Goal: Information Seeking & Learning: Compare options

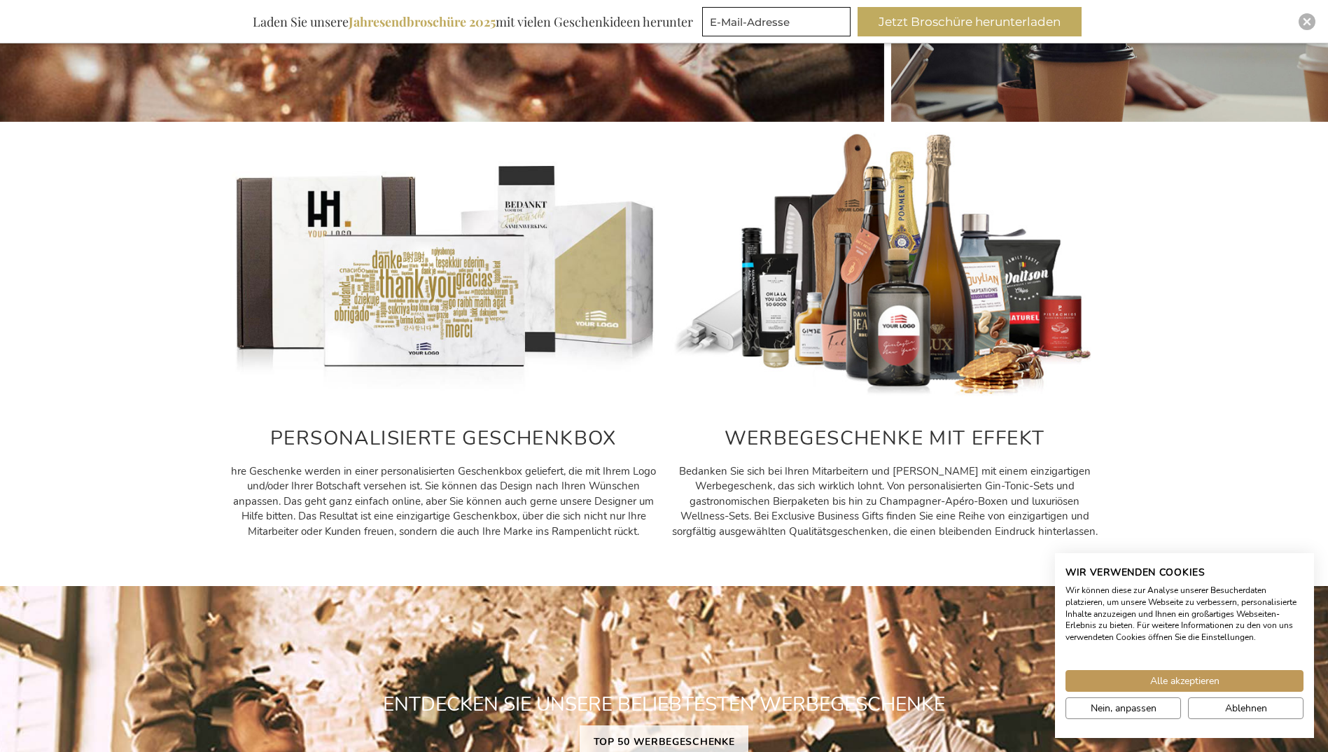
click at [494, 433] on h2 "PERSONALISIERTE GESCHENKBOX" at bounding box center [443, 439] width 427 height 22
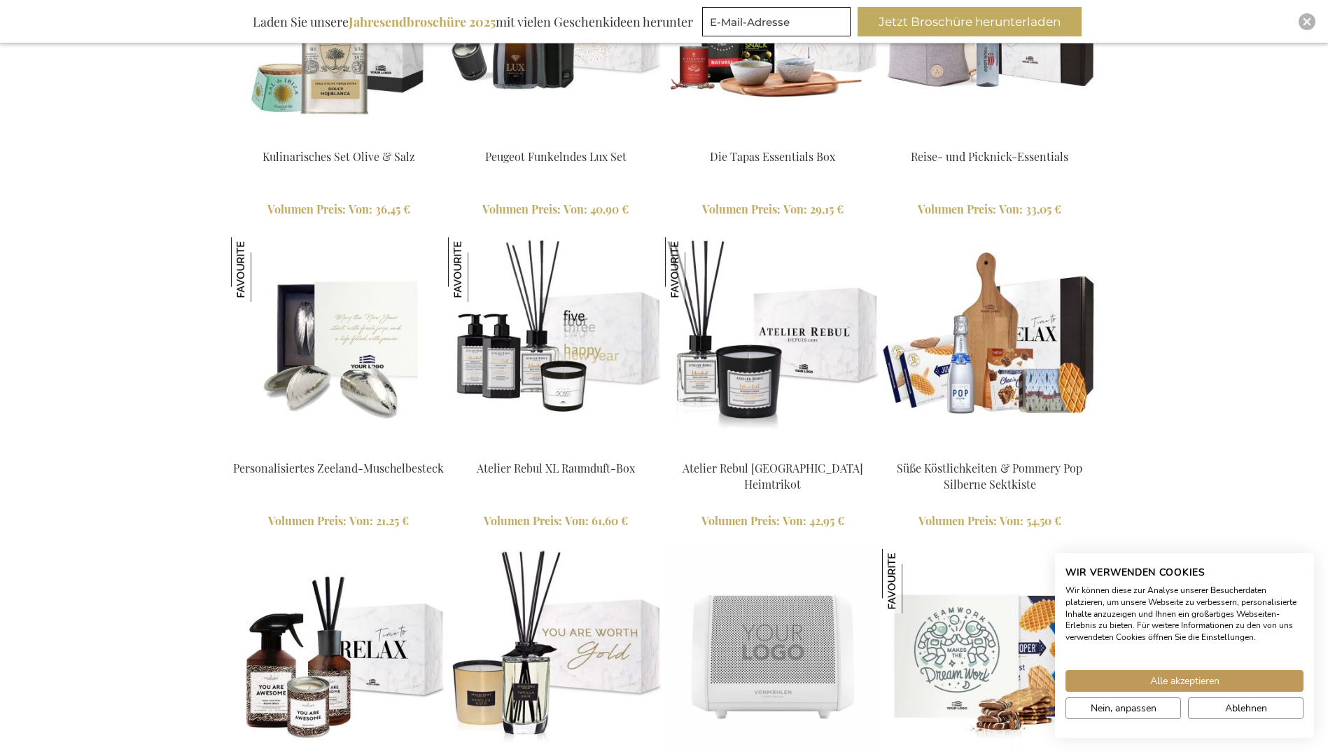
scroll to position [1514, 0]
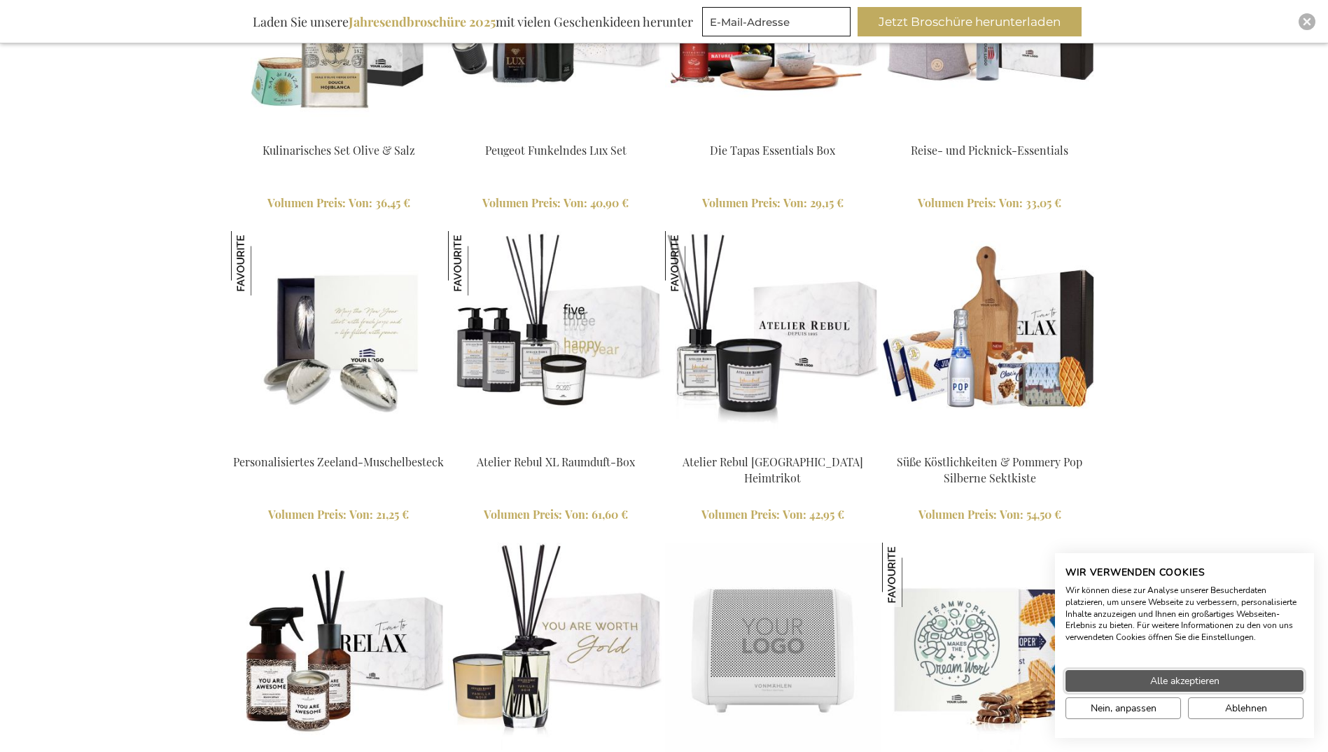
click at [1197, 681] on span "Alle akzeptieren" at bounding box center [1184, 681] width 69 height 15
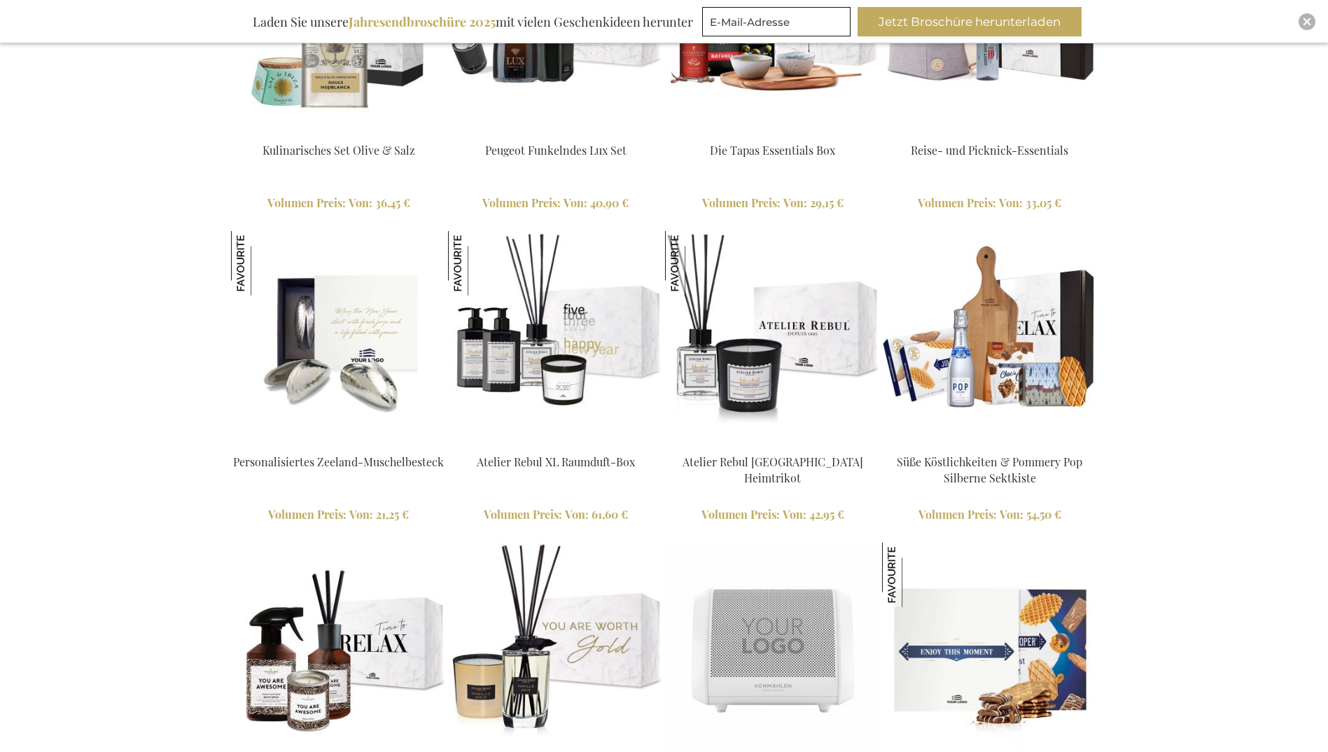
scroll to position [1444, 0]
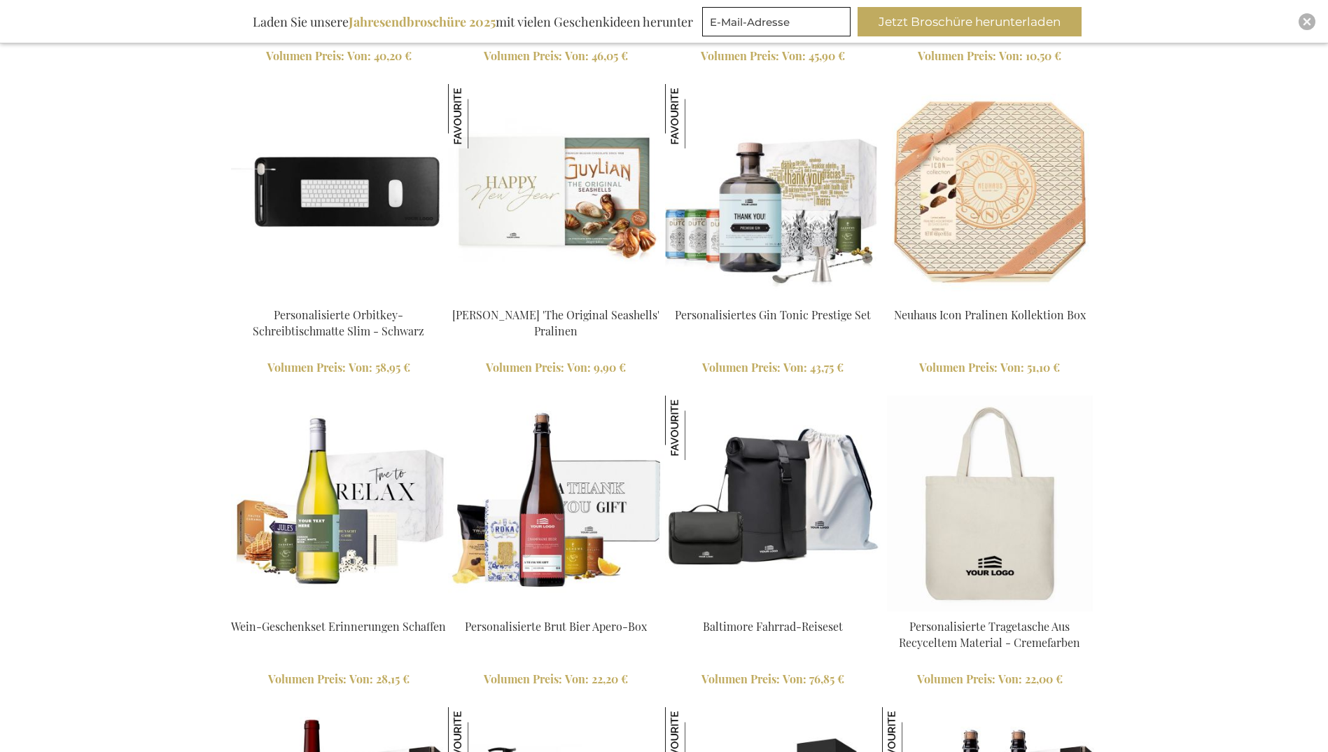
scroll to position [2354, 0]
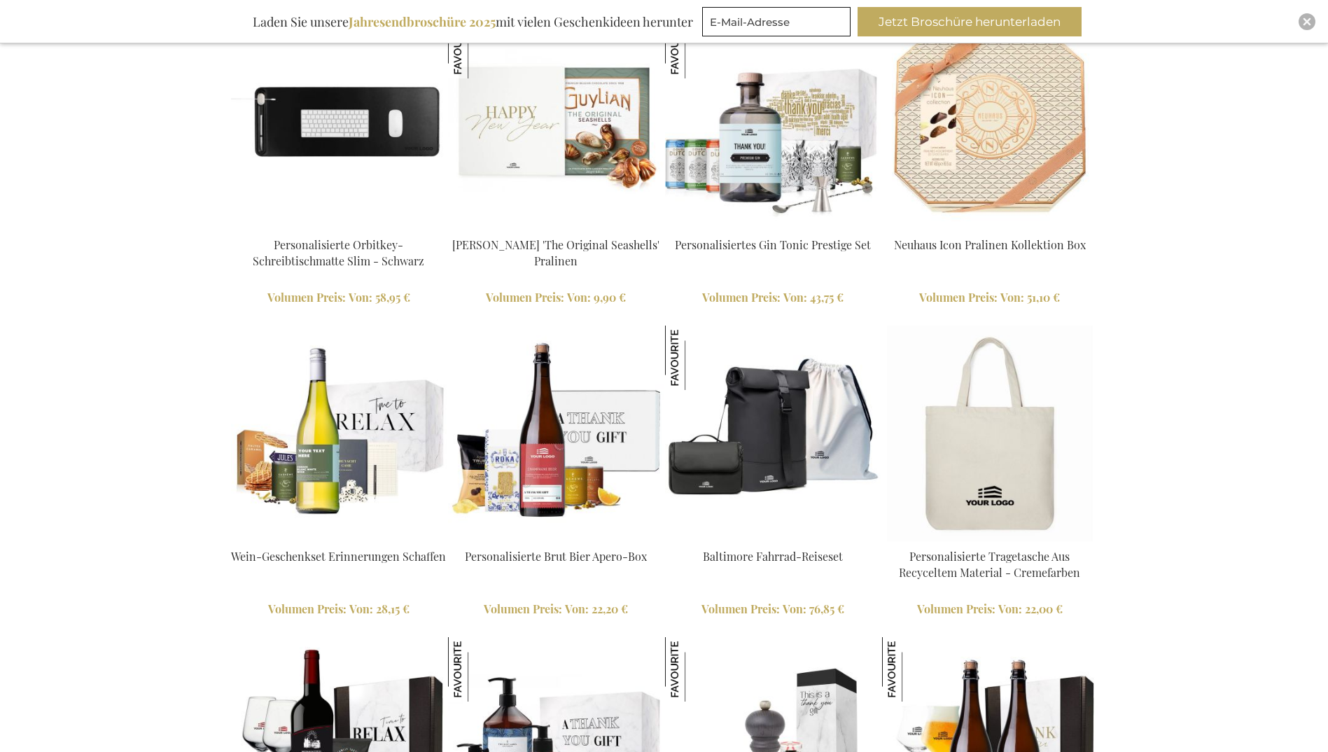
click at [1173, 552] on div "Kulinarisches Set Olive & Salz Volumen Preis: Von 36,45 € In den Warenkorb More…" at bounding box center [664, 169] width 1328 height 2240
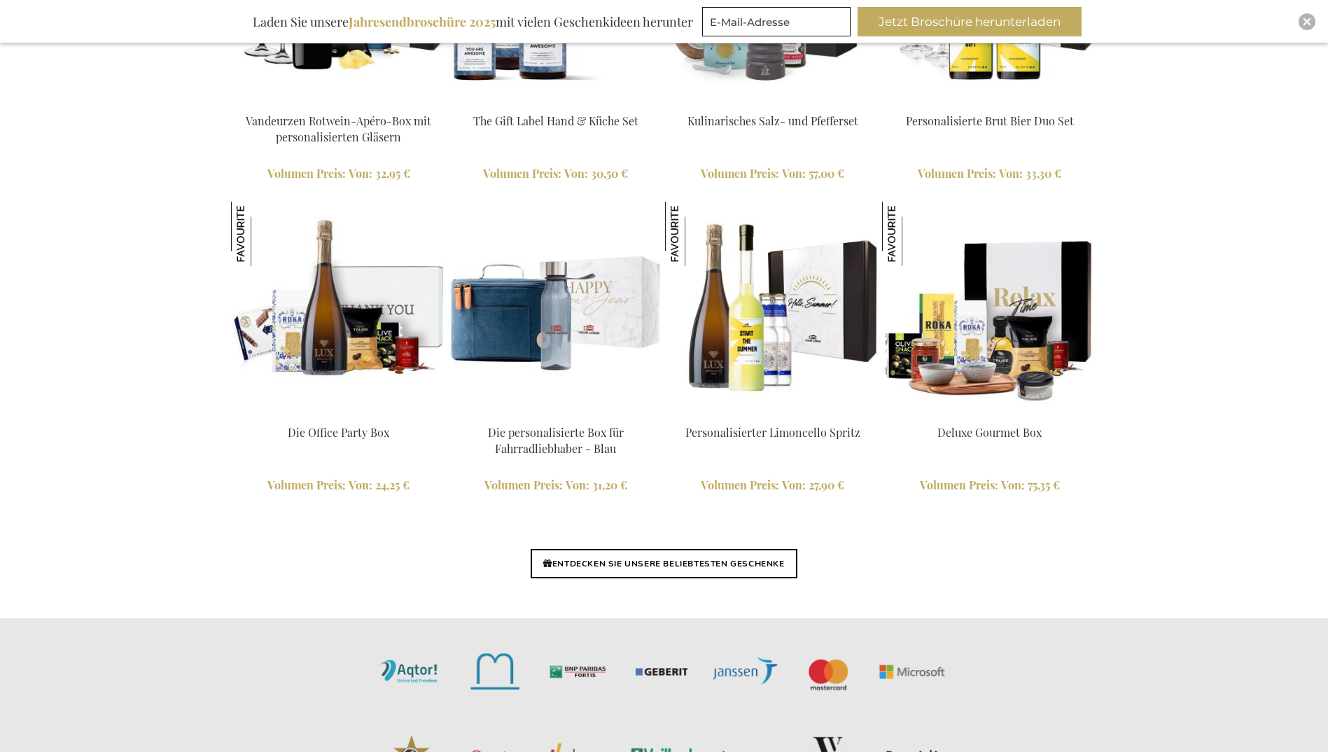
scroll to position [3124, 0]
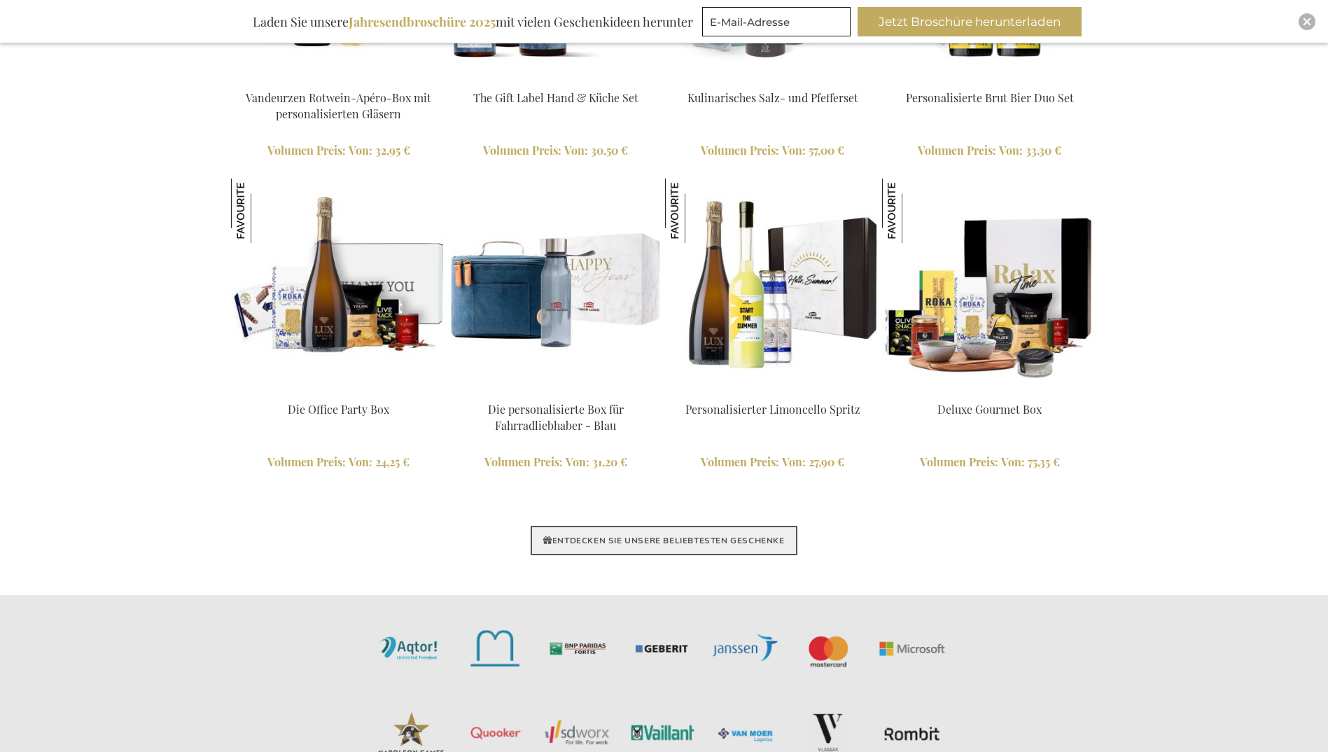
click at [669, 546] on link "ENTDECKEN SIE UNSERE BELIEBTESTEN GESCHENKE" at bounding box center [664, 540] width 266 height 29
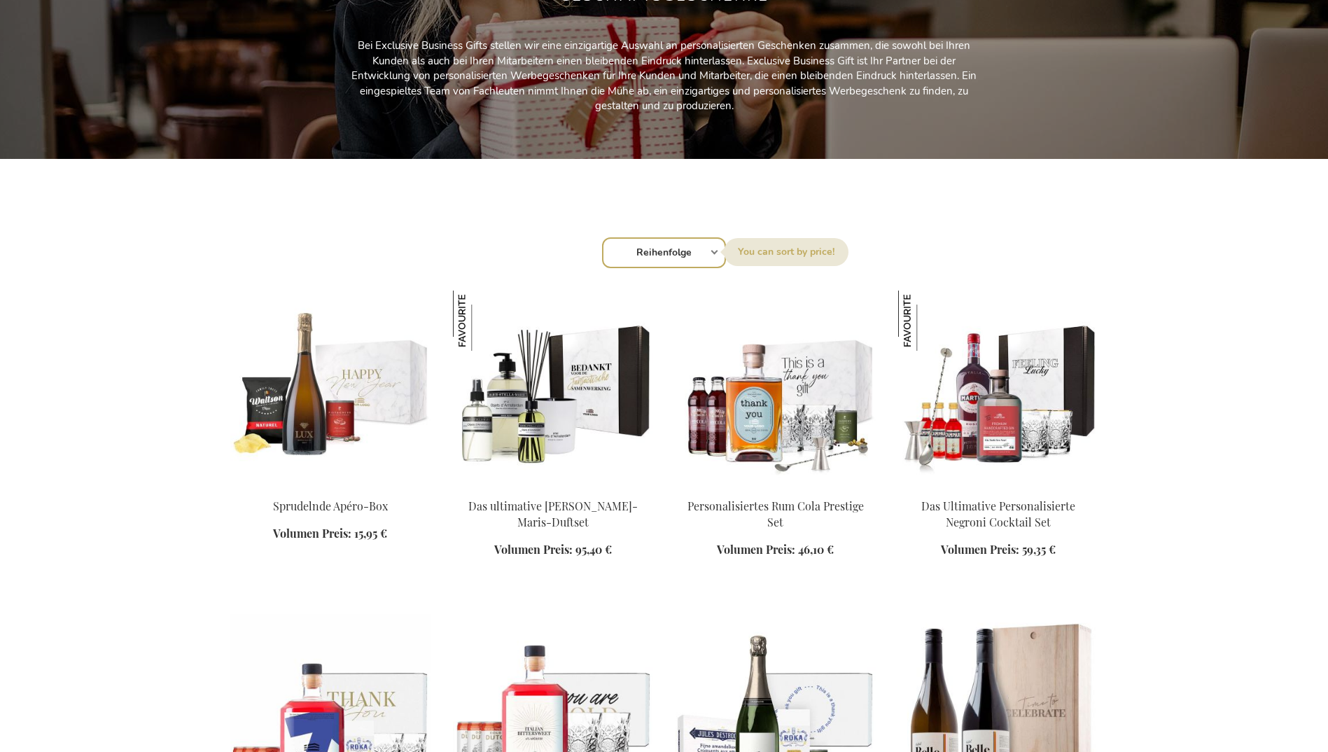
scroll to position [350, 0]
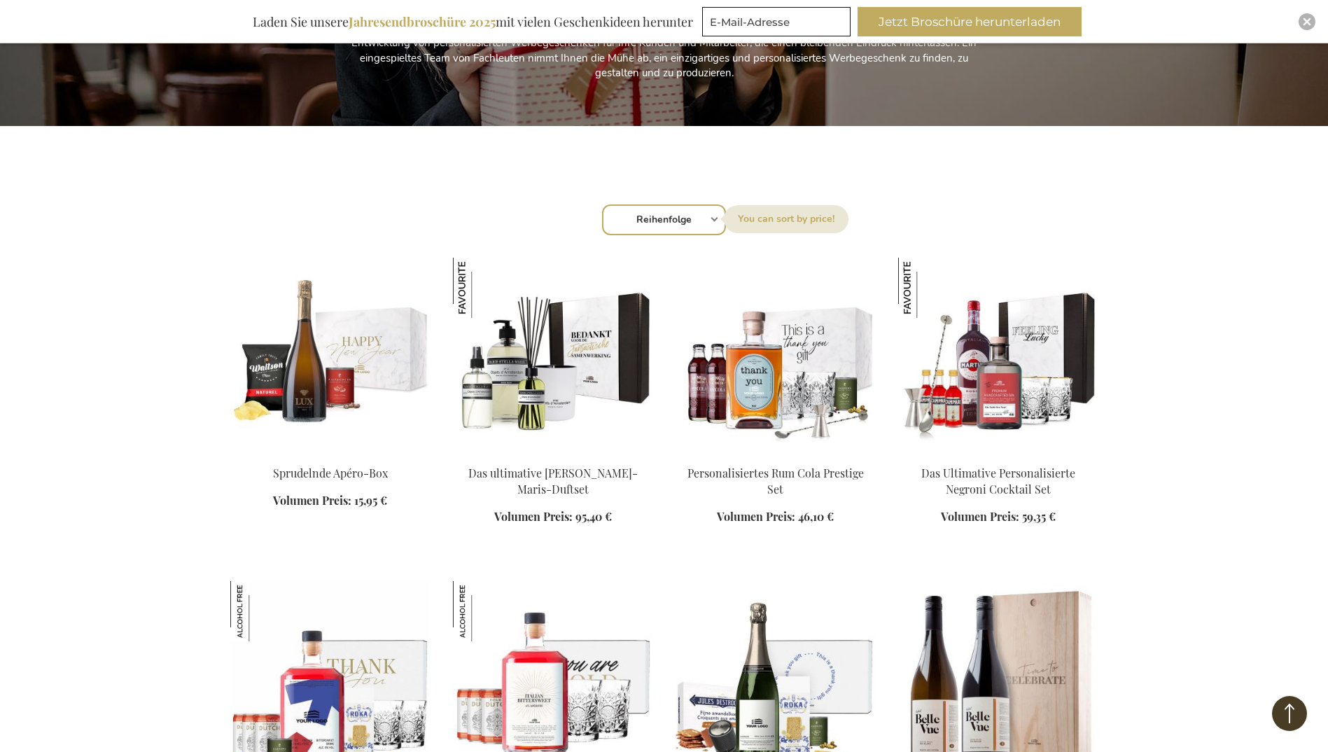
click at [668, 226] on select "Reihenfolge Best Sellers Am meisten angesehen [GEOGRAPHIC_DATA] Biggest Saving …" at bounding box center [664, 219] width 124 height 31
select select "price_asc"
click at [602, 204] on select "Reihenfolge Best Sellers Am meisten angesehen [GEOGRAPHIC_DATA] Biggest Saving …" at bounding box center [664, 219] width 124 height 31
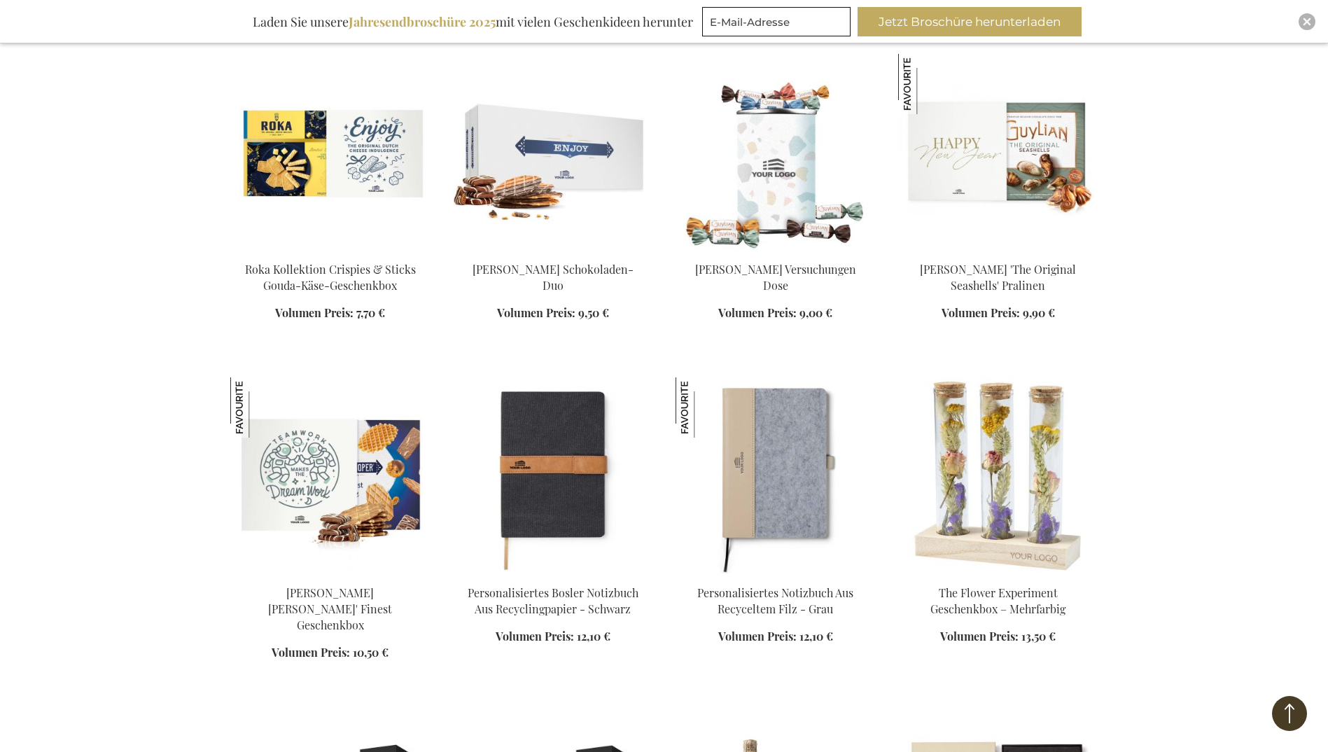
scroll to position [840, 0]
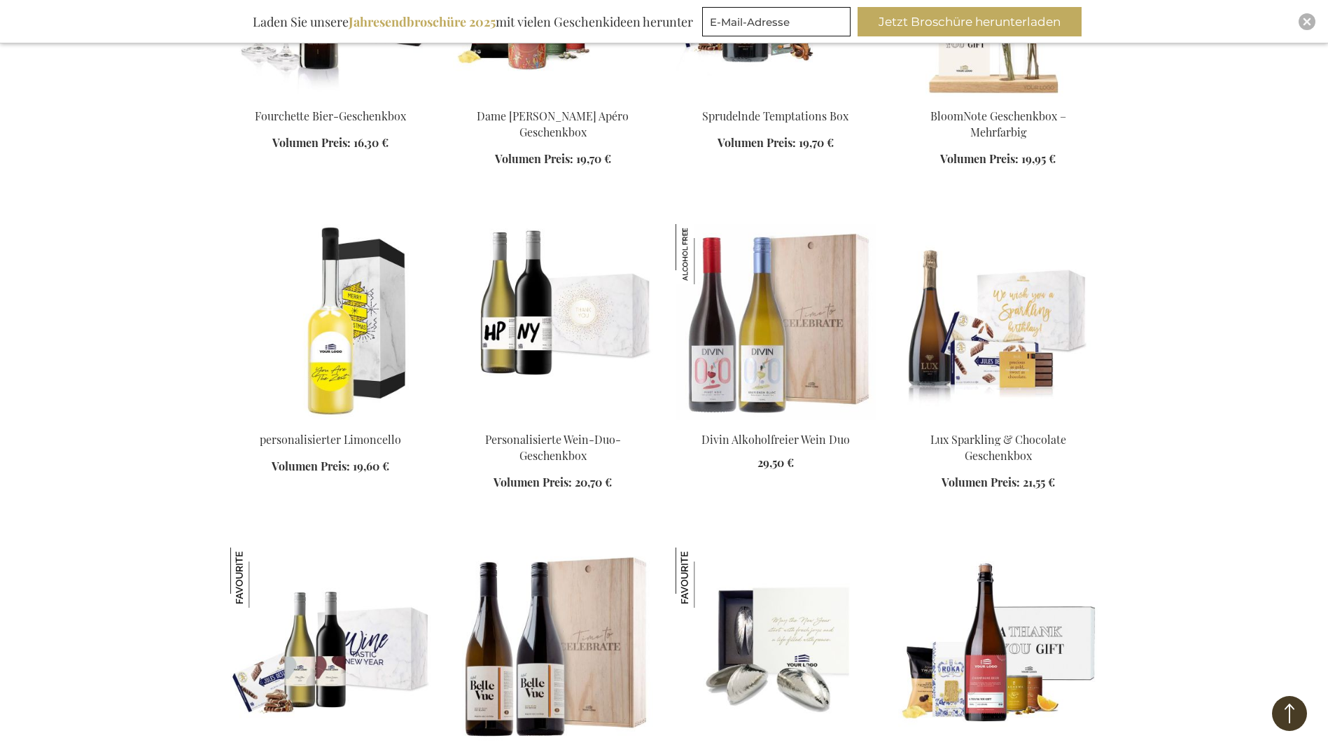
scroll to position [1680, 0]
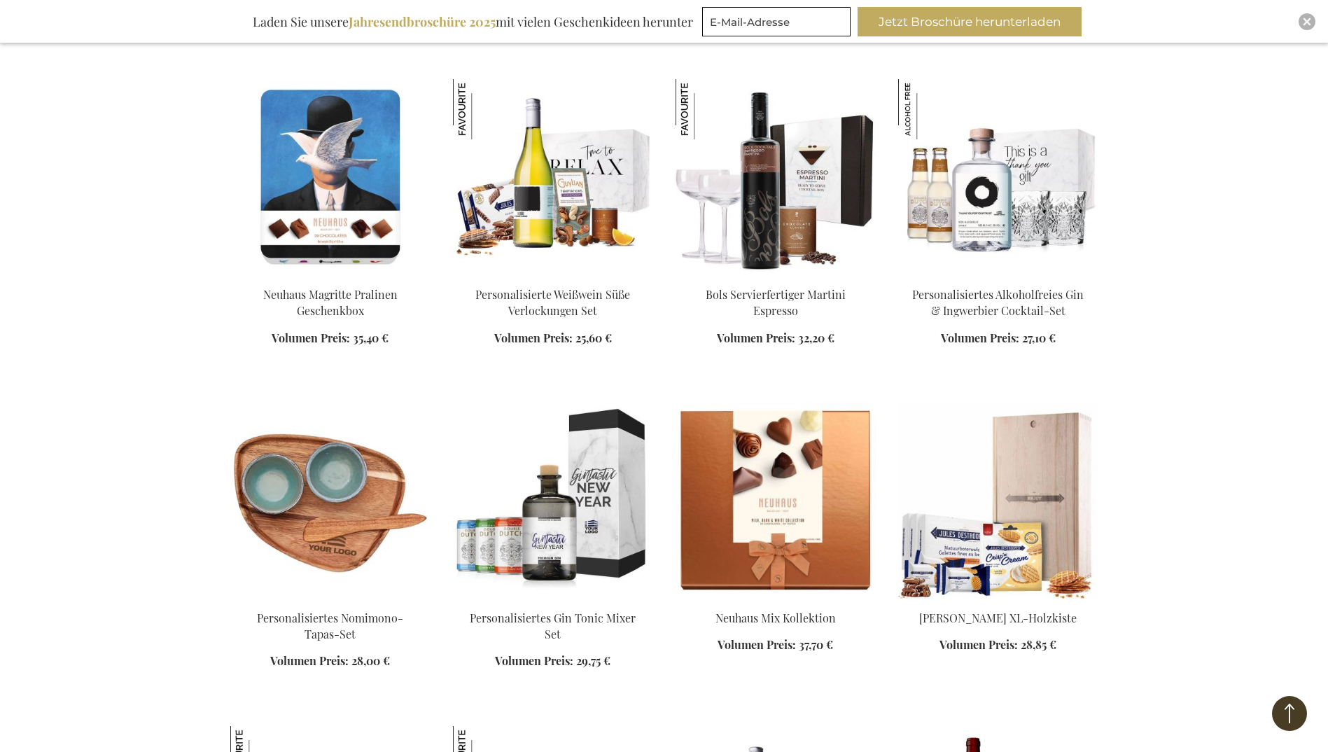
scroll to position [3151, 0]
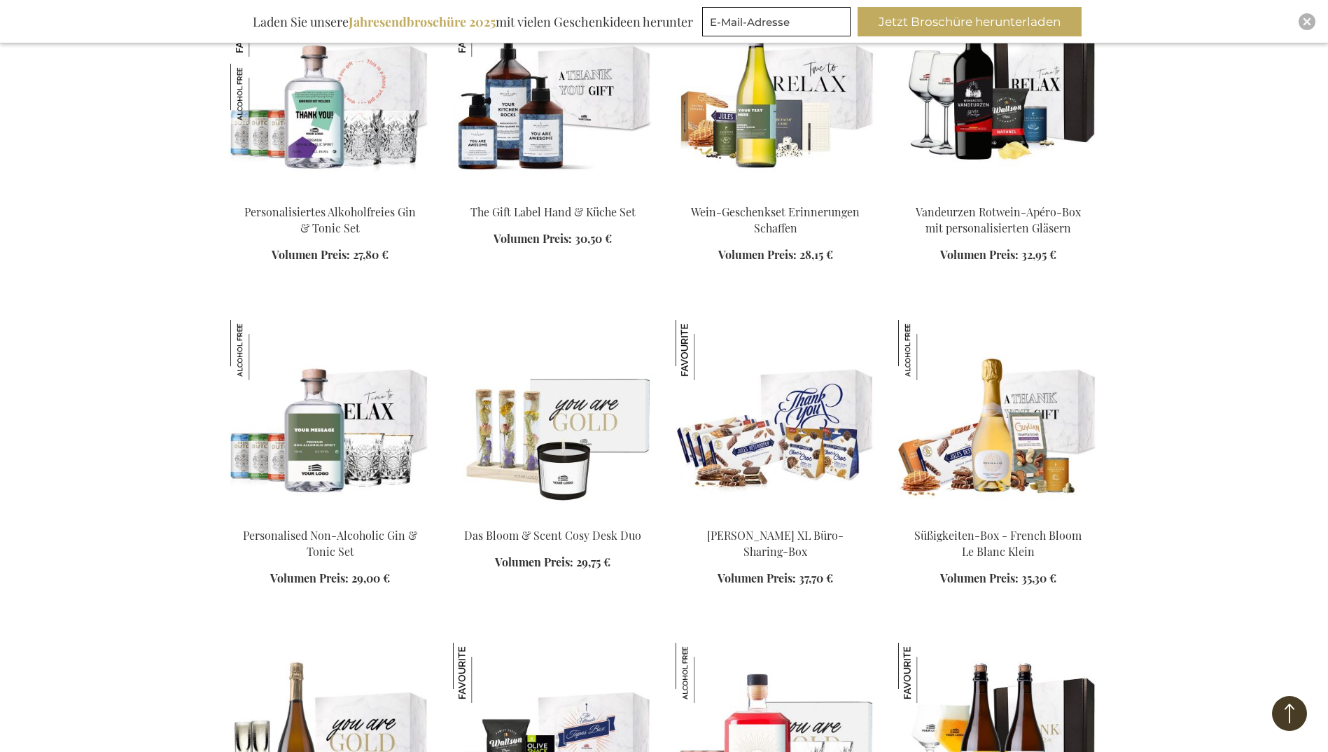
scroll to position [3921, 0]
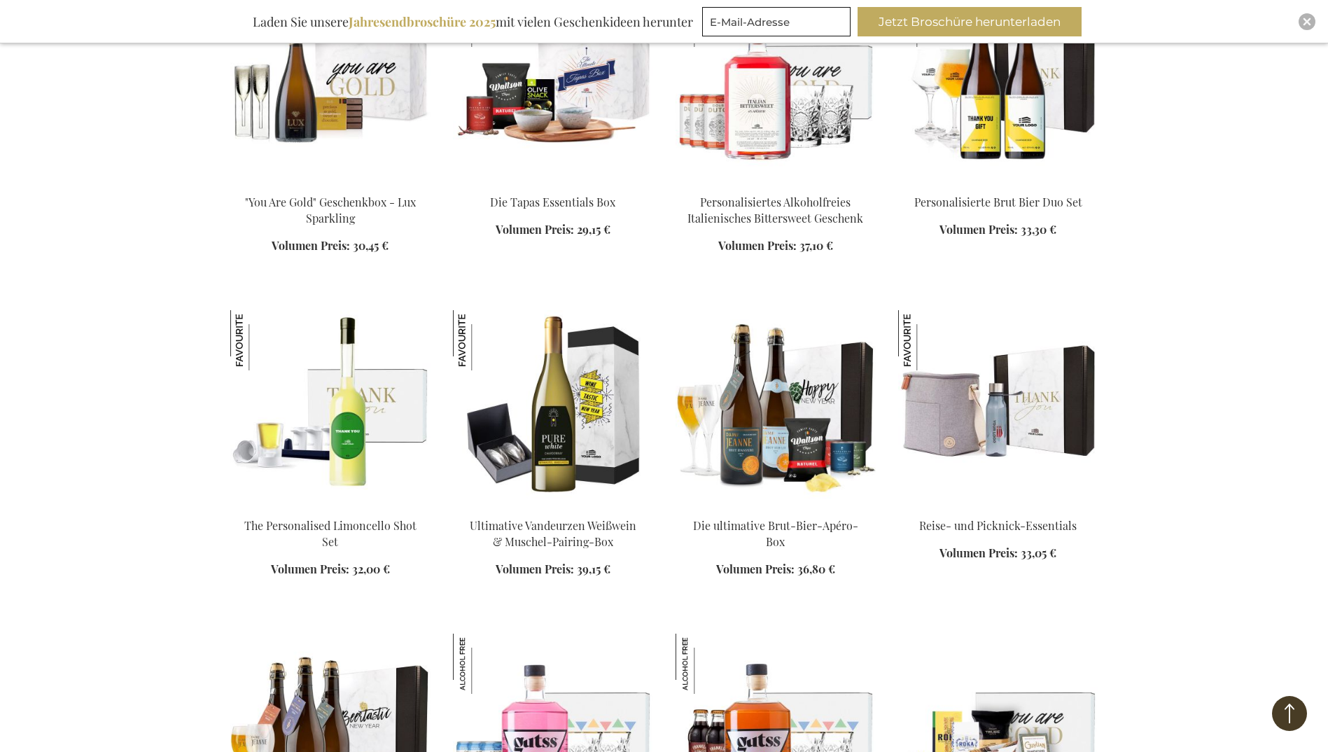
scroll to position [4551, 0]
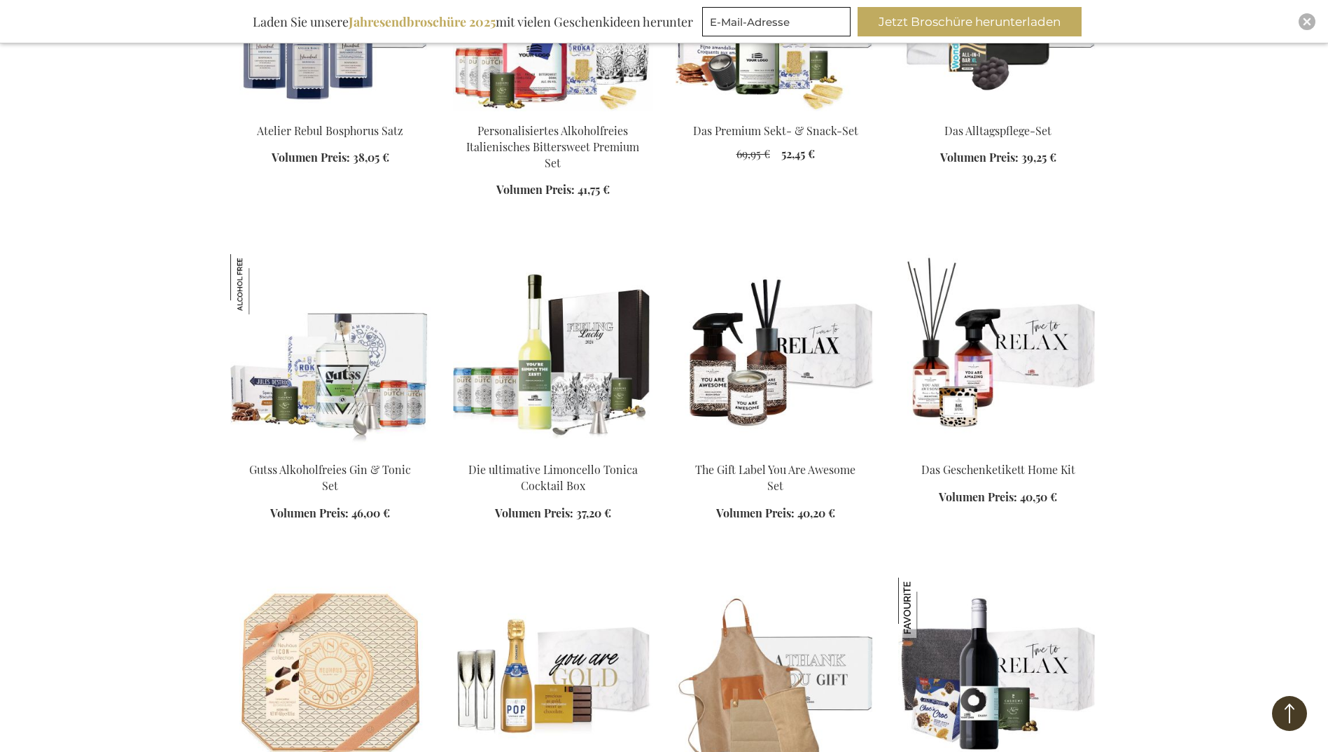
scroll to position [6371, 0]
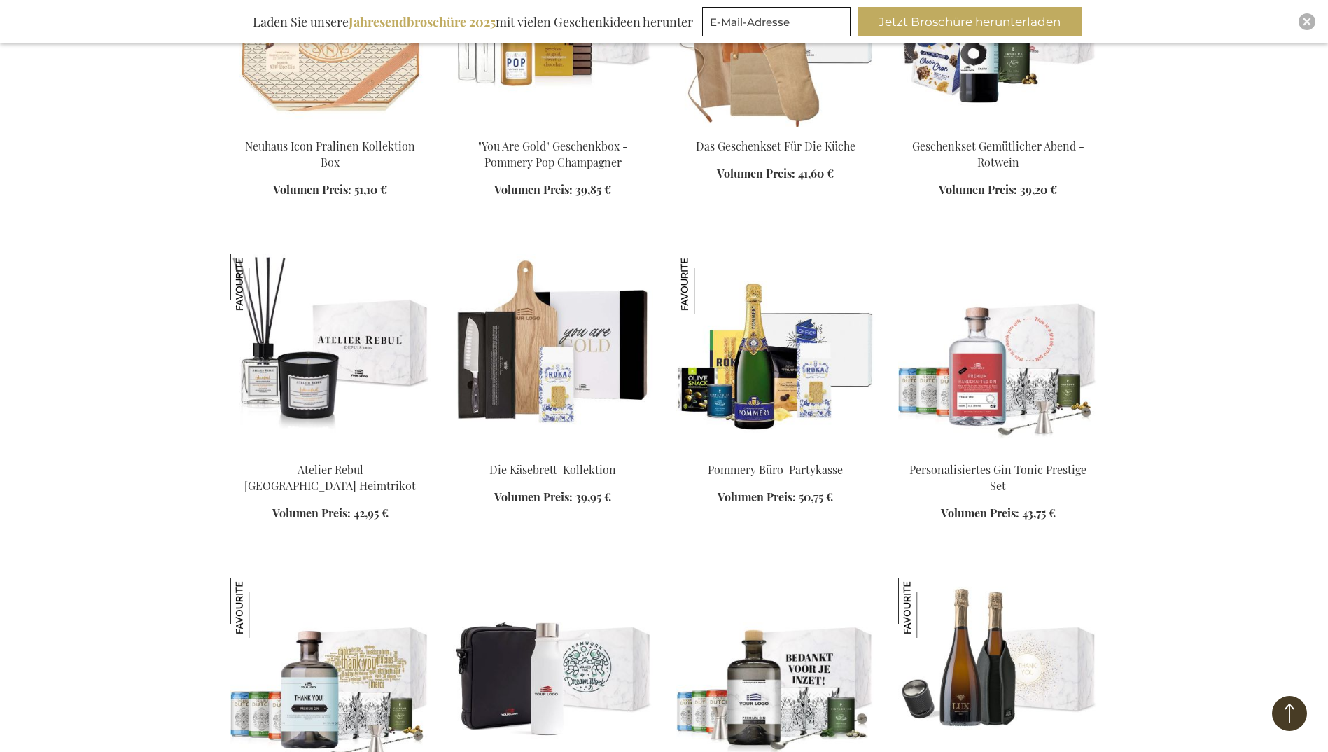
scroll to position [6861, 0]
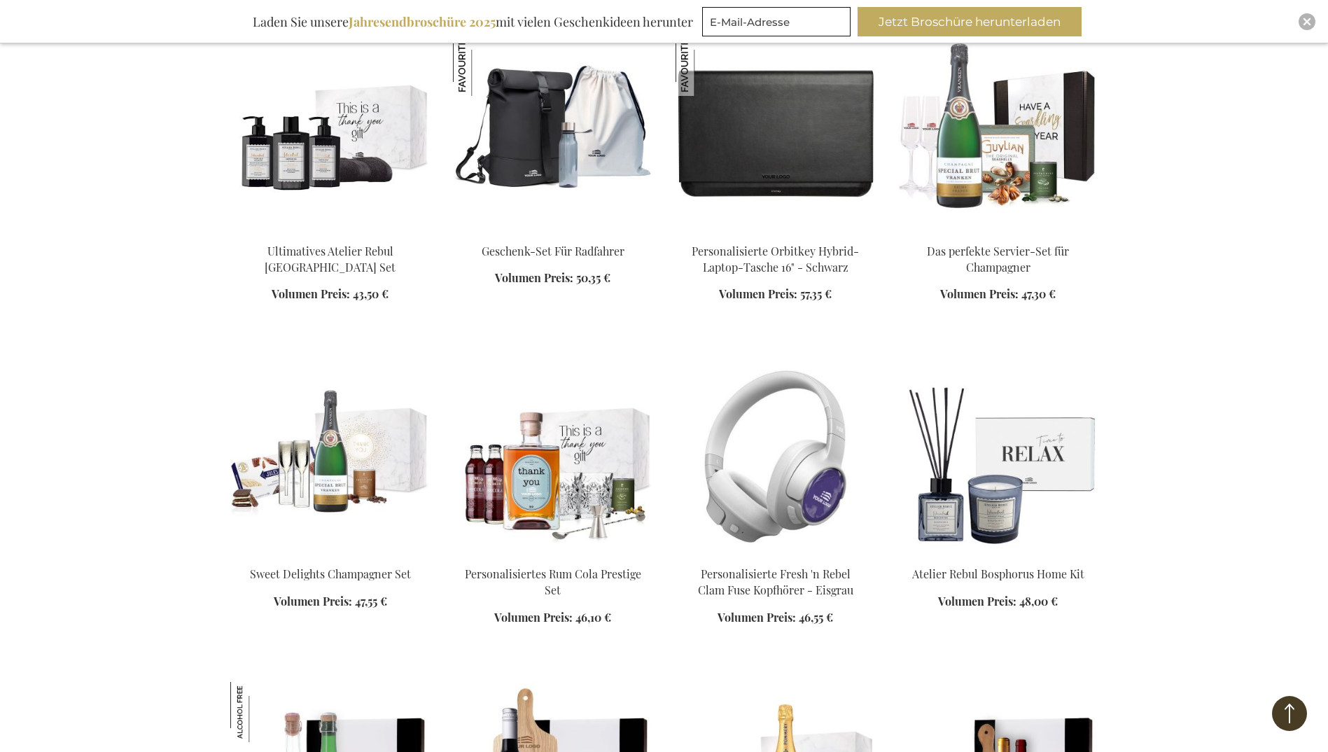
scroll to position [8192, 0]
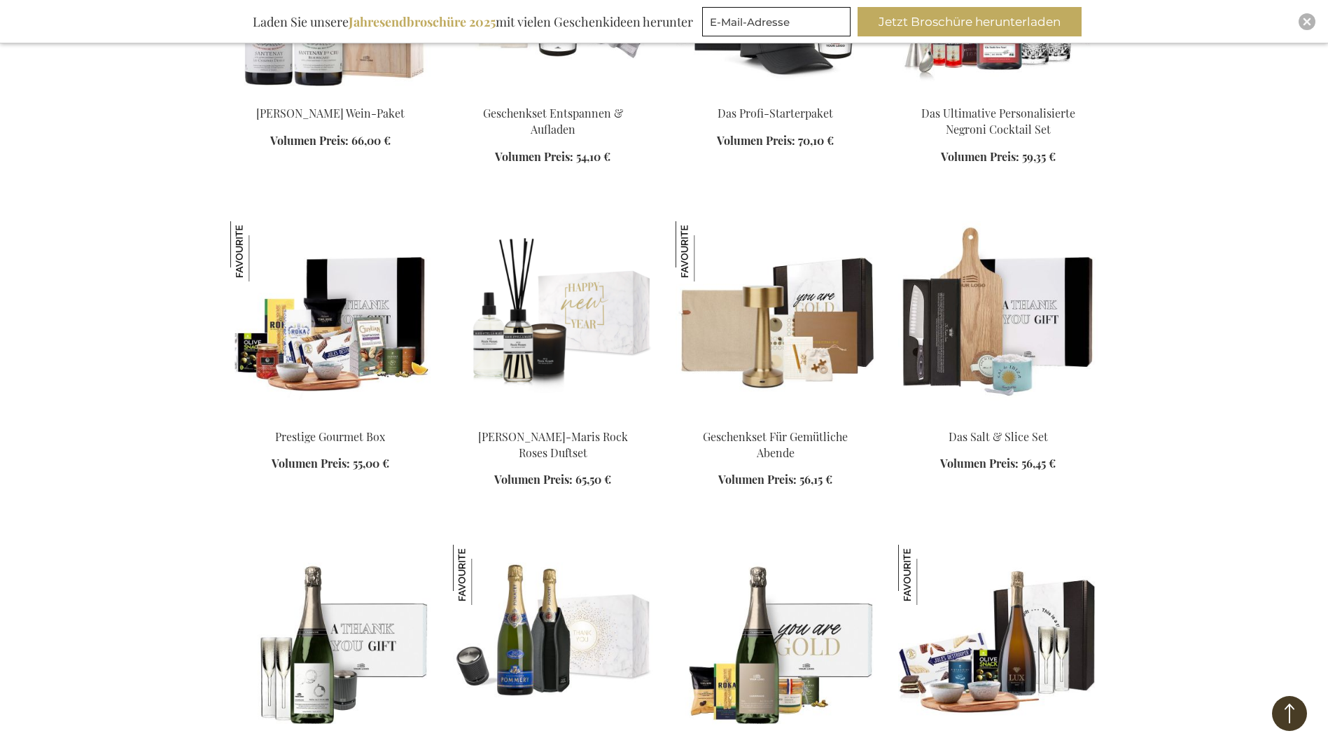
scroll to position [9172, 0]
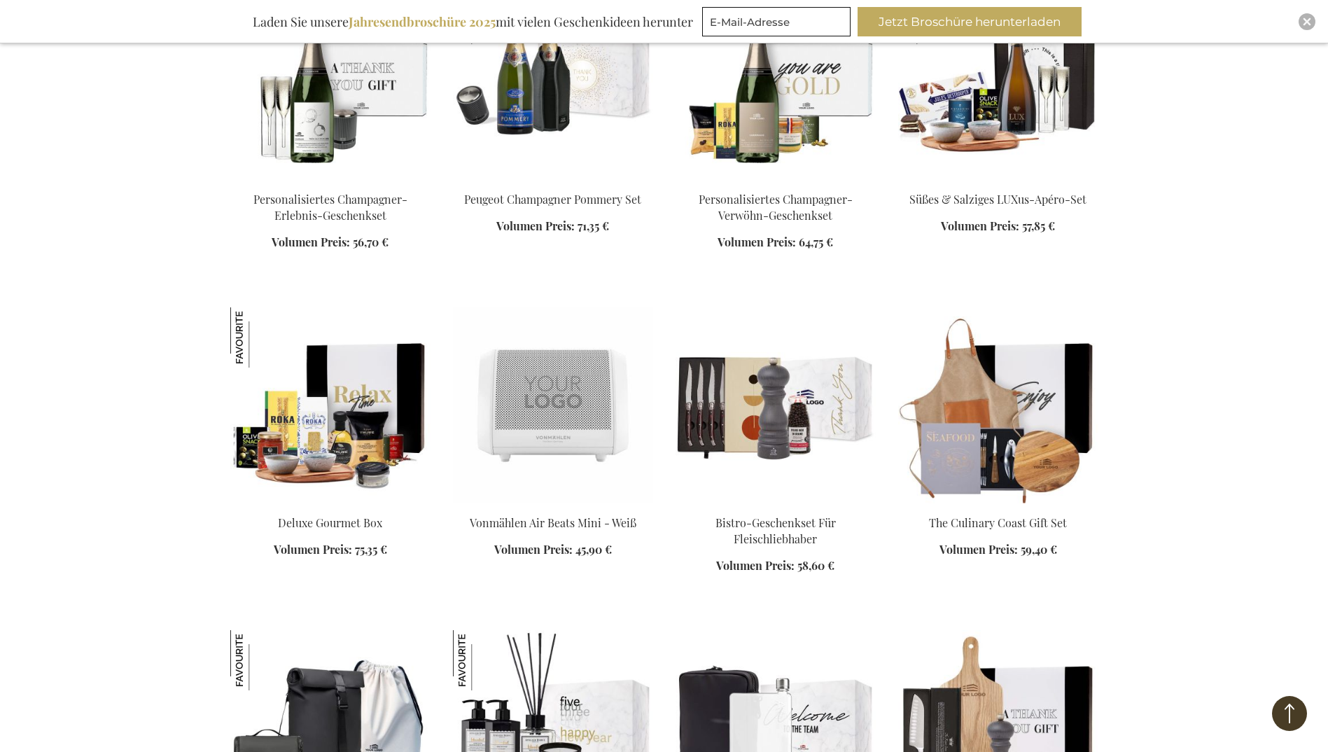
scroll to position [9732, 0]
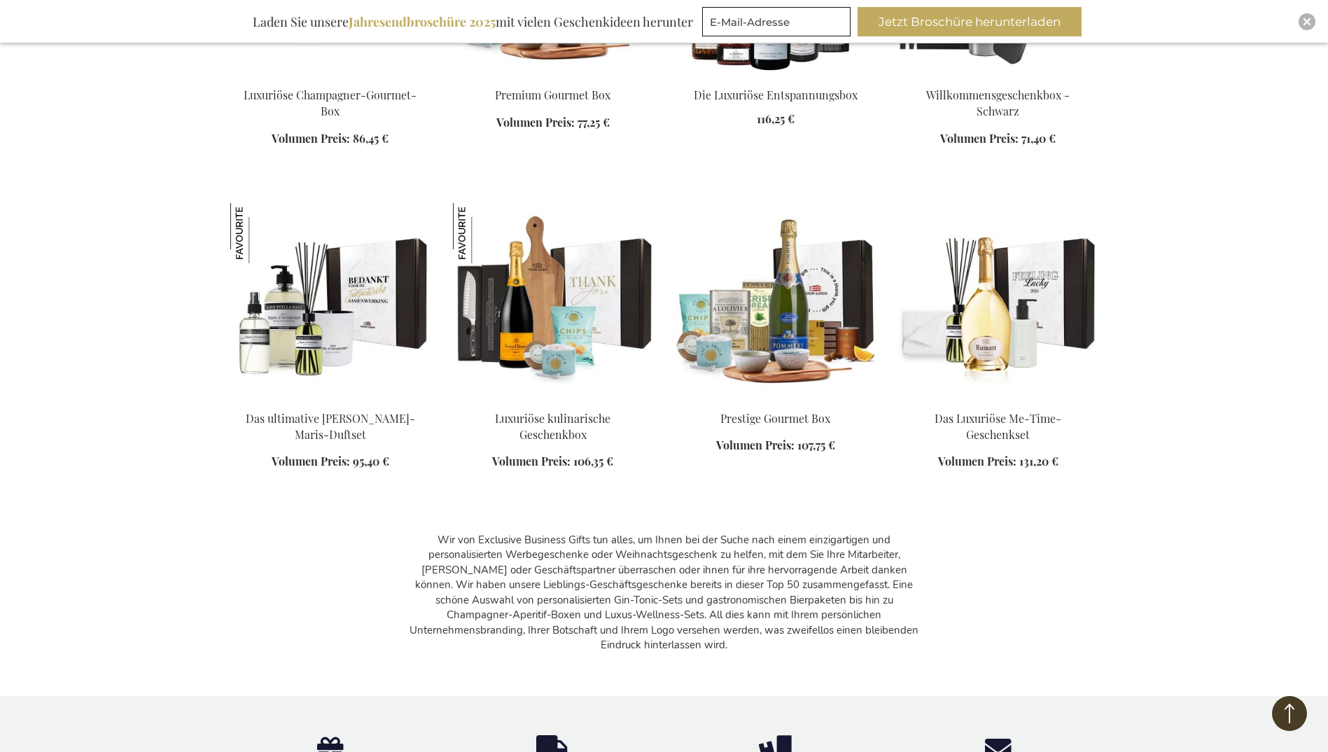
scroll to position [11132, 0]
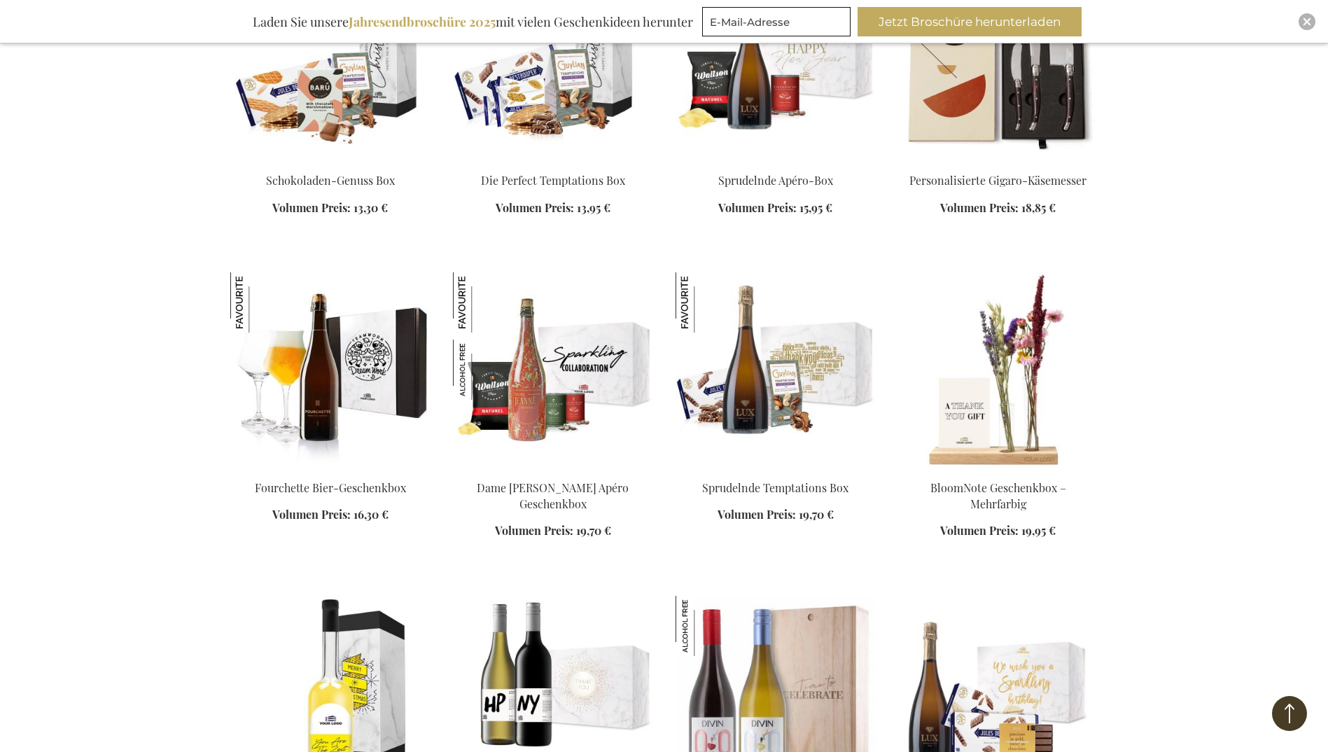
scroll to position [1330, 0]
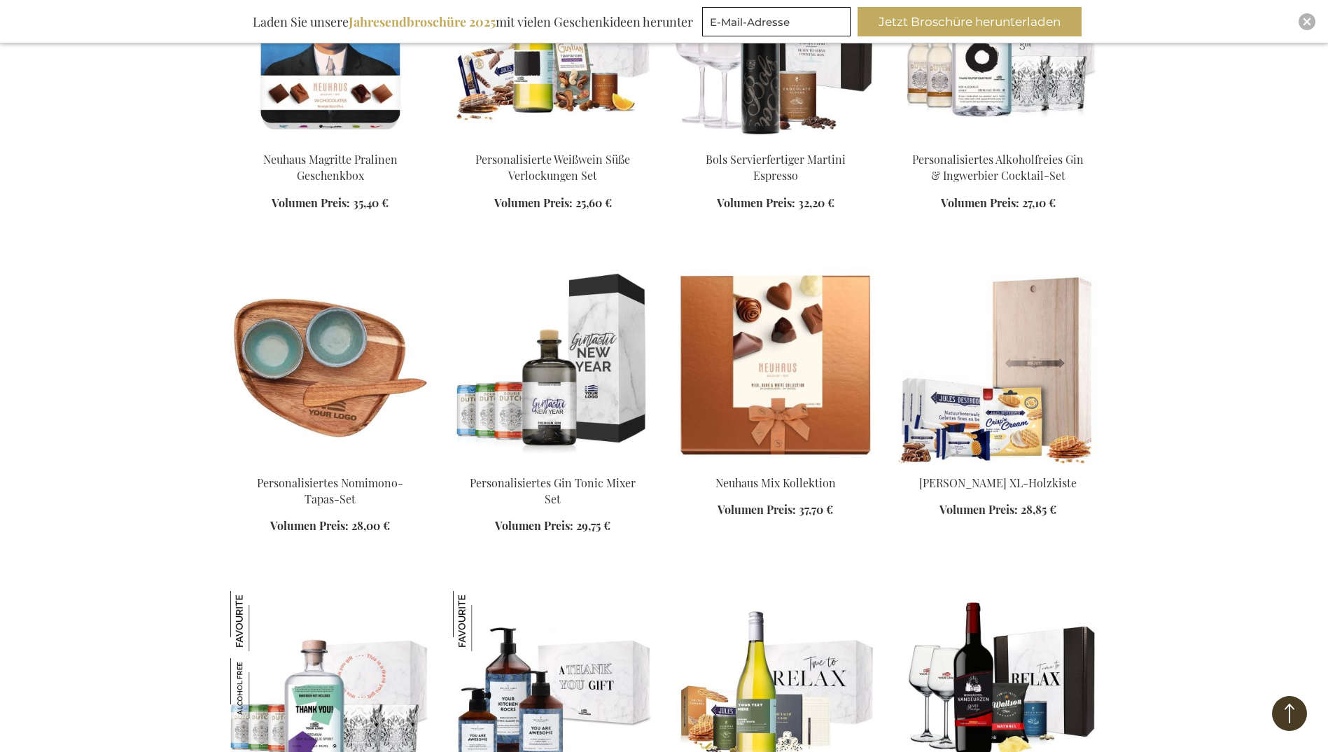
scroll to position [3291, 0]
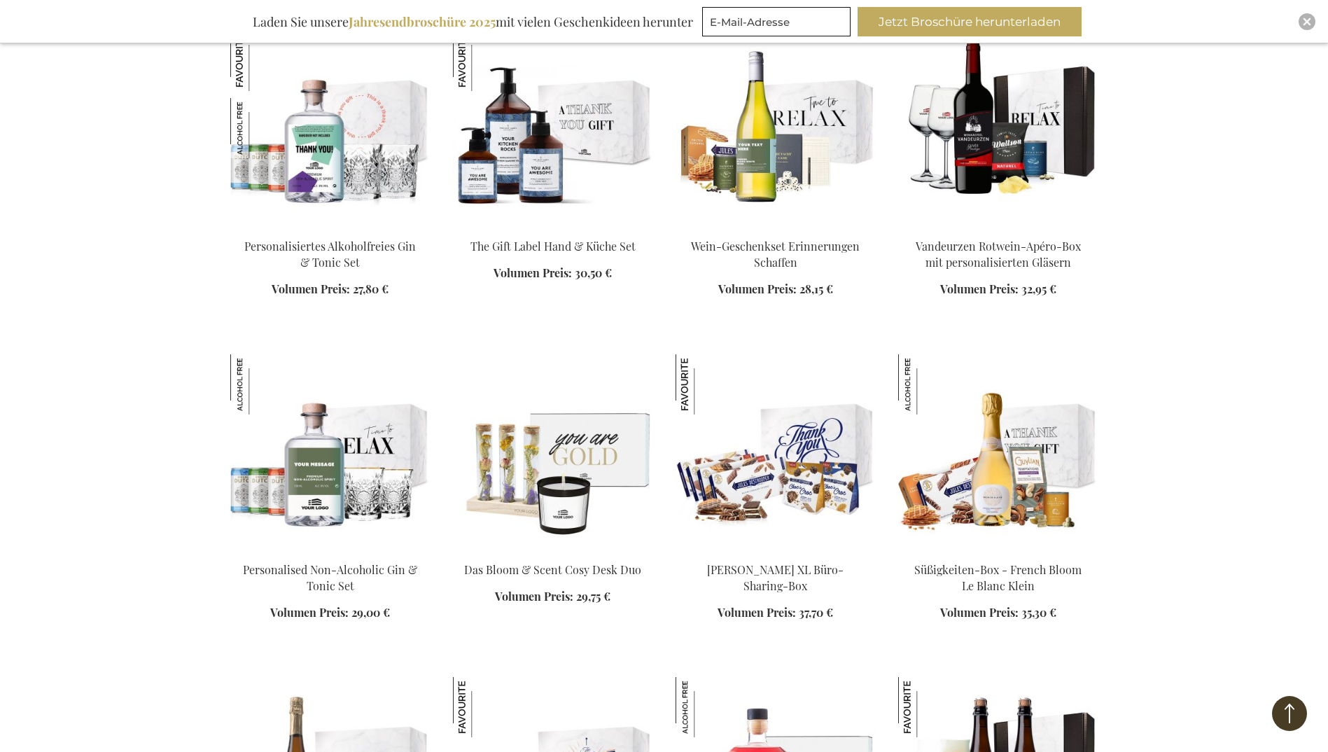
scroll to position [3851, 0]
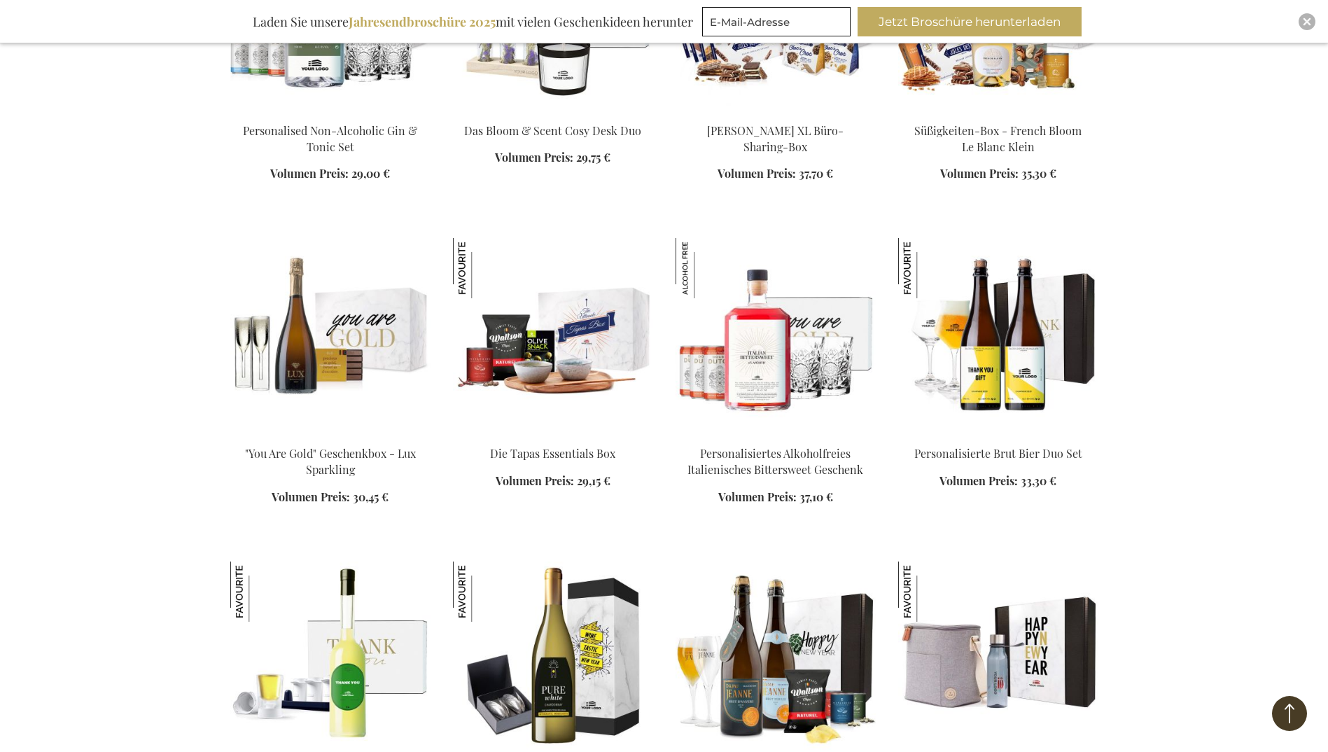
scroll to position [4481, 0]
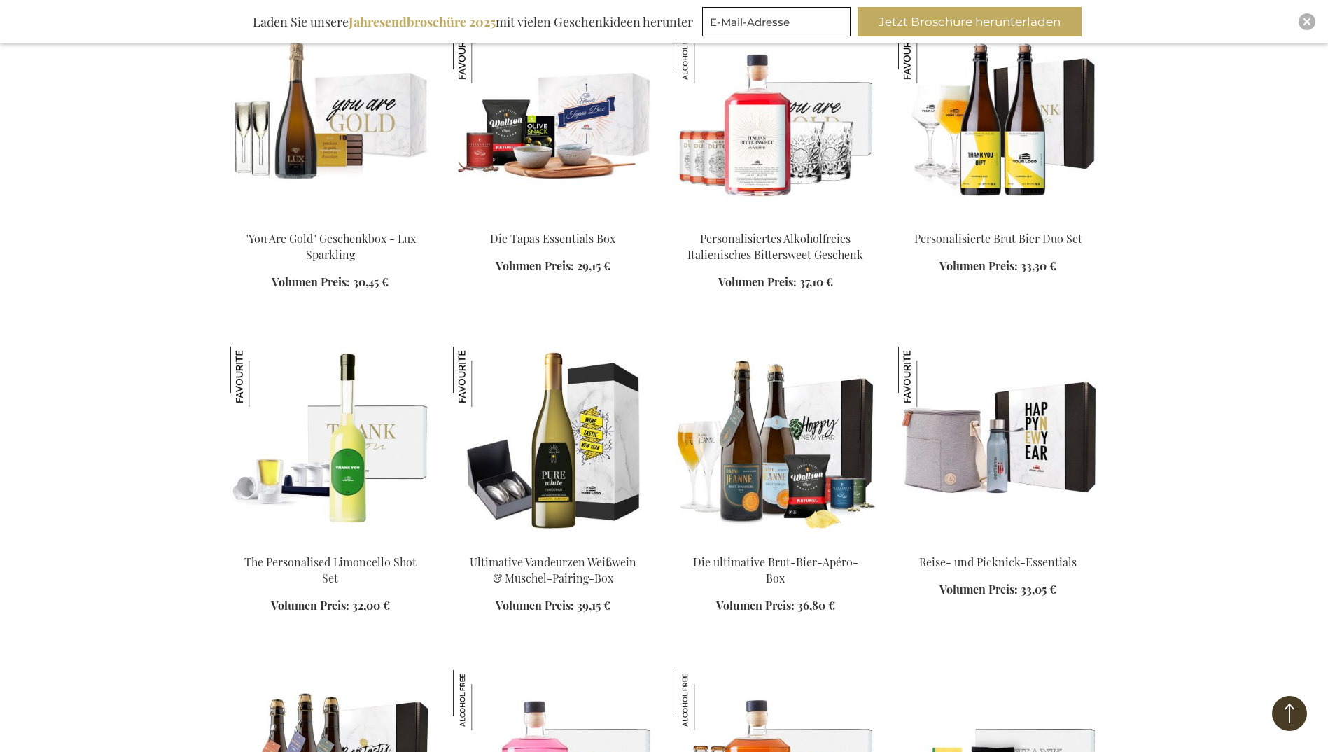
click at [1053, 444] on img at bounding box center [998, 445] width 200 height 196
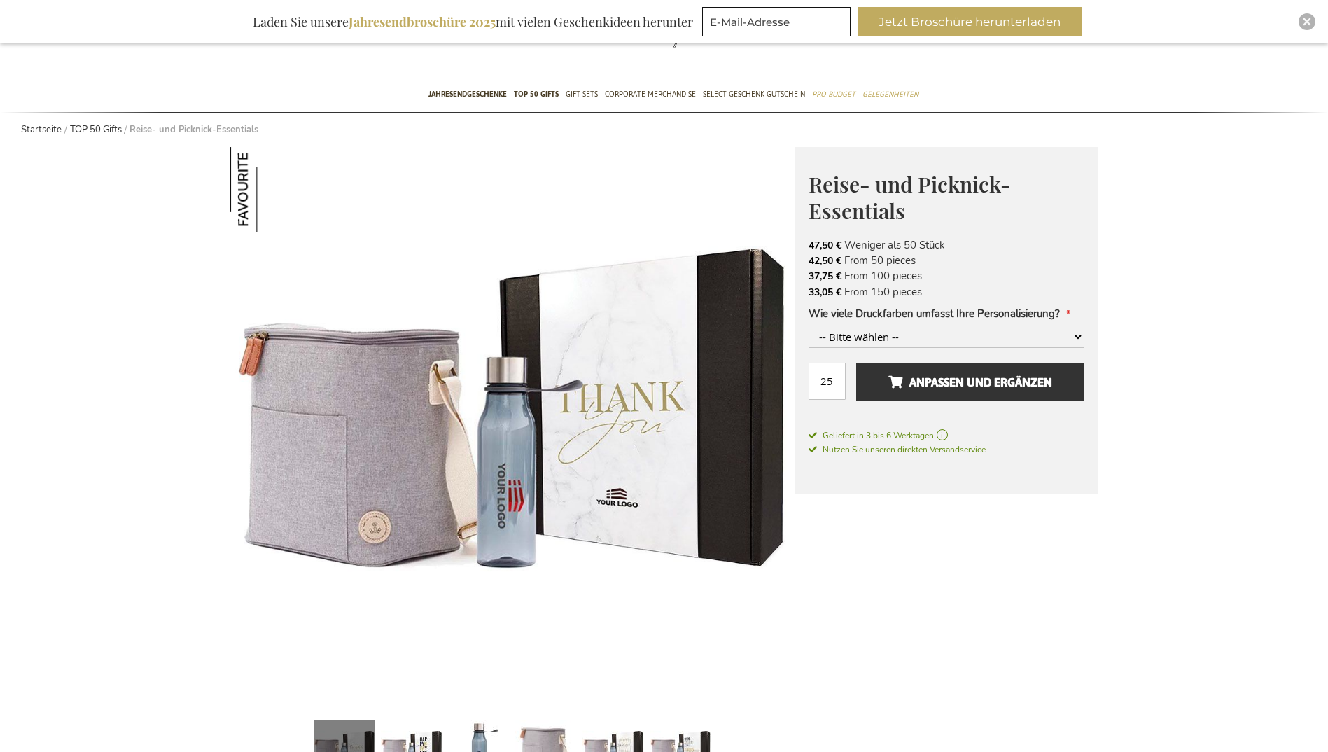
scroll to position [140, 0]
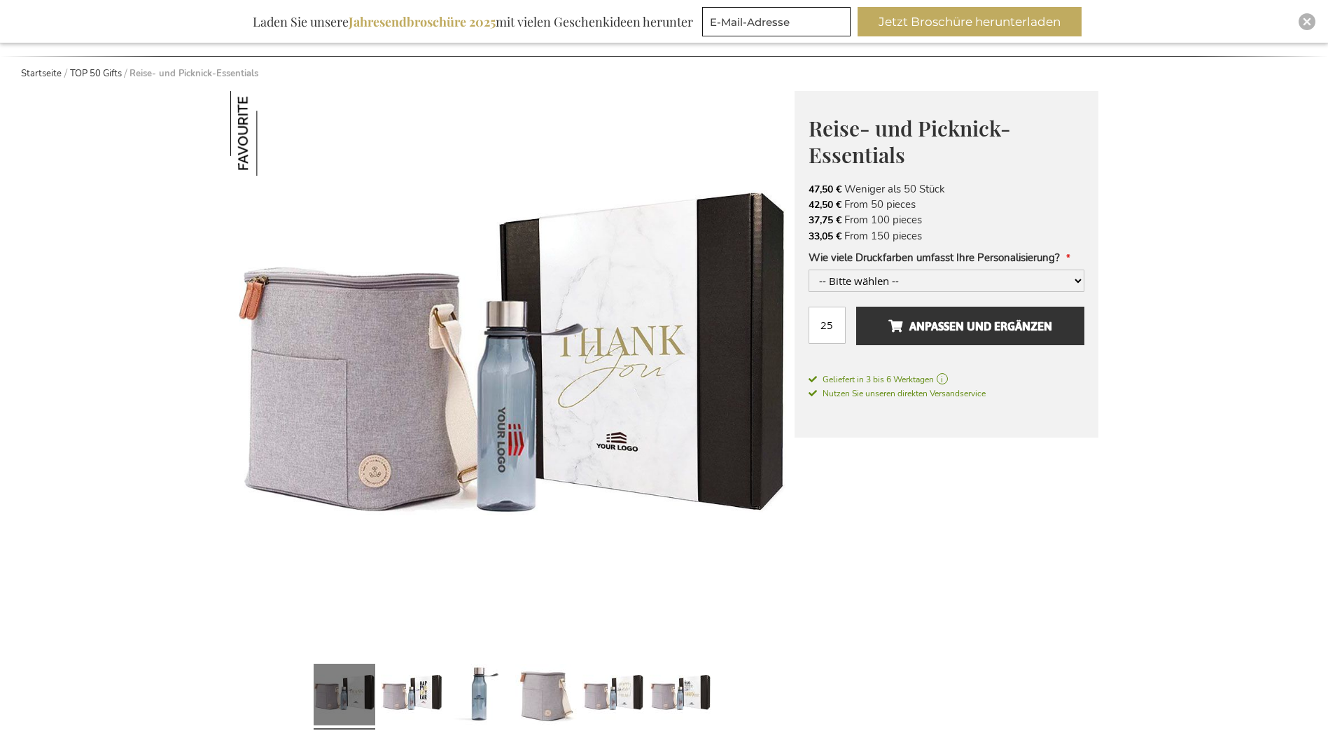
click at [522, 446] on img at bounding box center [512, 373] width 564 height 564
click at [418, 689] on link at bounding box center [412, 696] width 62 height 77
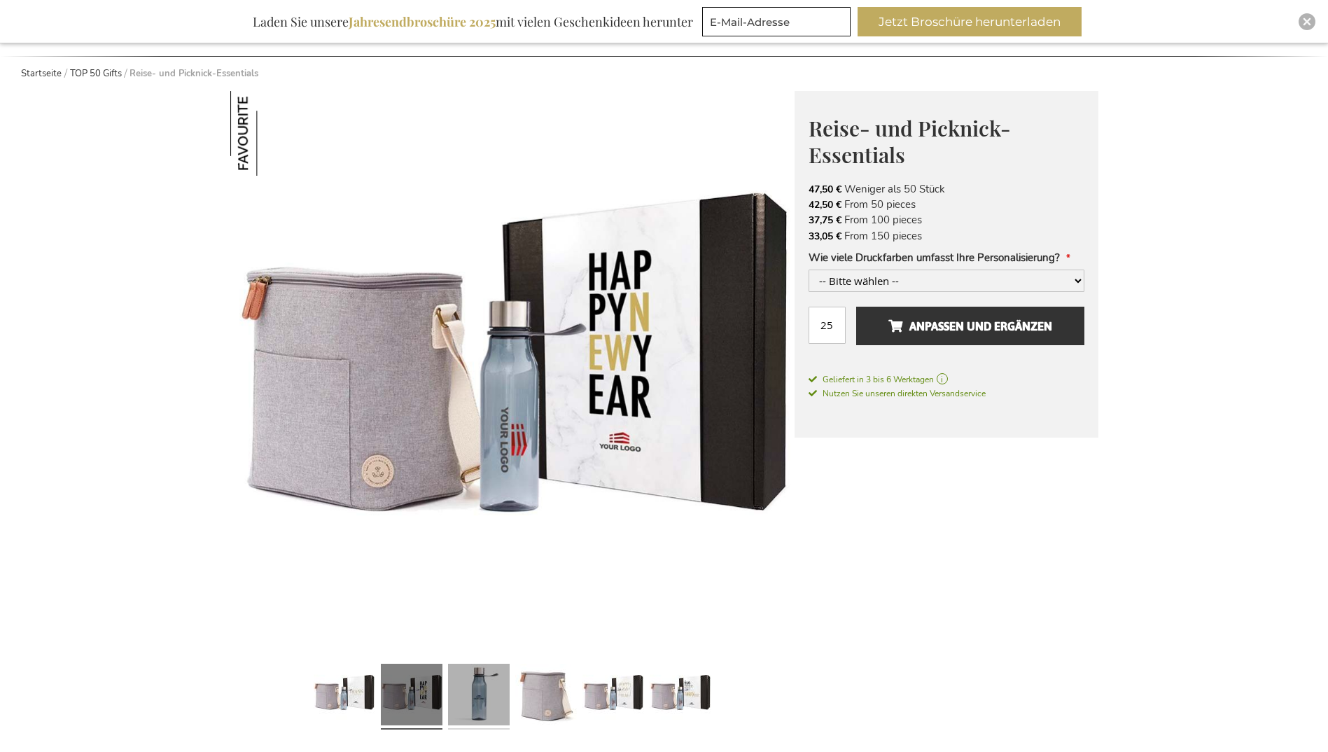
click at [465, 685] on link at bounding box center [479, 696] width 62 height 77
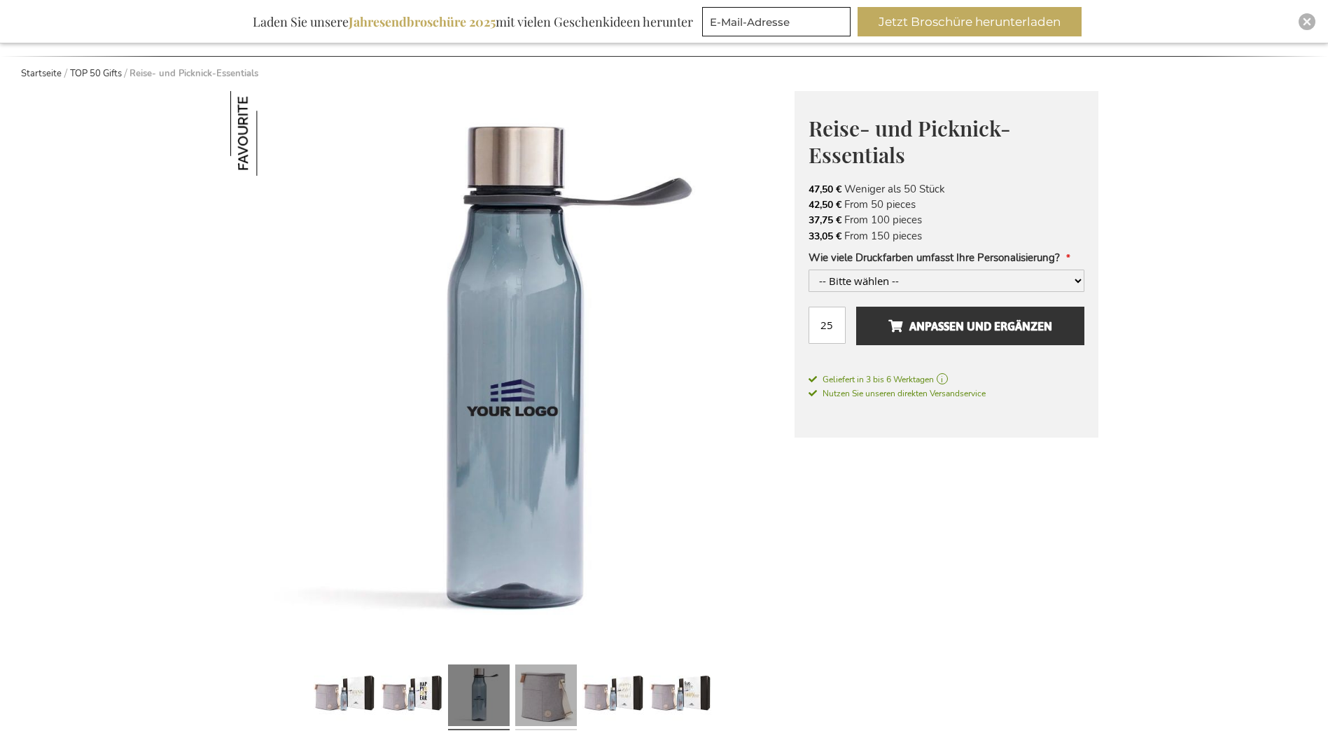
click at [548, 690] on link at bounding box center [546, 697] width 62 height 77
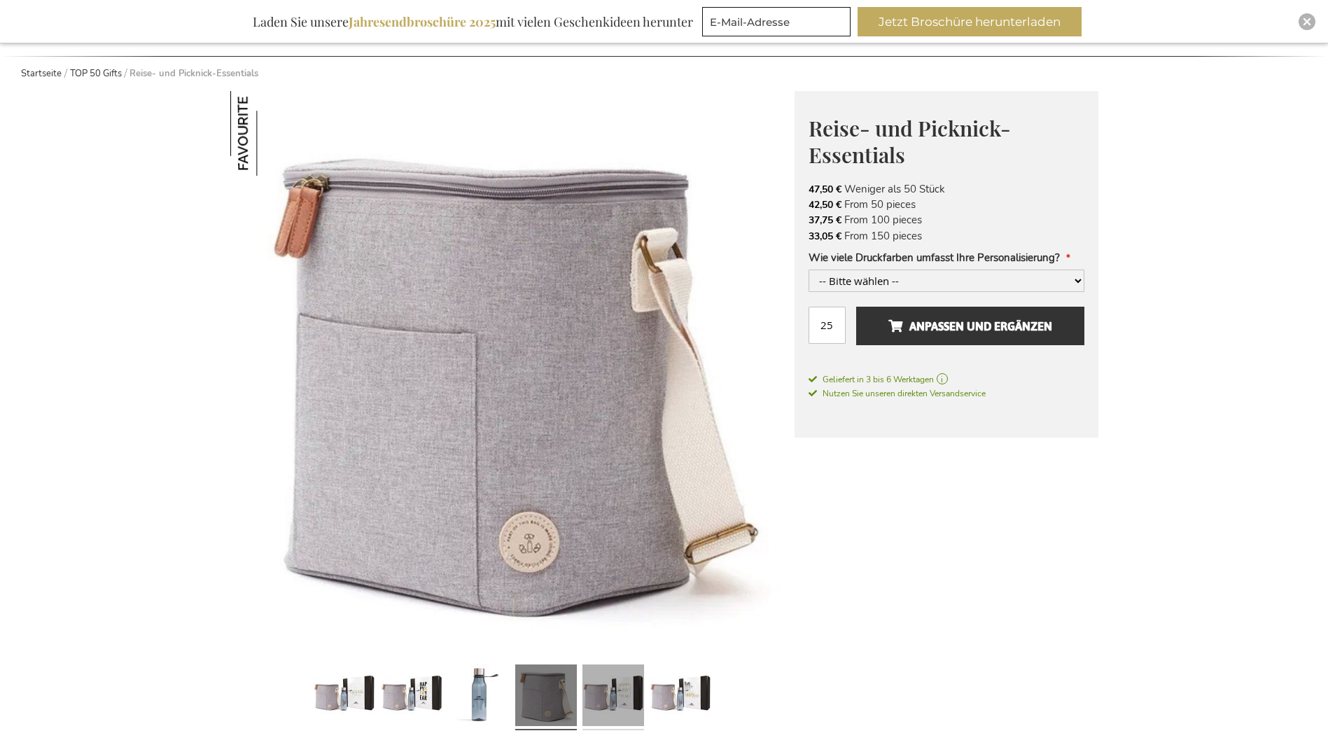
click at [627, 692] on link at bounding box center [614, 697] width 62 height 77
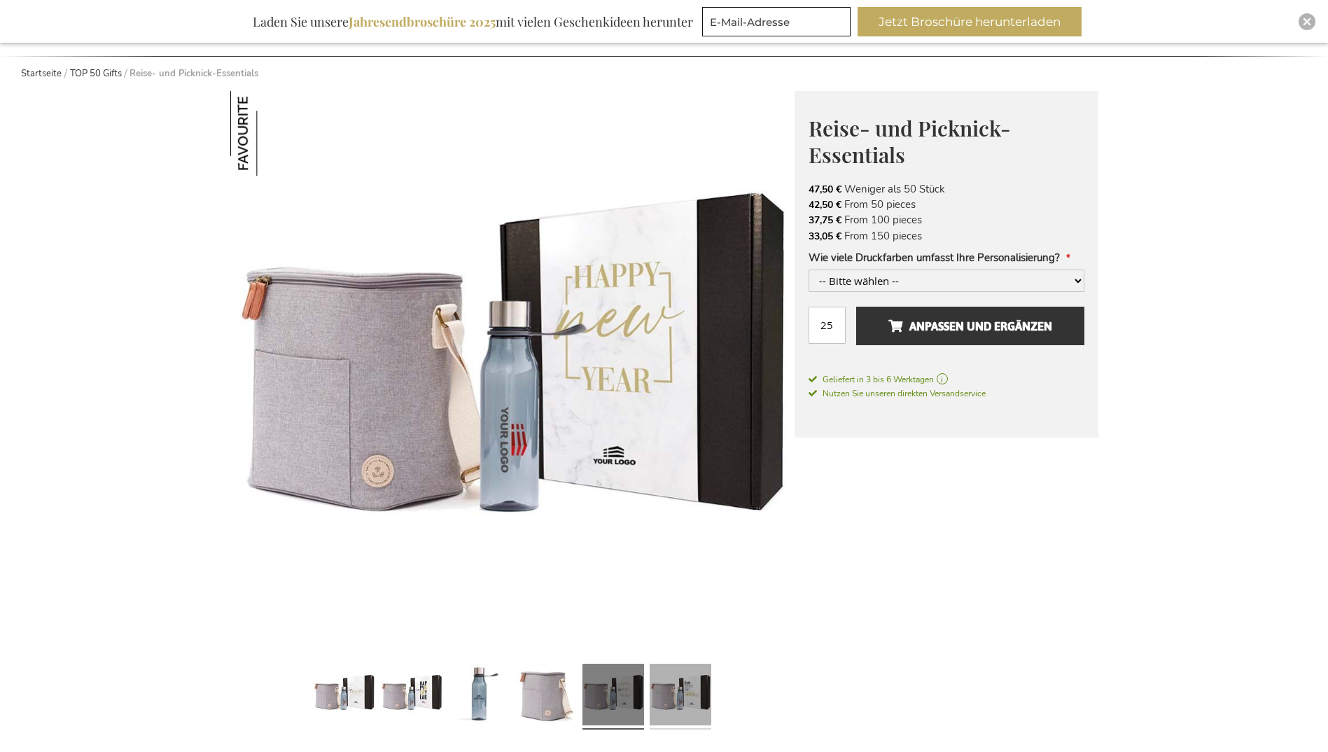
click at [688, 695] on link at bounding box center [681, 696] width 62 height 77
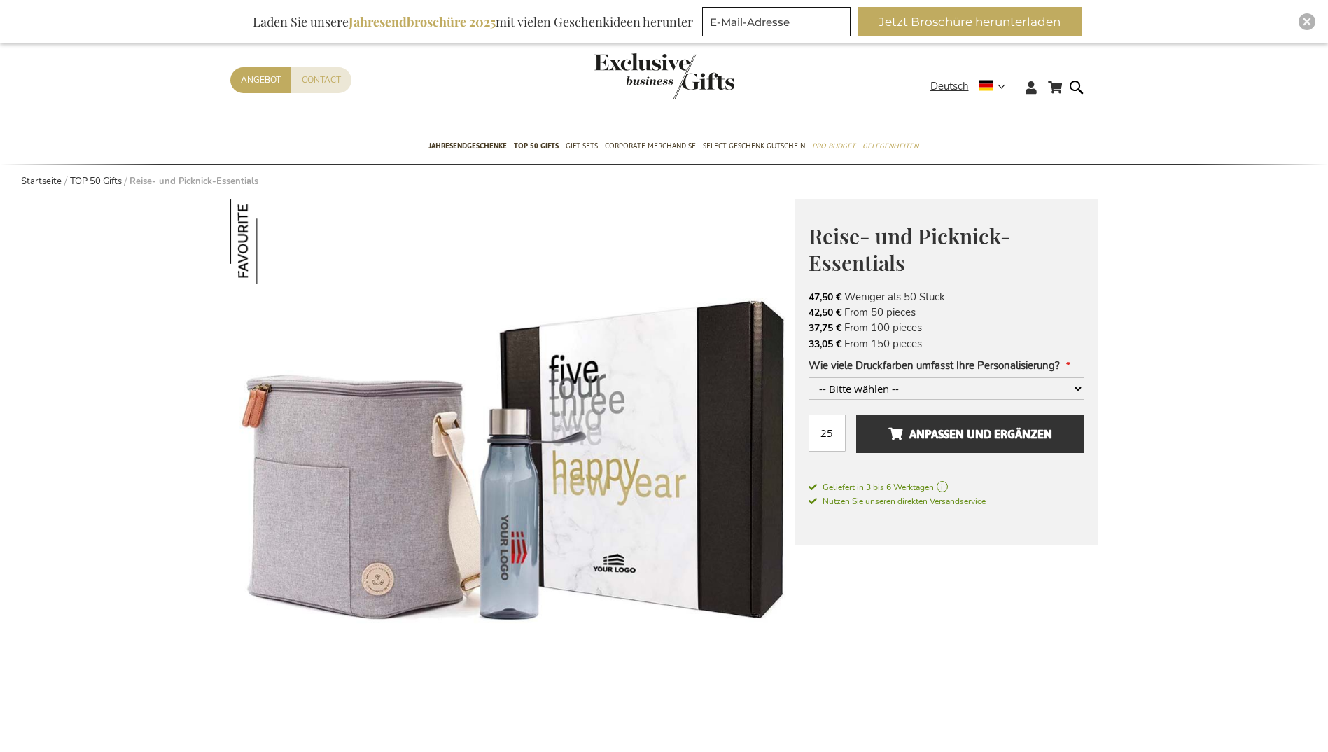
scroll to position [0, 0]
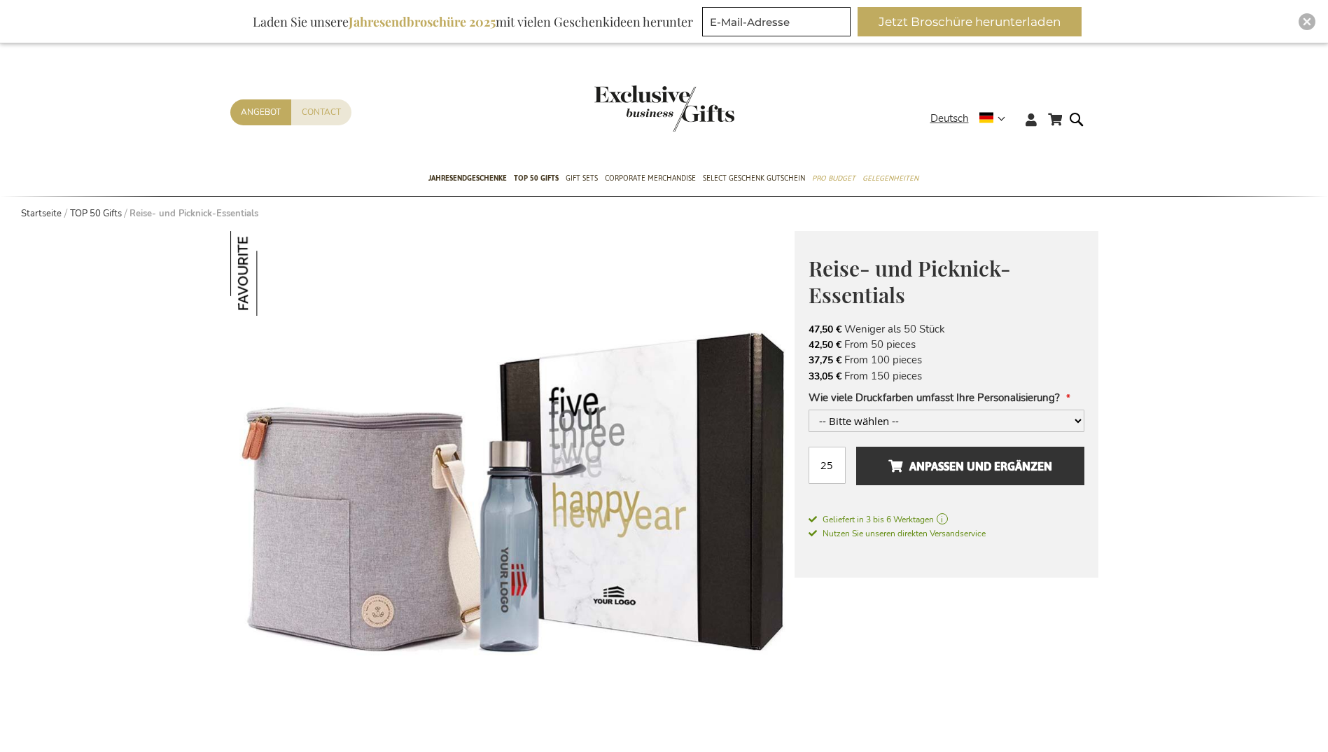
click at [648, 103] on img "store logo" at bounding box center [664, 108] width 140 height 46
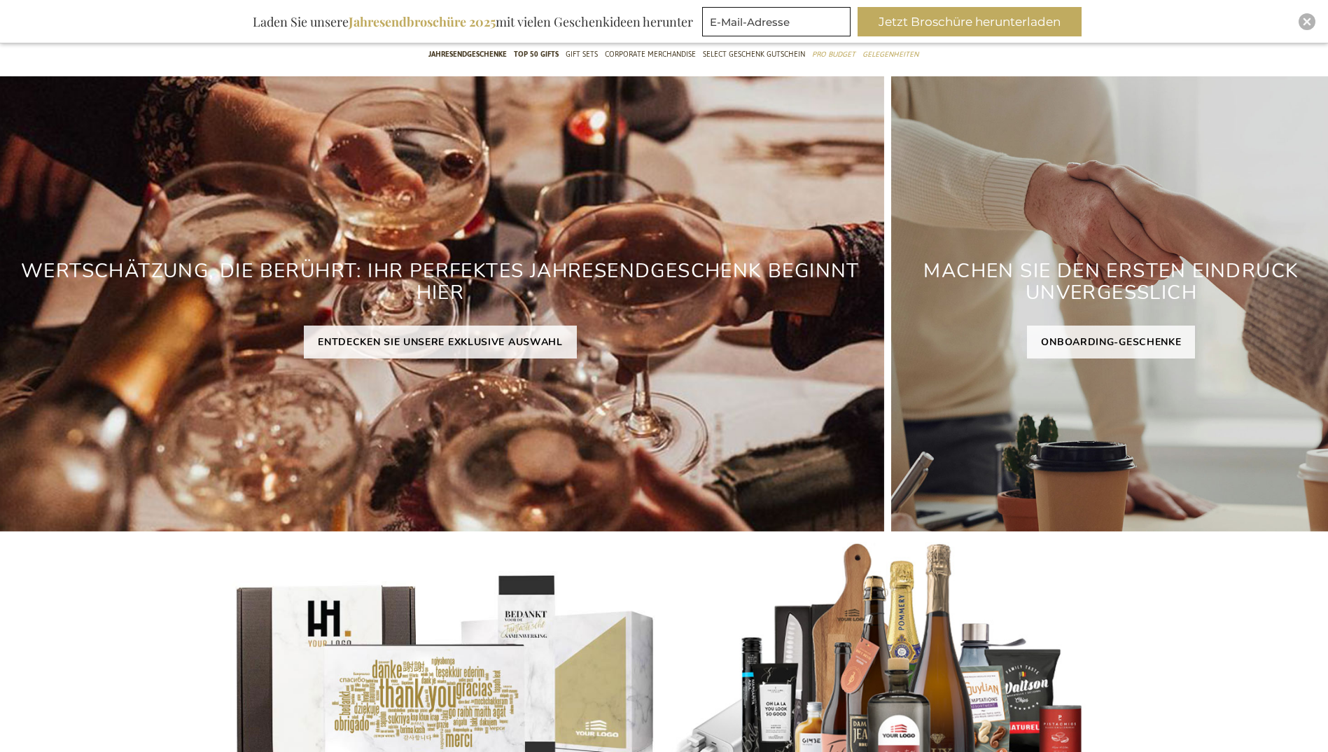
scroll to position [4, 0]
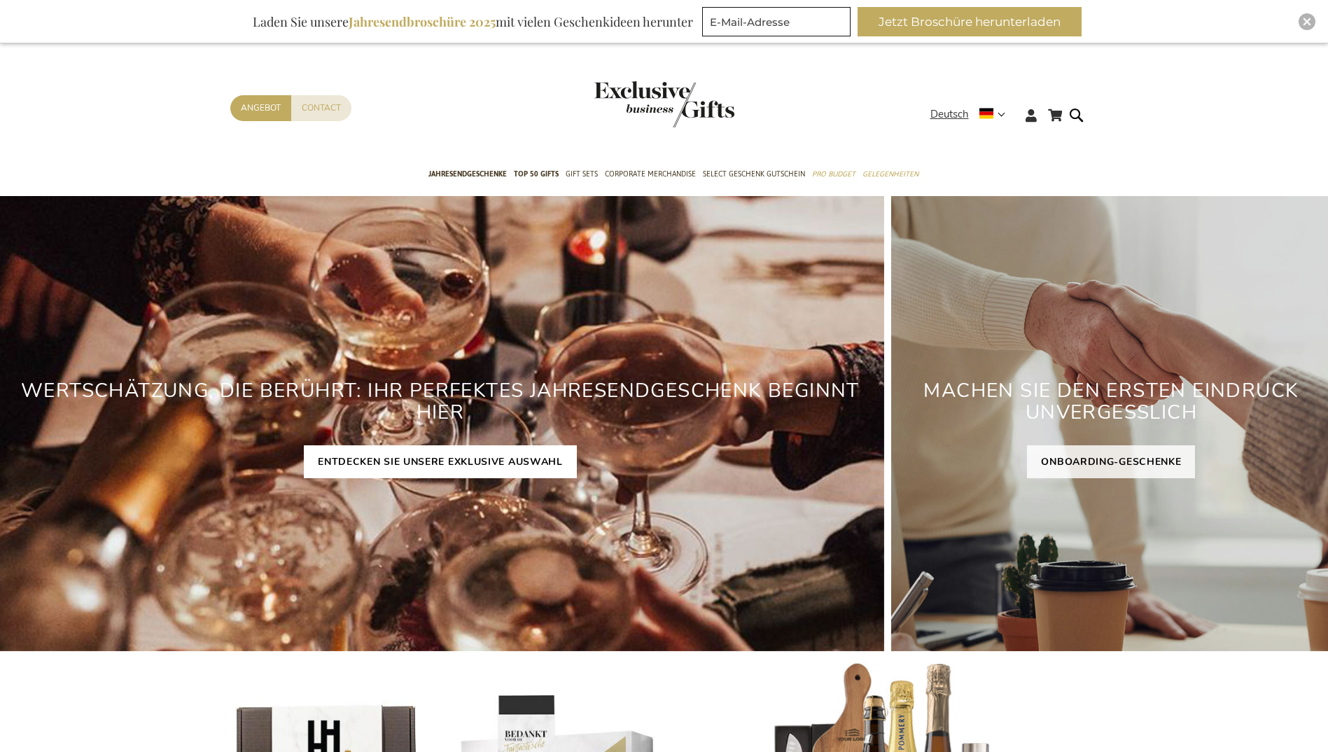
click at [478, 464] on link "ENTDECKEN SIE UNSERE EXKLUSIVE AUSWAHL" at bounding box center [440, 461] width 273 height 33
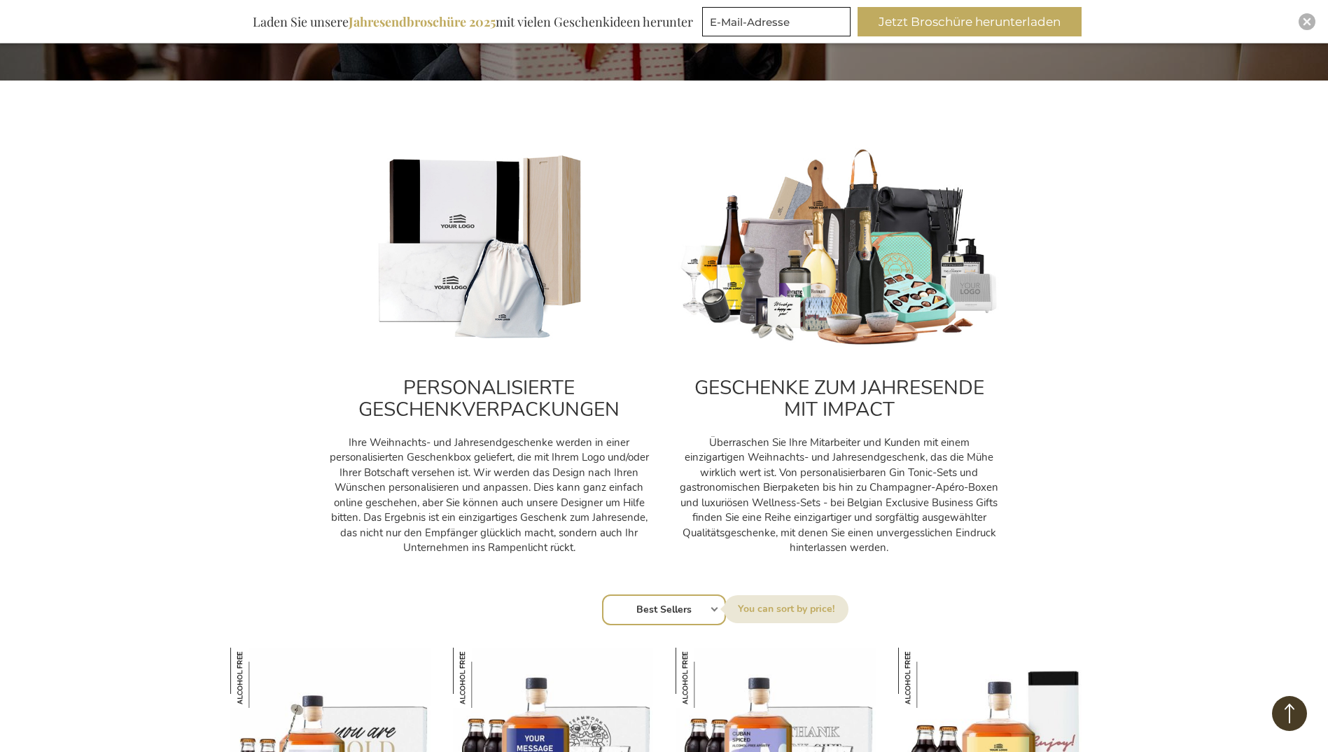
scroll to position [420, 0]
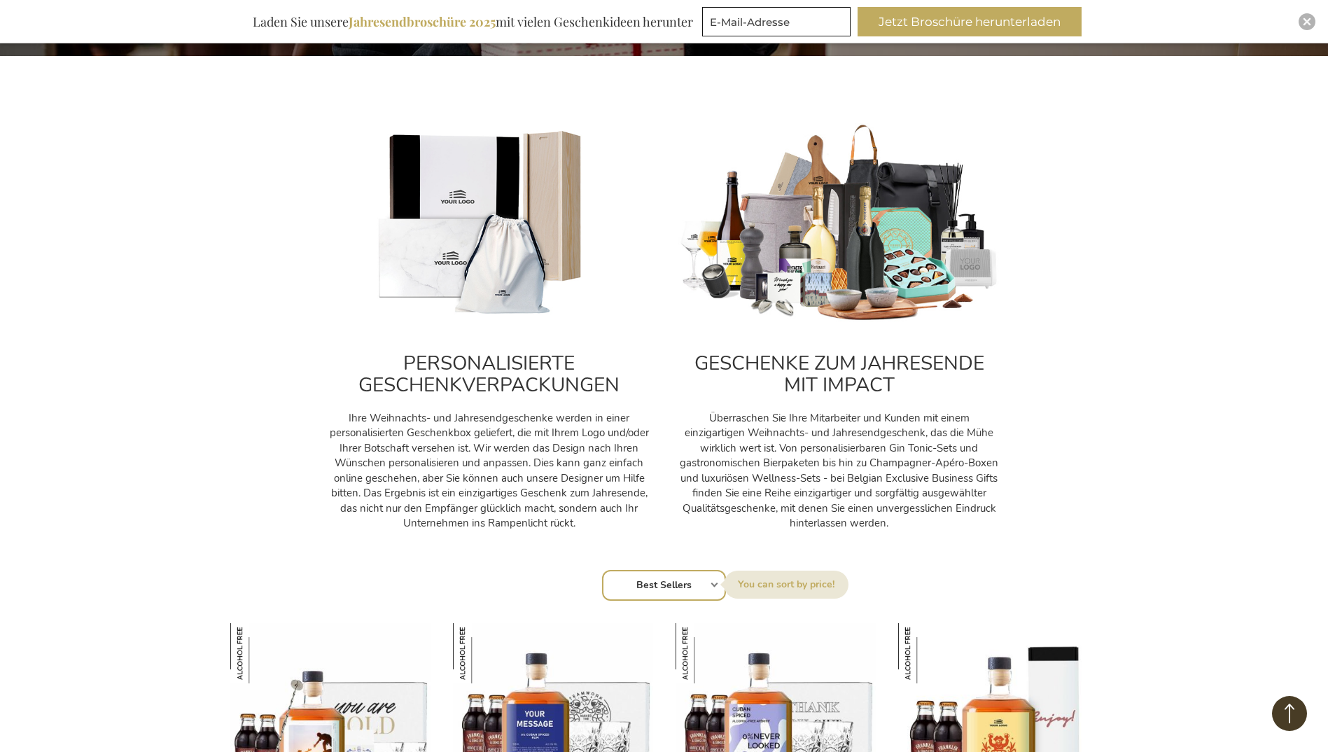
click at [898, 323] on img at bounding box center [839, 223] width 322 height 201
click at [896, 280] on img at bounding box center [839, 223] width 322 height 201
click at [861, 398] on div "GESCHENKE ZUM JAHRESENDE MIT IMPACT Überraschen Sie Ihre Mitarbeiter und Kunden…" at bounding box center [839, 433] width 322 height 196
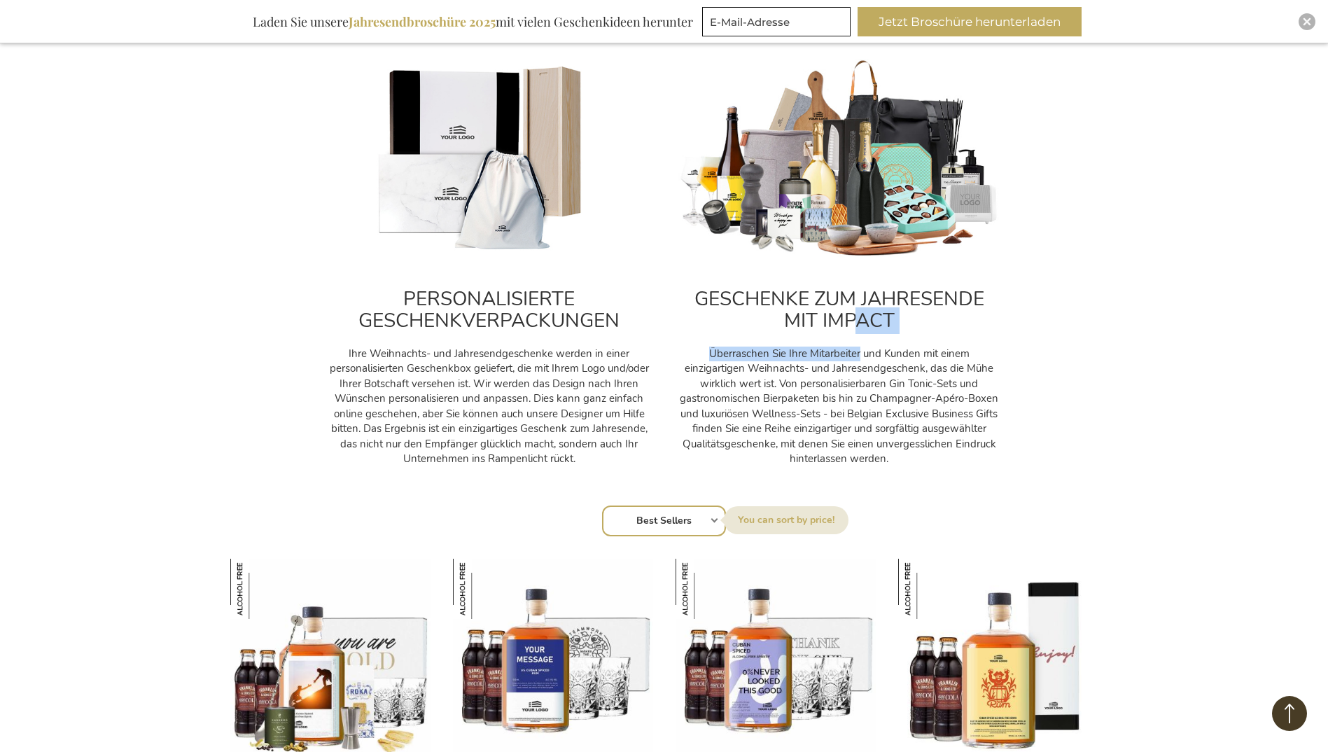
scroll to position [560, 0]
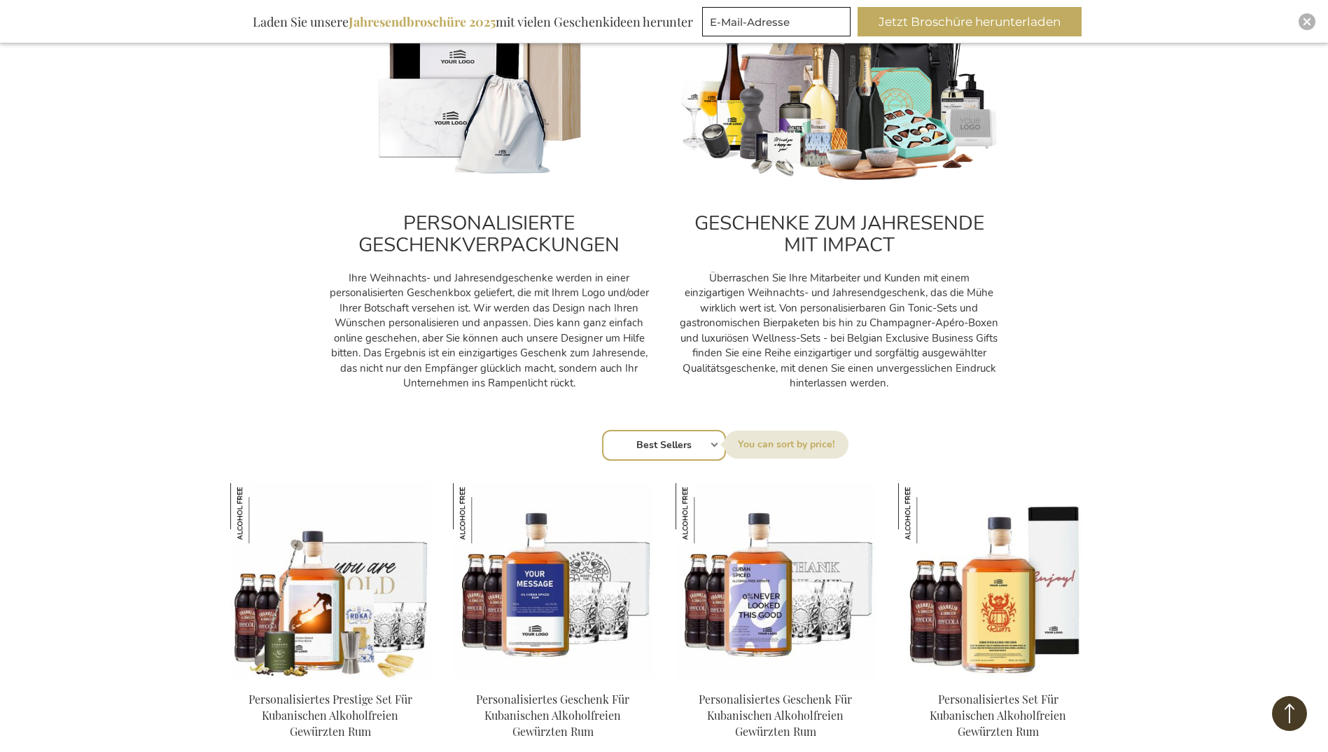
click at [919, 352] on p "Überraschen Sie Ihre Mitarbeiter und Kunden mit einem einzigartigen Weihnachts-…" at bounding box center [839, 331] width 322 height 120
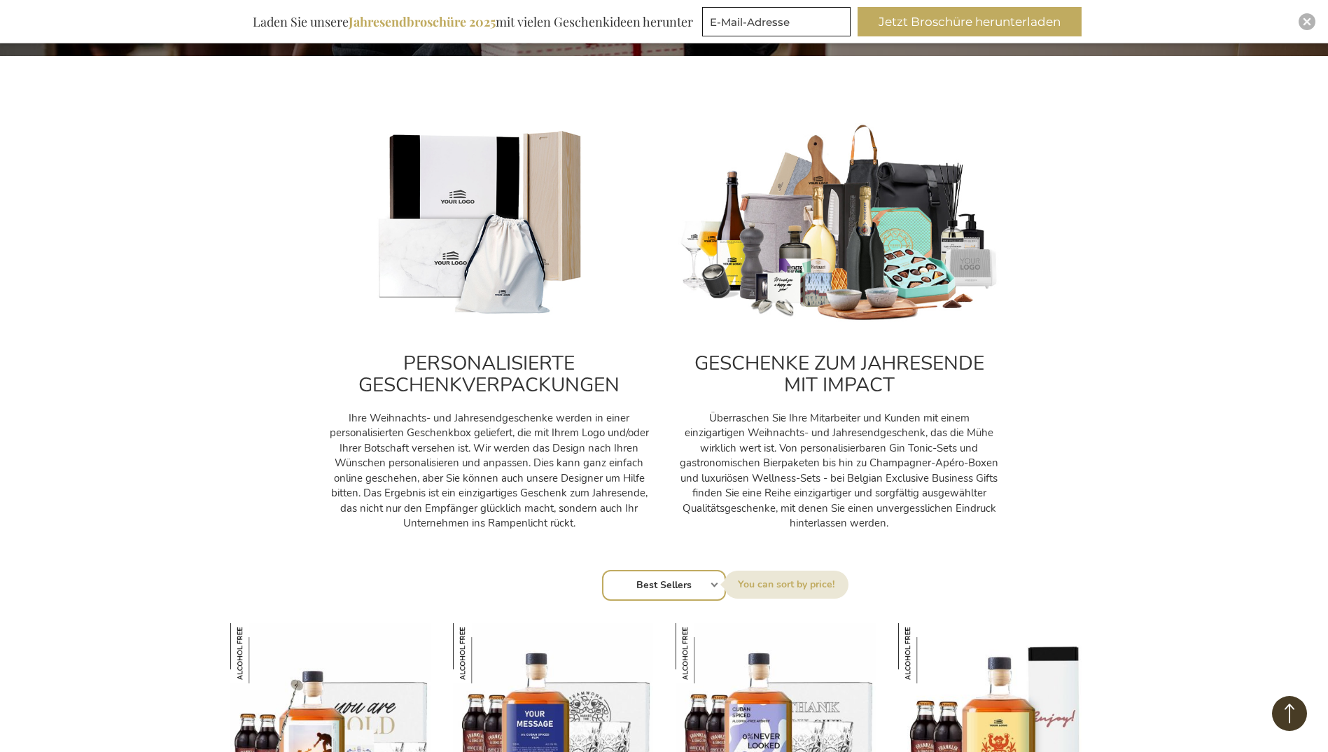
click at [480, 288] on img at bounding box center [489, 223] width 322 height 201
click at [491, 251] on img at bounding box center [489, 223] width 322 height 201
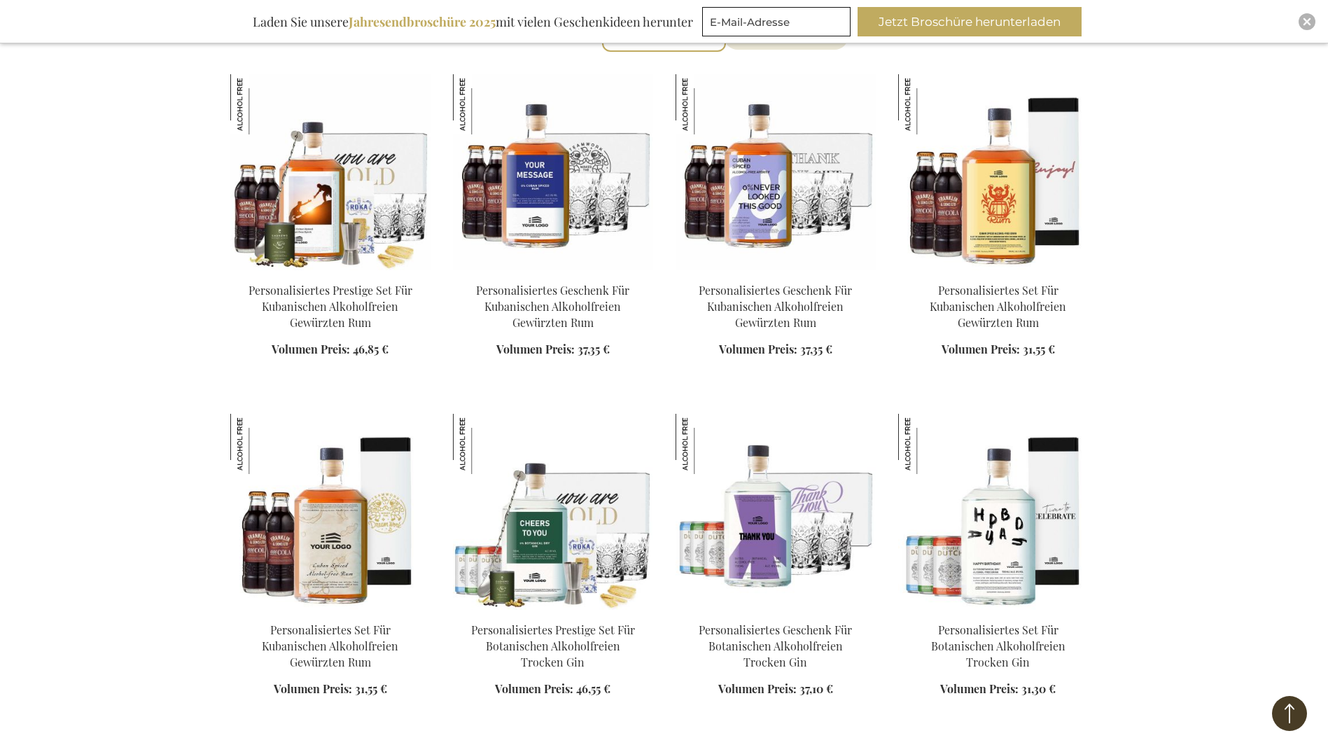
scroll to position [980, 0]
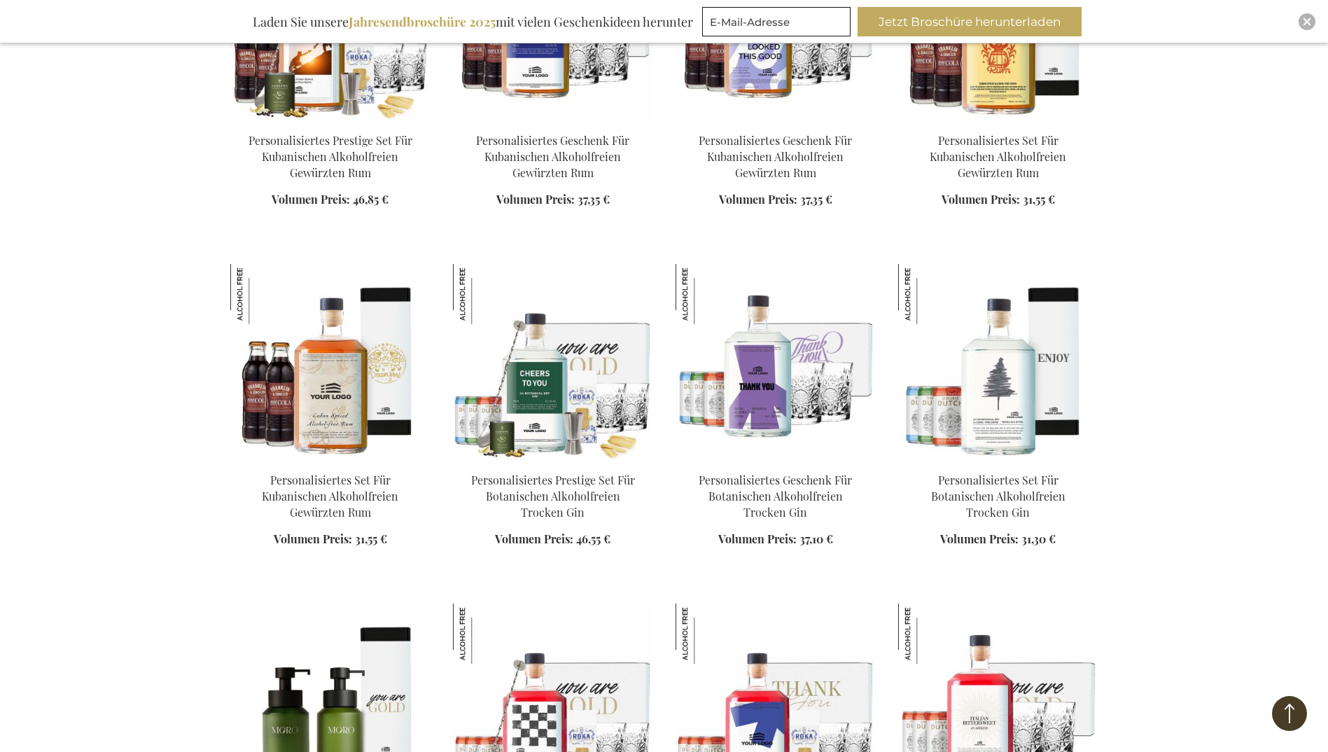
scroll to position [1120, 0]
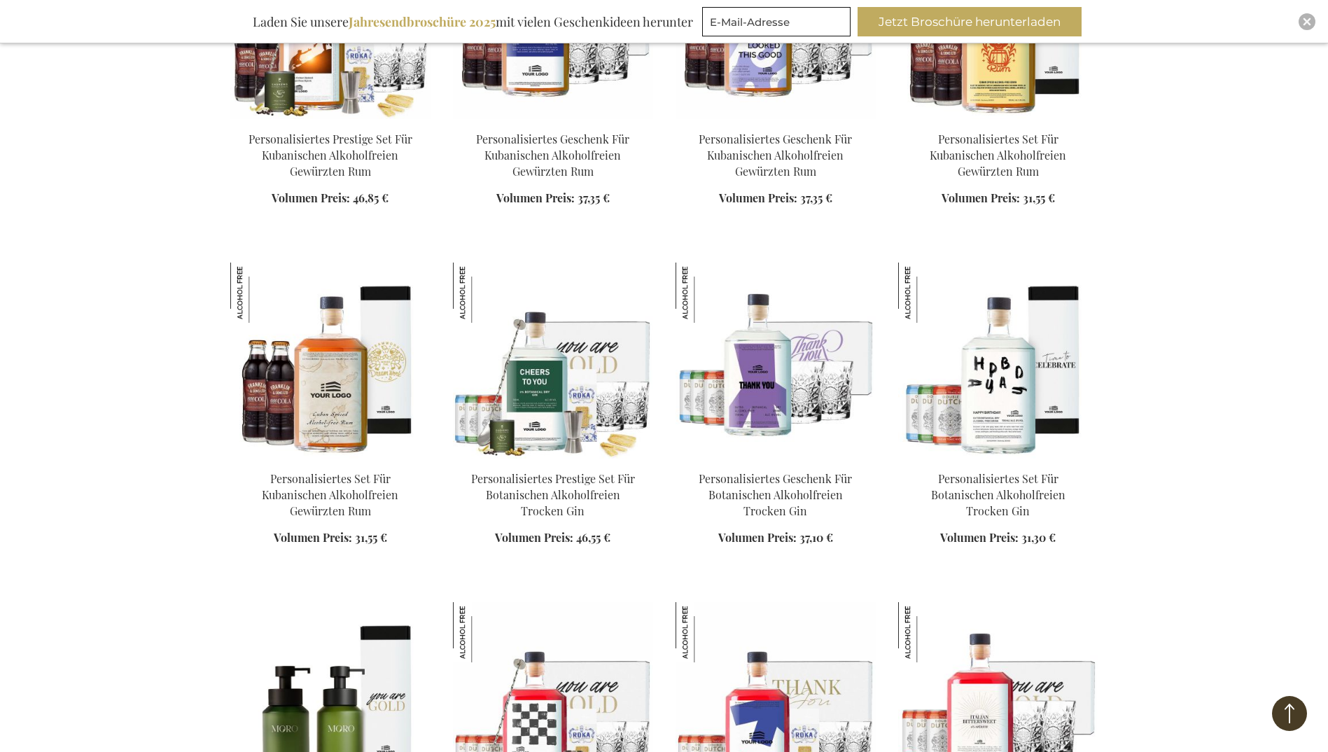
click at [1182, 513] on div "Mein Warenkorb Mein Warenkorb Schließen Sie haben keine Artikel in Ihrem Warenk…" at bounding box center [664, 728] width 1328 height 3696
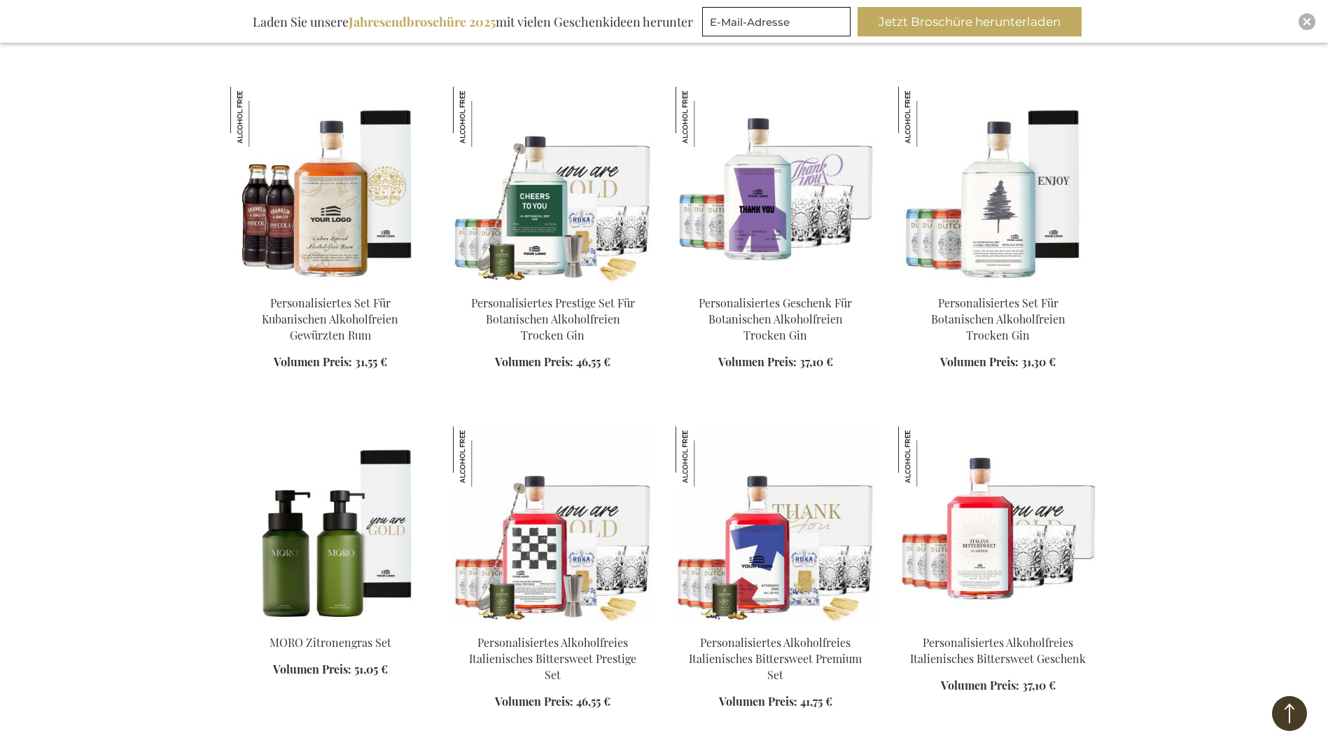
scroll to position [1610, 0]
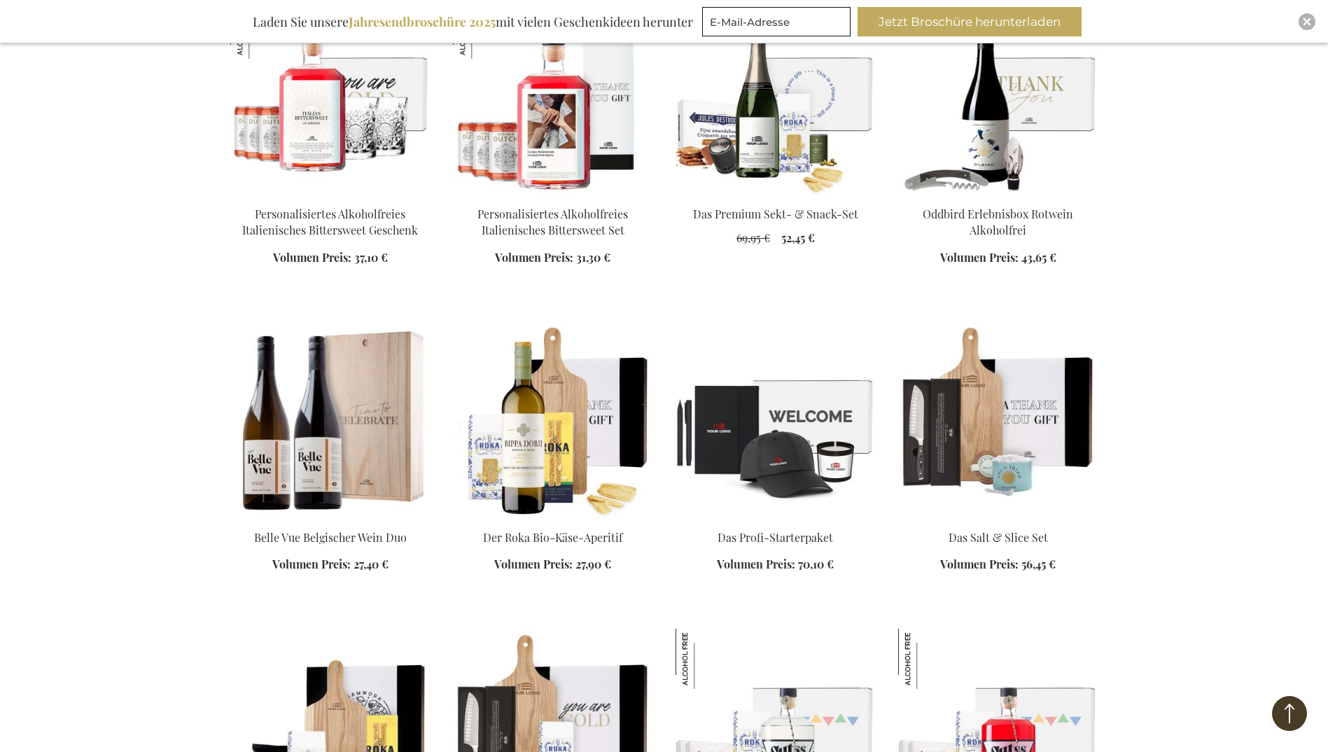
scroll to position [2801, 0]
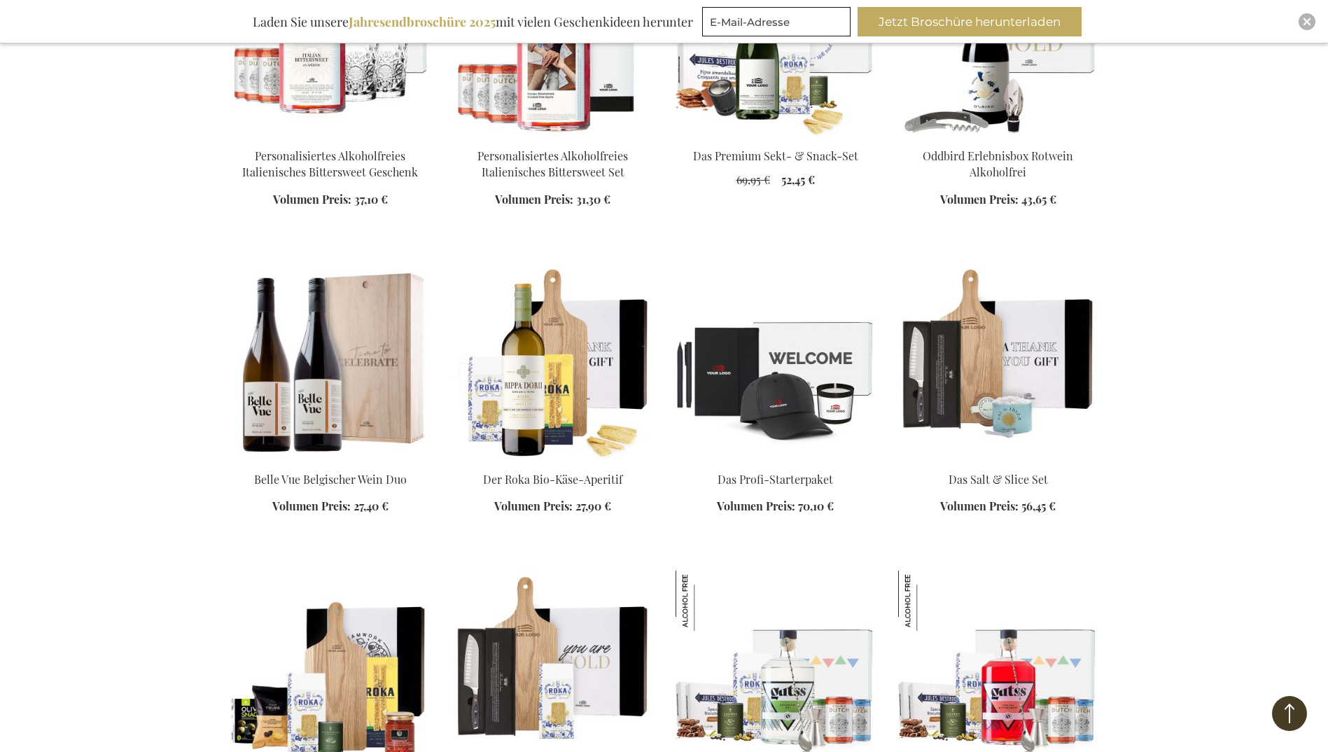
click at [1166, 545] on div "Mein Warenkorb Mein Warenkorb Schließen Sie haben keine Artikel in Ihrem Warenk…" at bounding box center [664, 25] width 1328 height 5652
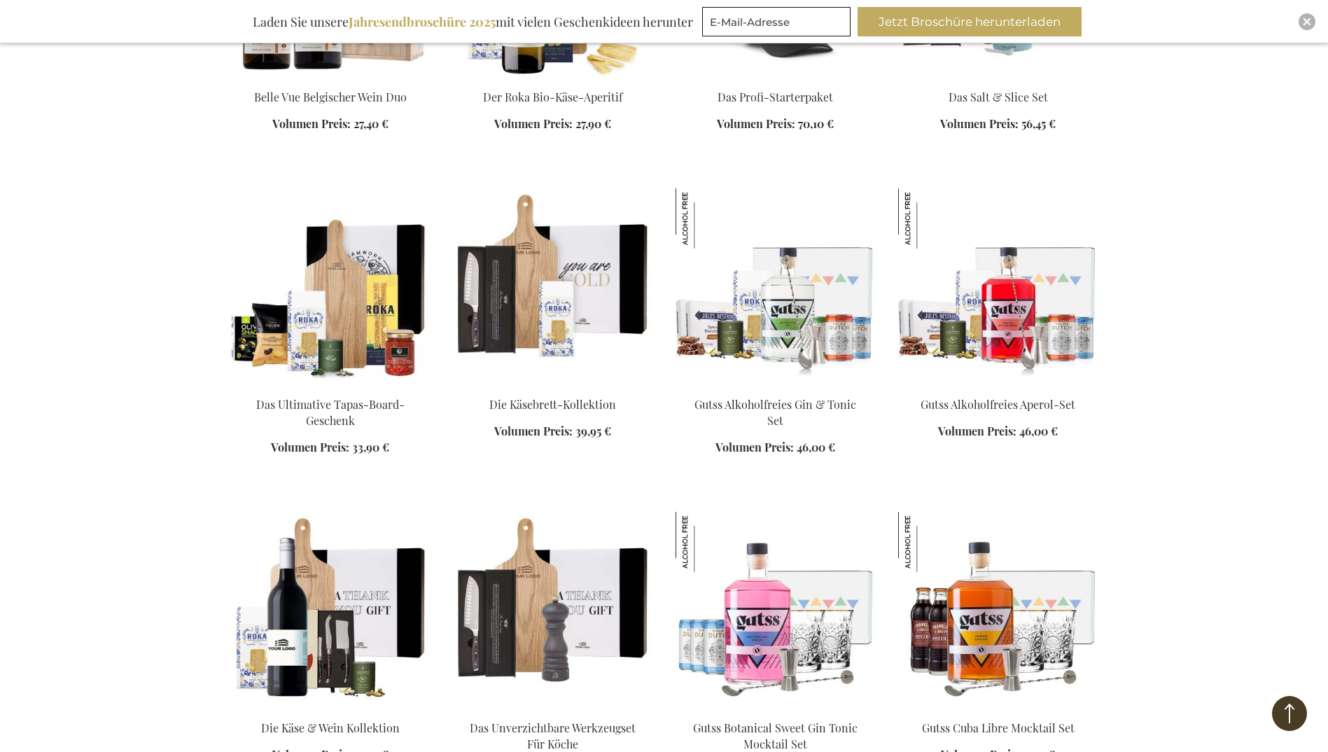
scroll to position [3221, 0]
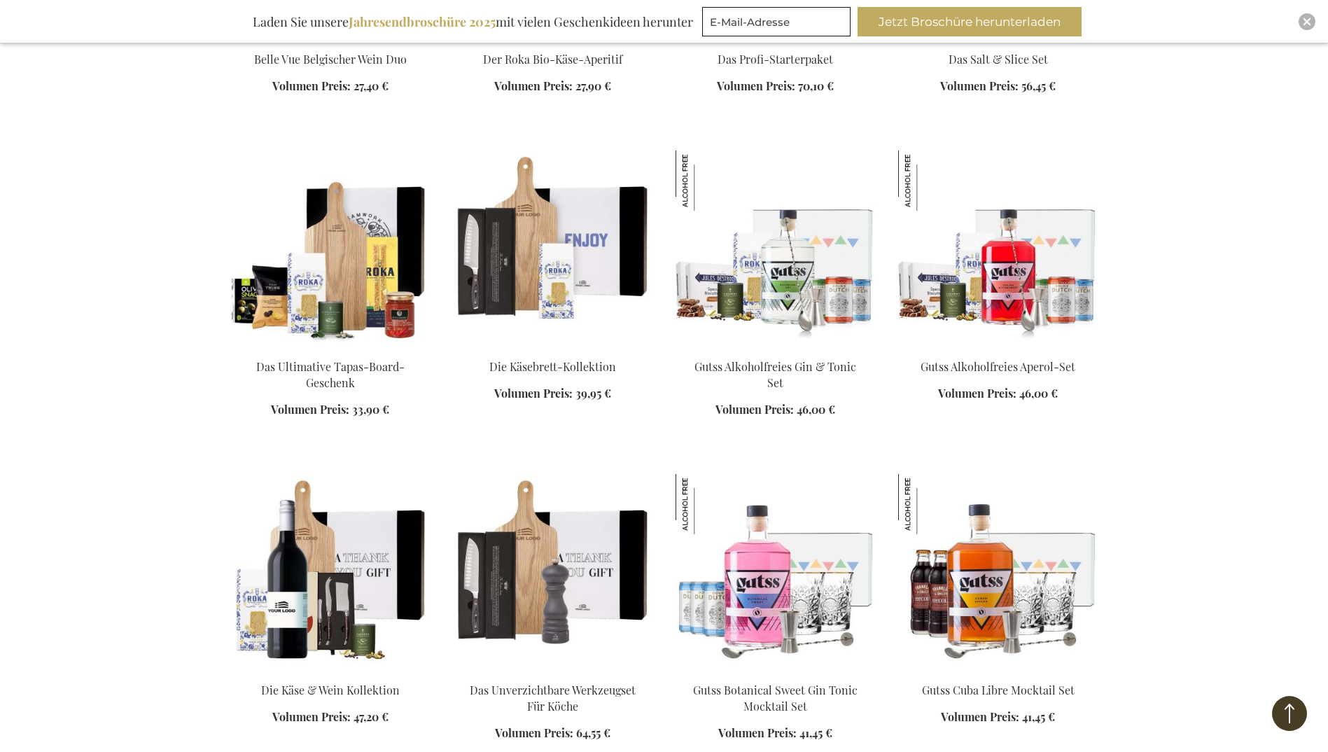
click at [577, 205] on img at bounding box center [553, 249] width 200 height 196
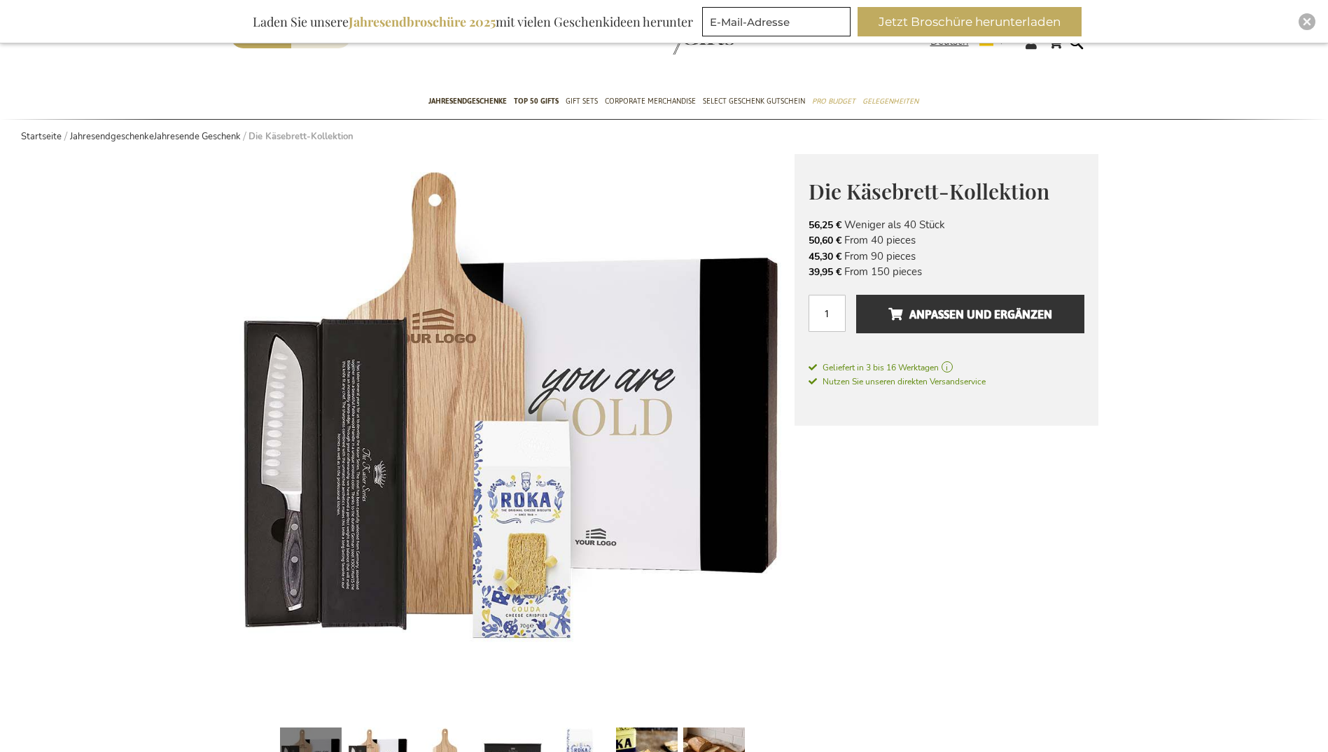
scroll to position [140, 0]
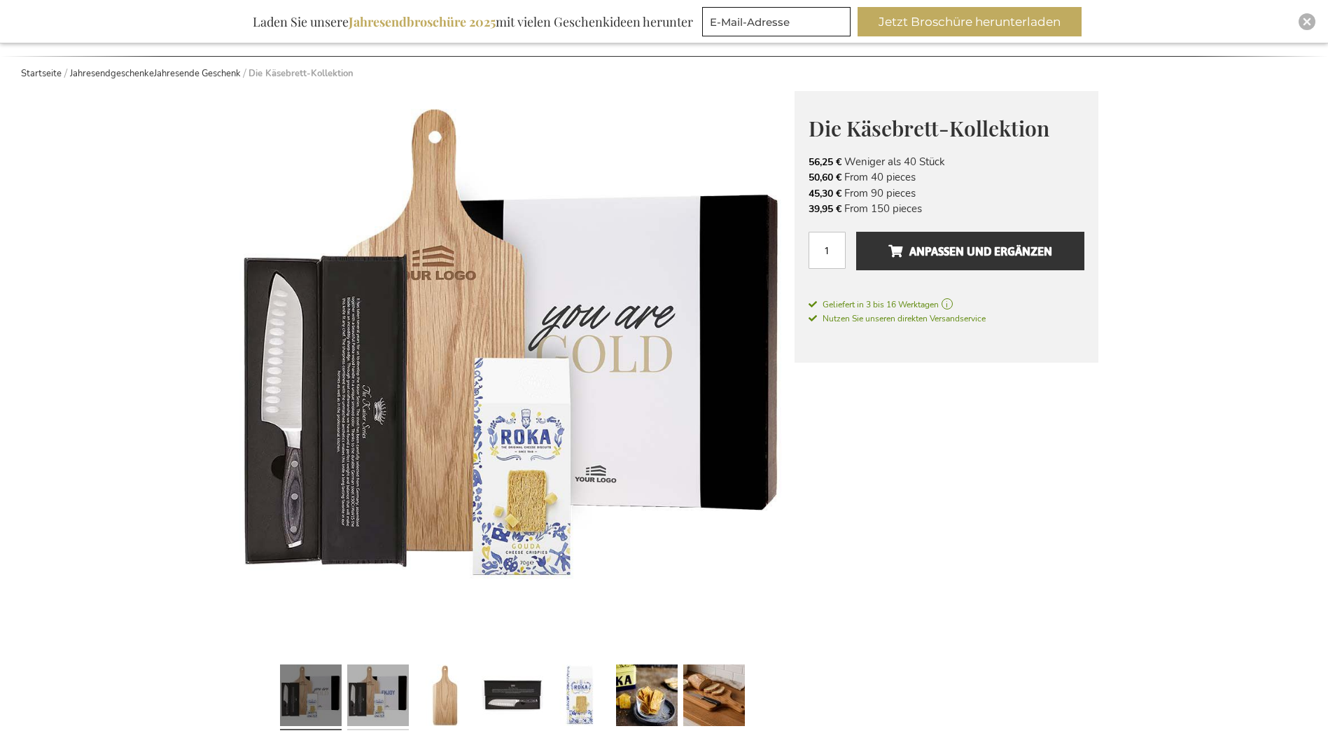
click at [393, 687] on link at bounding box center [378, 697] width 62 height 77
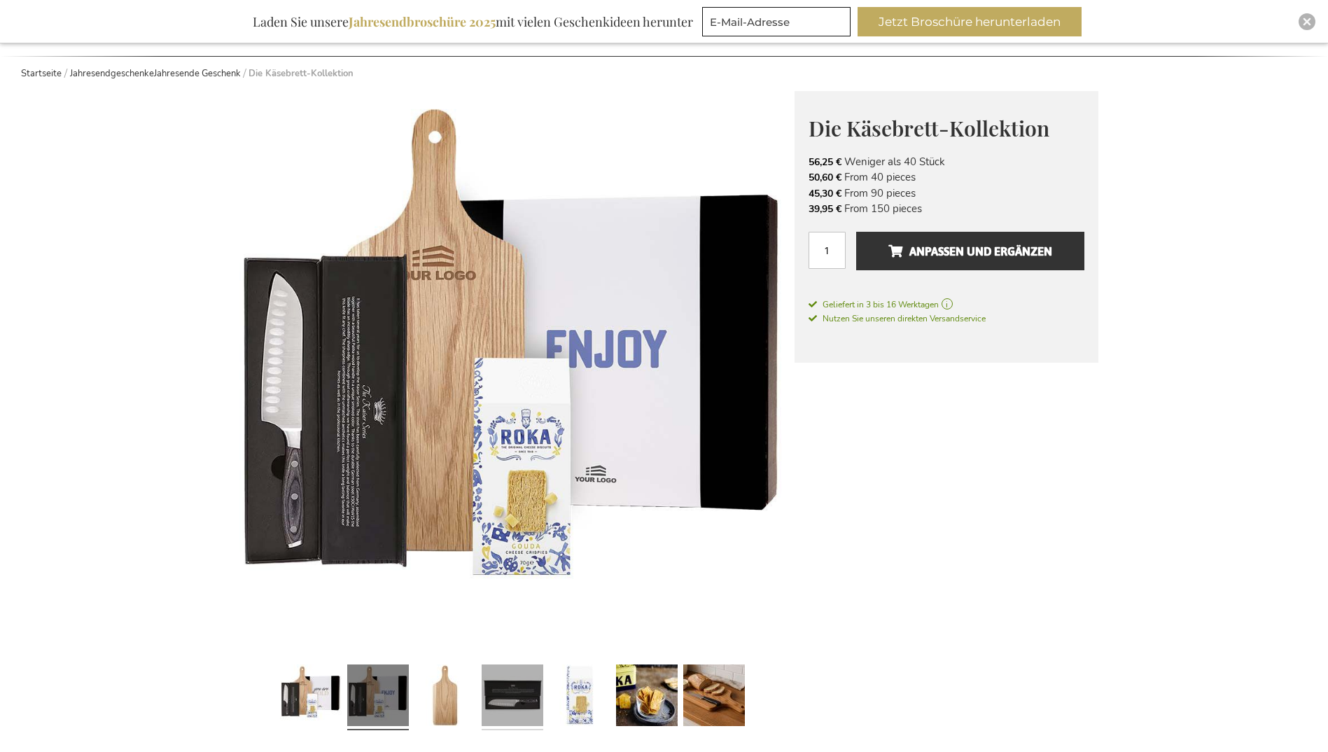
click at [491, 694] on link at bounding box center [513, 697] width 62 height 77
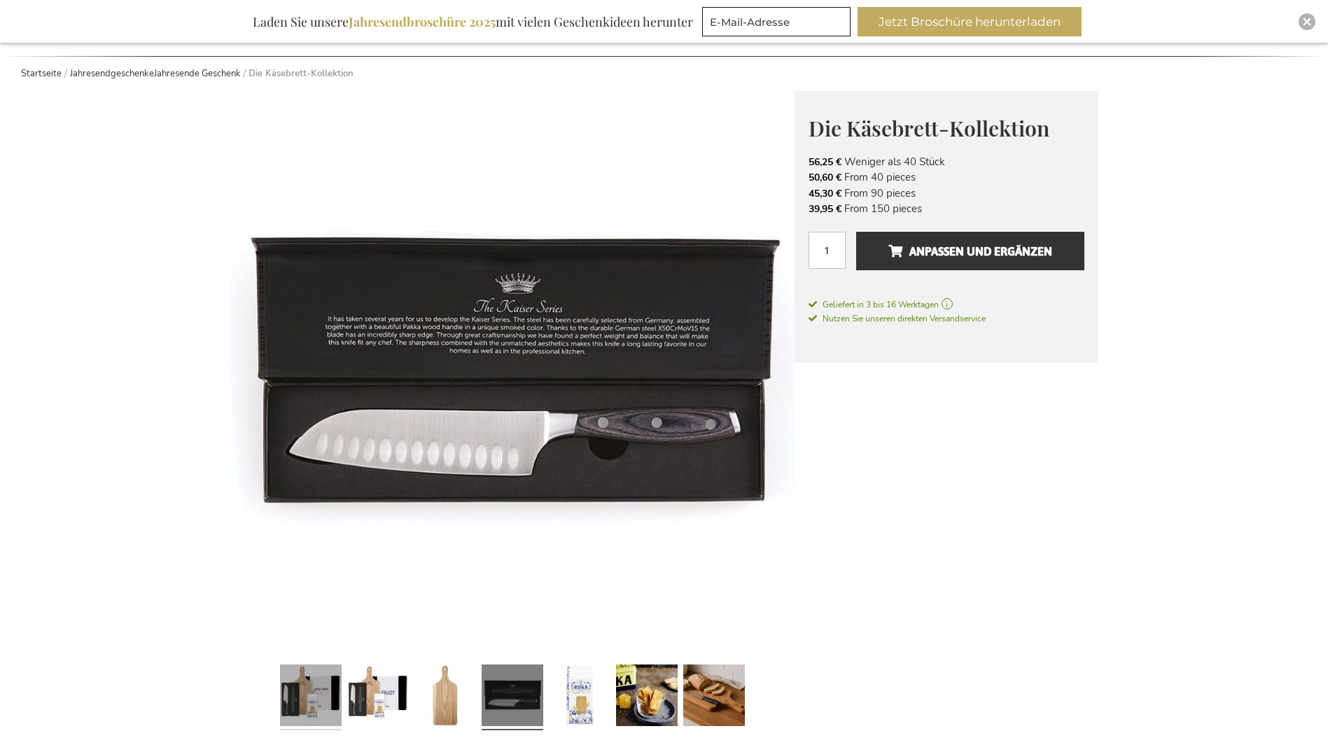
click at [303, 706] on link at bounding box center [311, 697] width 62 height 77
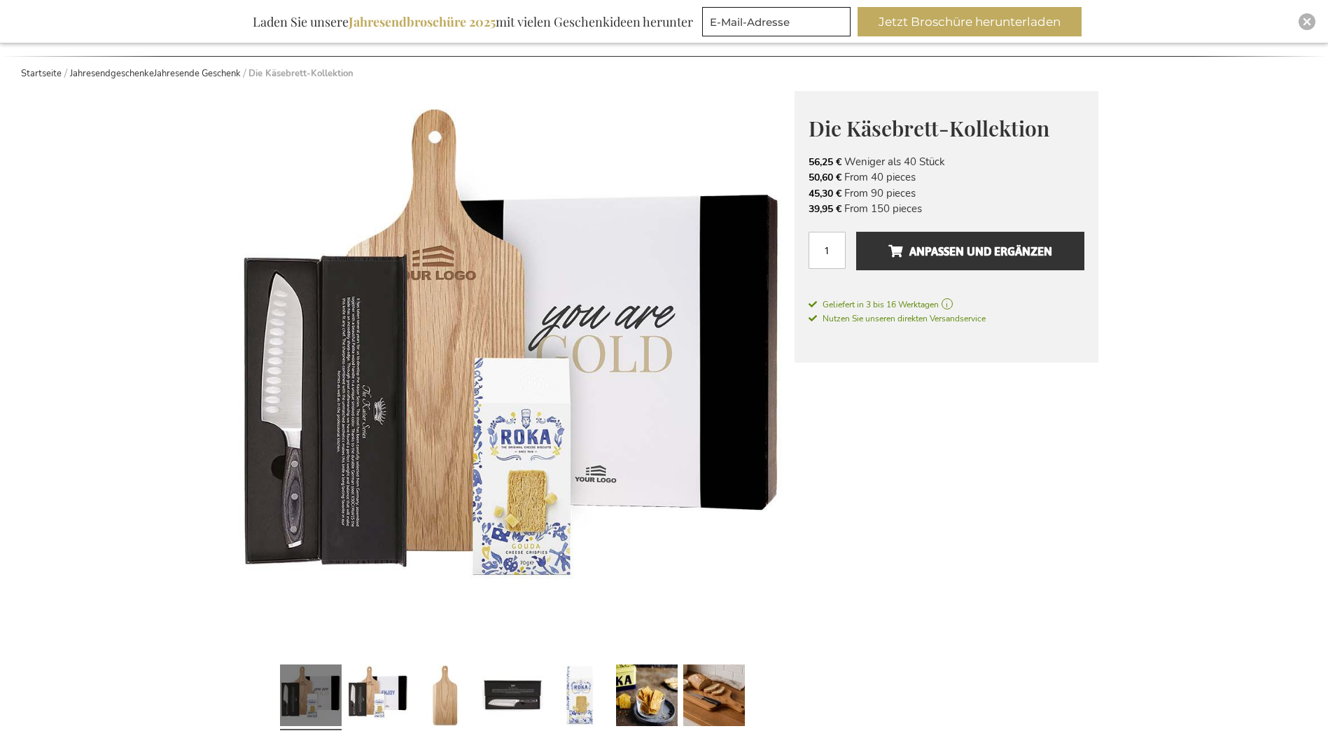
click at [757, 706] on div at bounding box center [512, 697] width 564 height 77
click at [725, 704] on link at bounding box center [714, 697] width 62 height 77
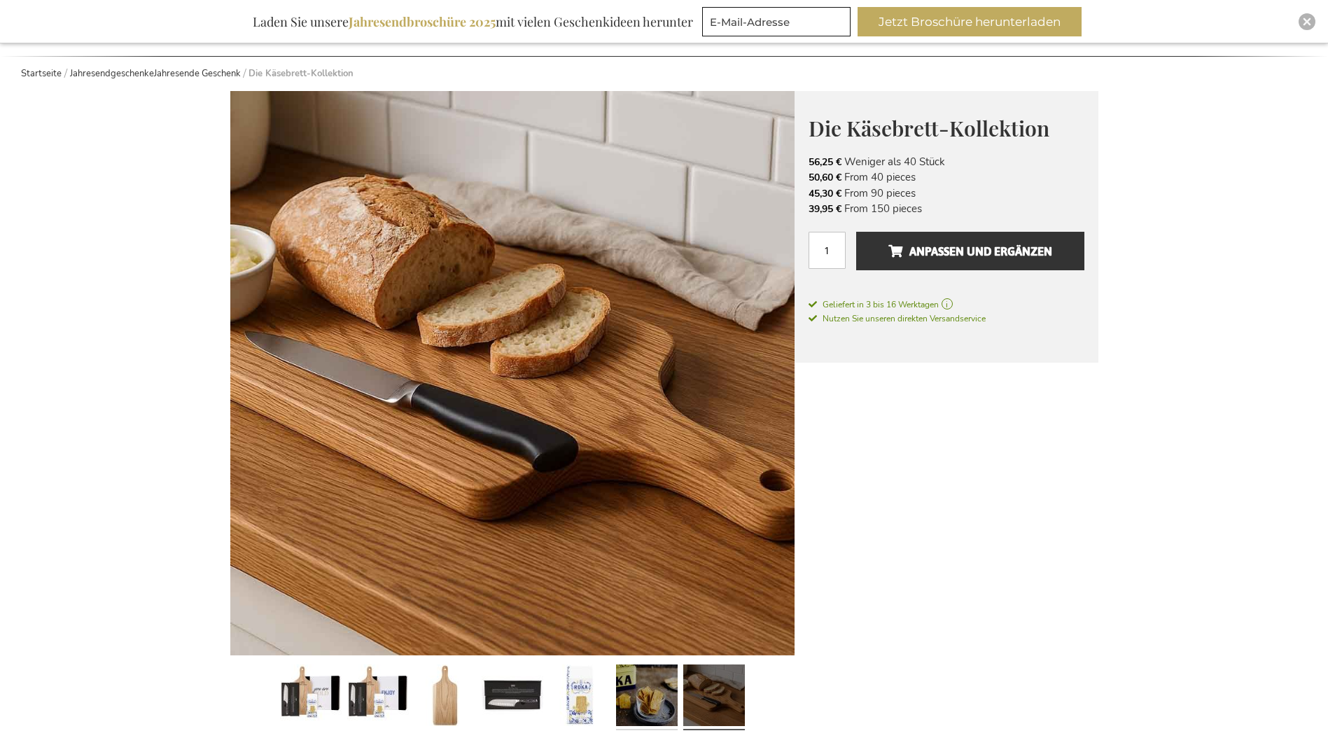
click at [643, 704] on link at bounding box center [647, 697] width 62 height 77
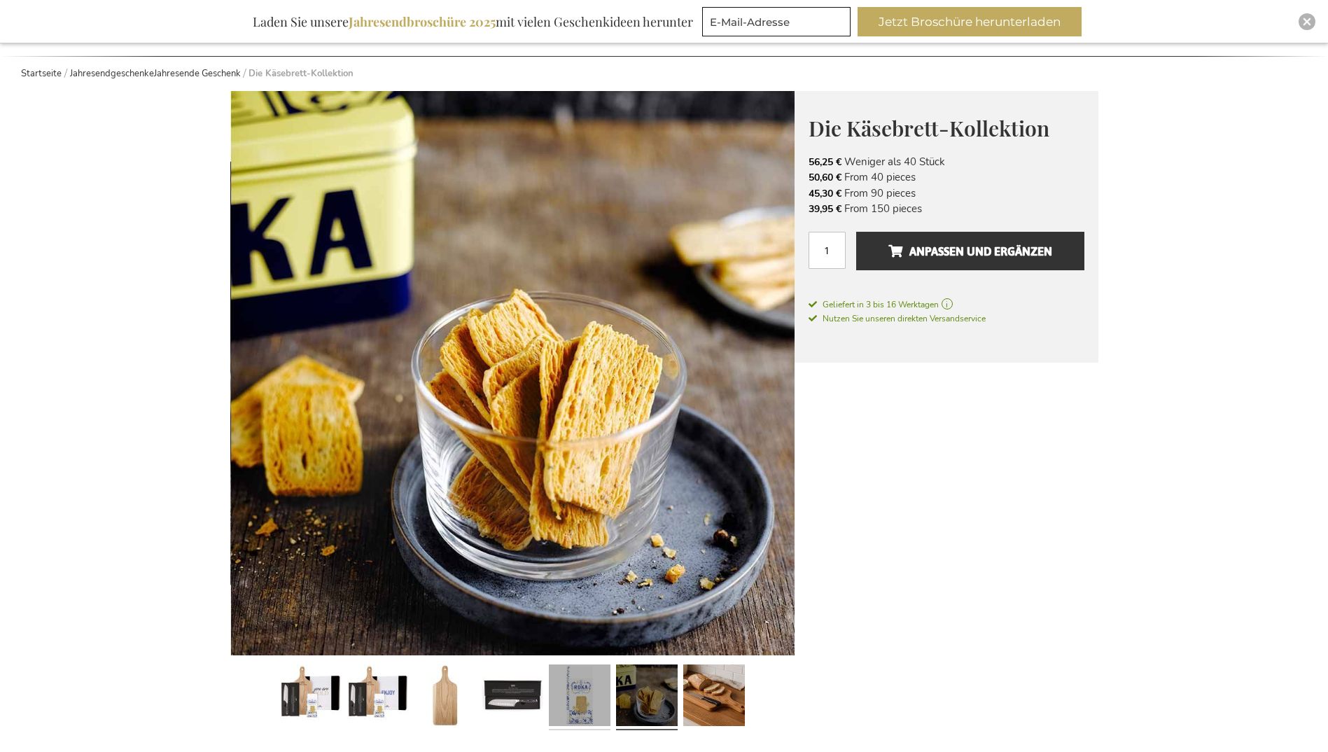
drag, startPoint x: 580, startPoint y: 701, endPoint x: 552, endPoint y: 699, distance: 28.1
click at [580, 701] on link at bounding box center [580, 697] width 62 height 77
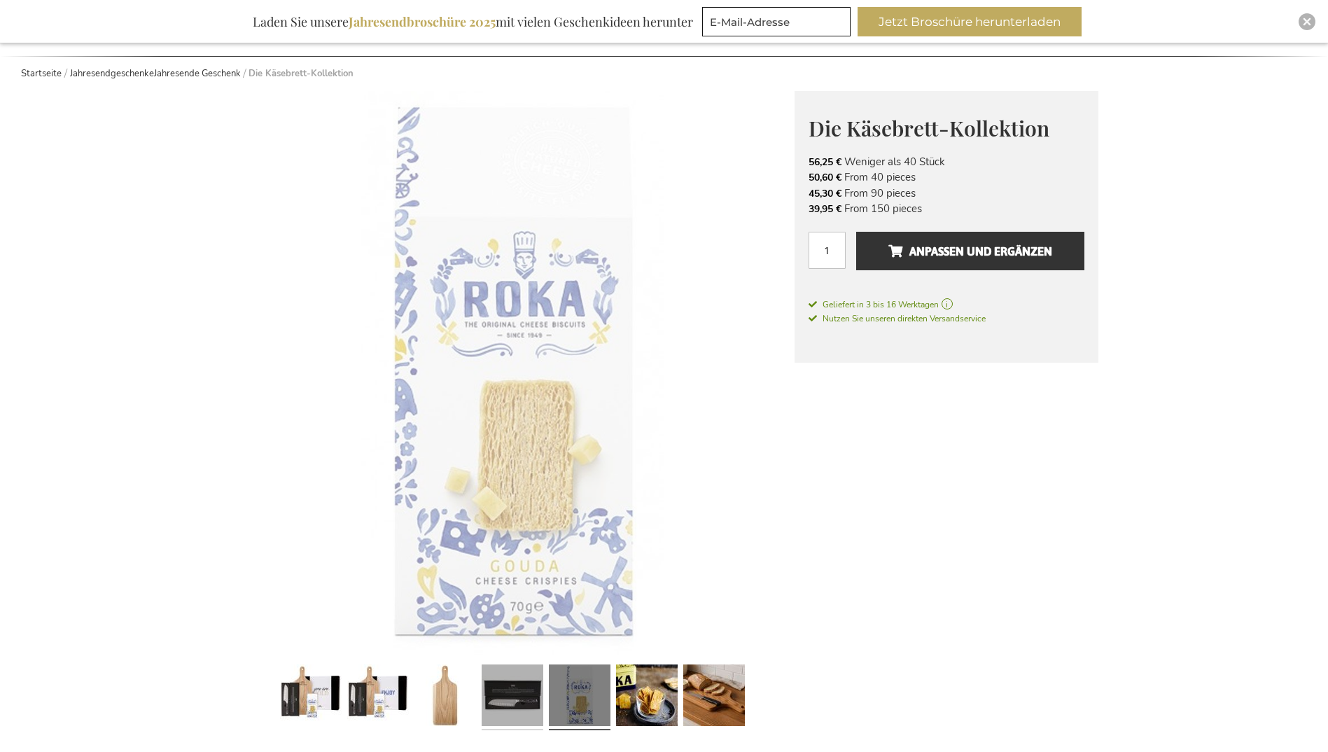
click at [500, 697] on link at bounding box center [513, 697] width 62 height 77
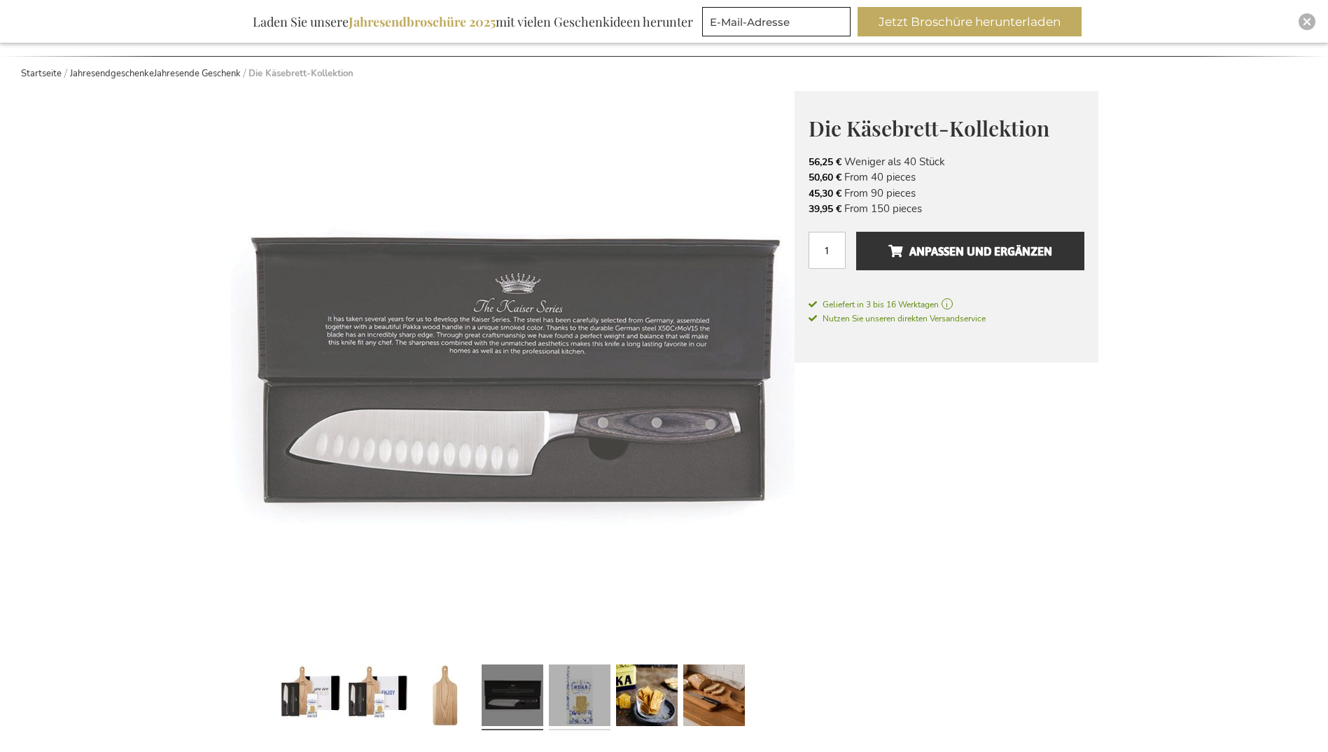
click at [578, 697] on link at bounding box center [580, 697] width 62 height 77
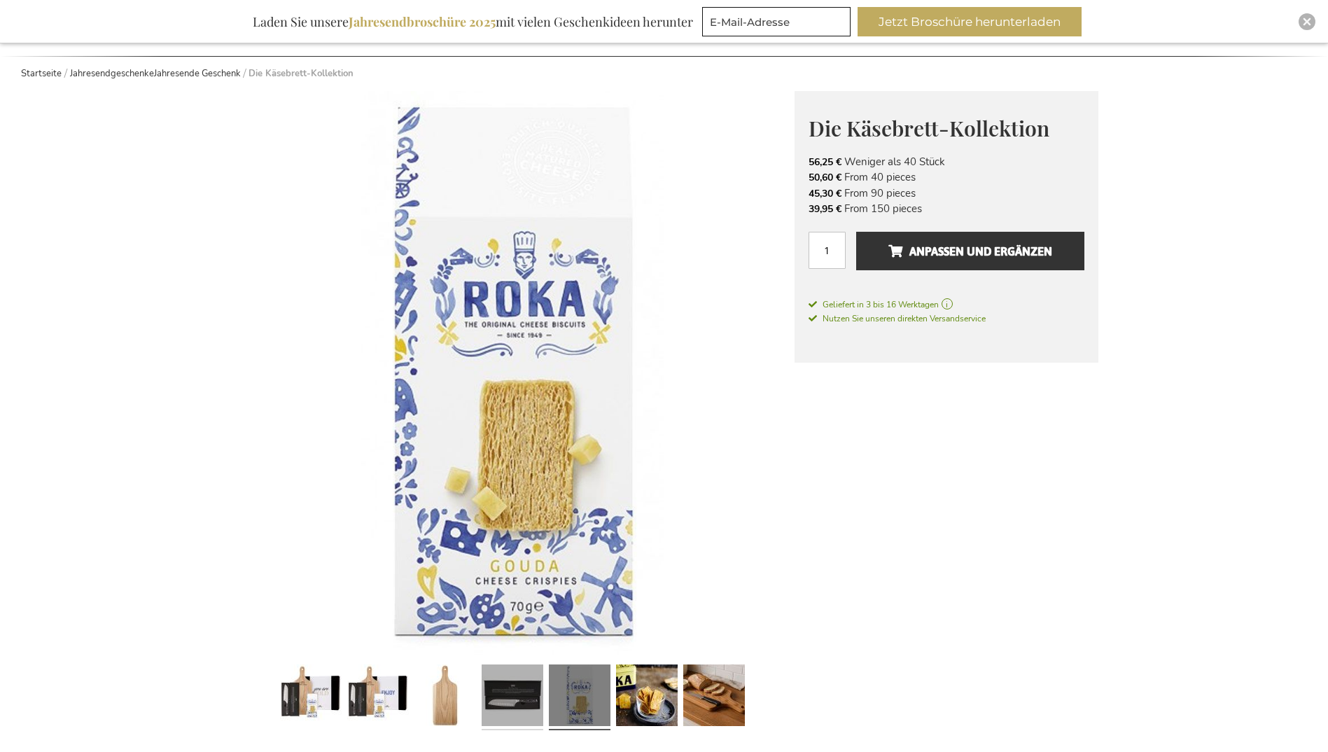
click at [508, 698] on link at bounding box center [513, 697] width 62 height 77
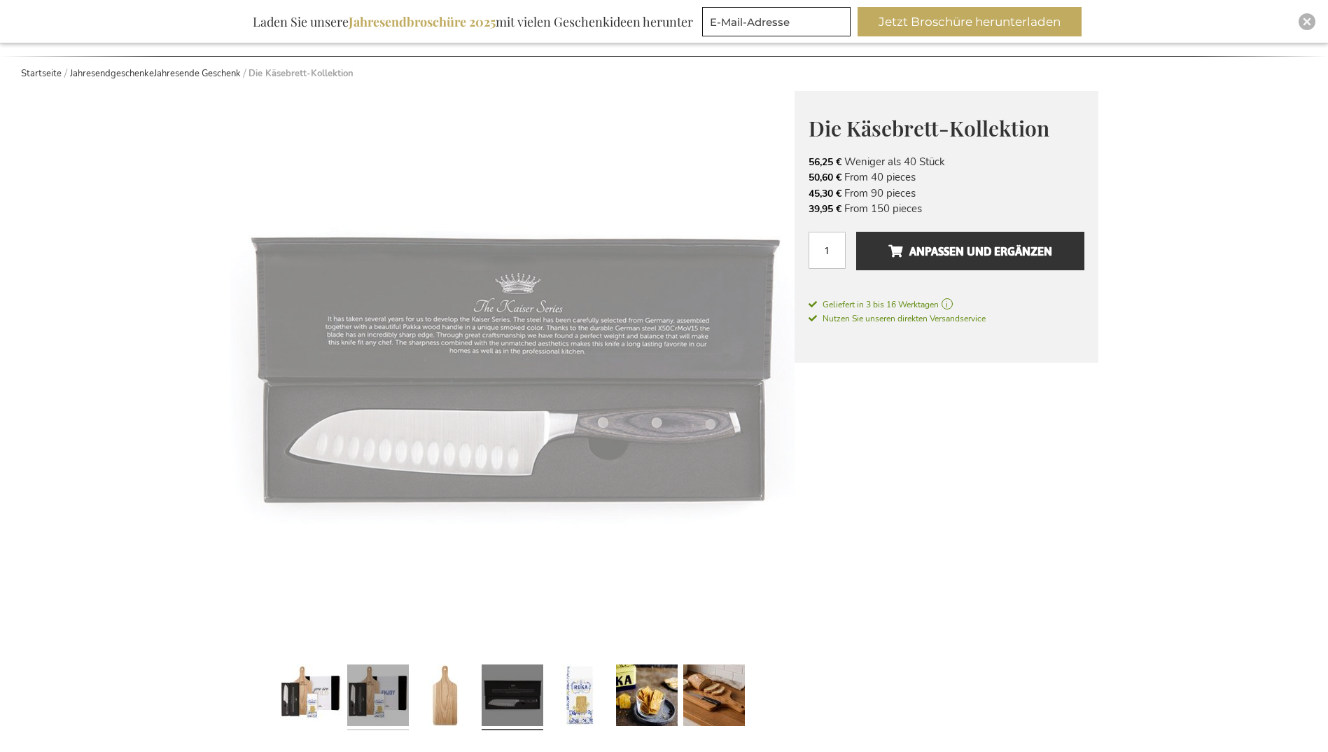
click at [408, 697] on link at bounding box center [378, 697] width 62 height 77
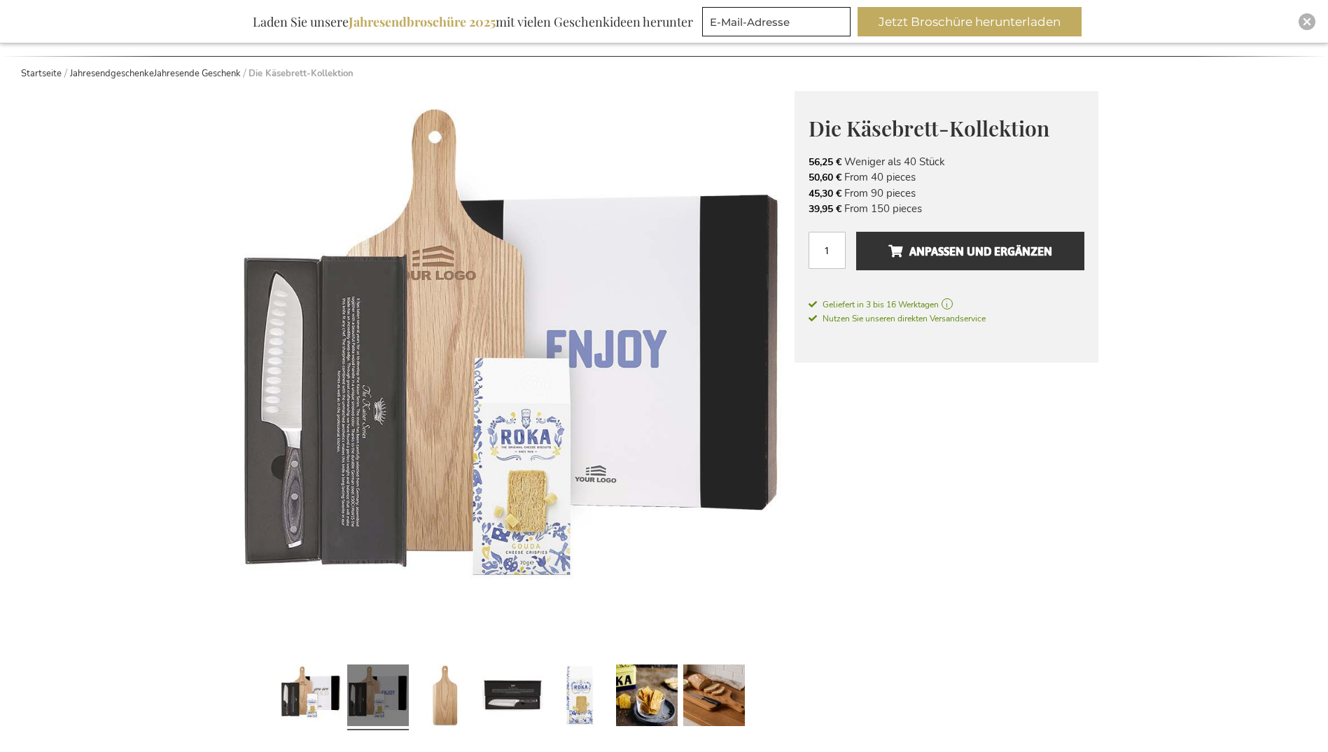
click at [360, 697] on link at bounding box center [378, 697] width 62 height 77
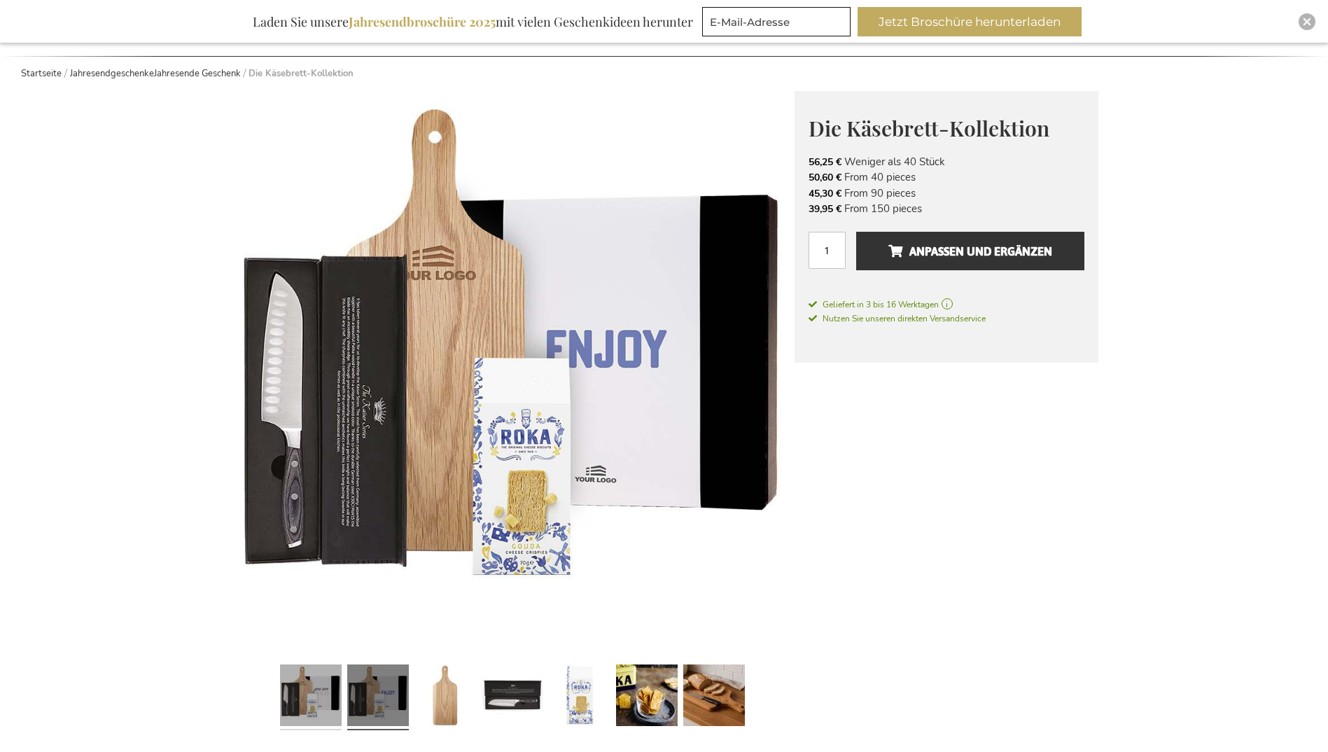
click at [302, 695] on link at bounding box center [311, 697] width 62 height 77
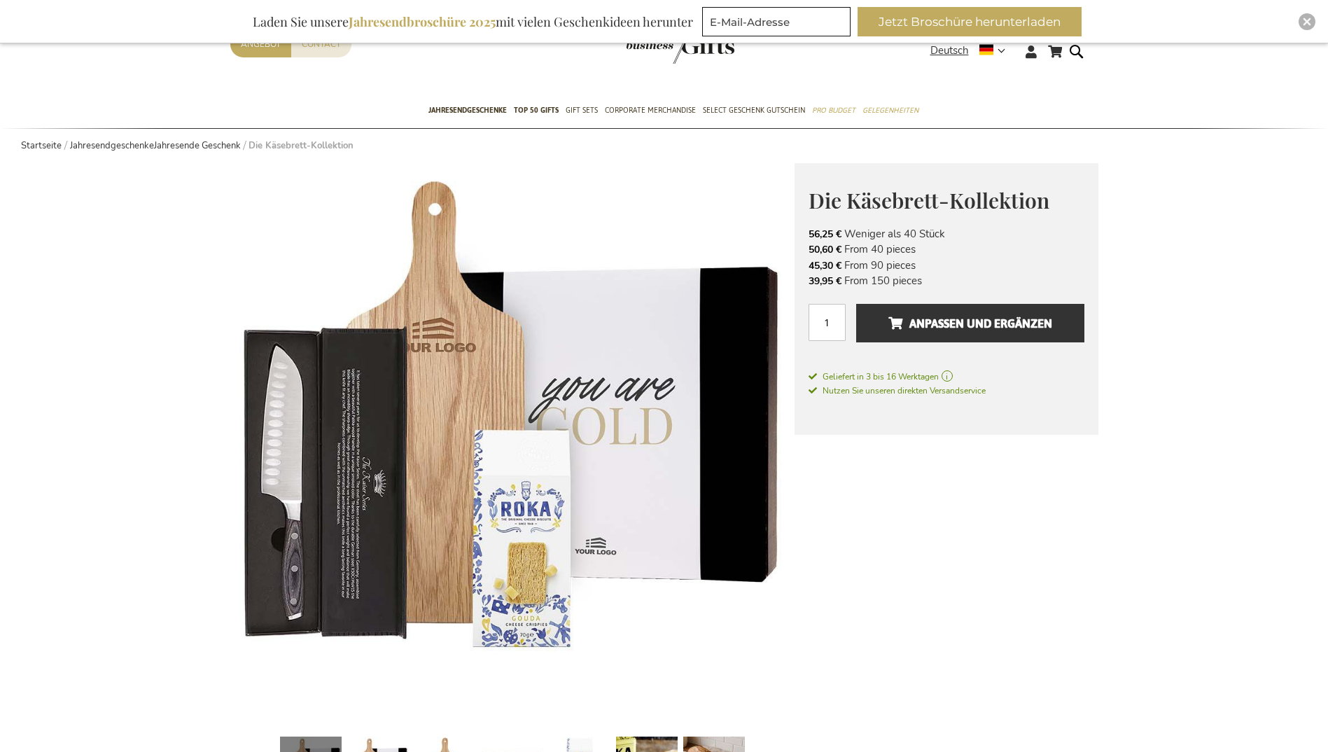
scroll to position [0, 0]
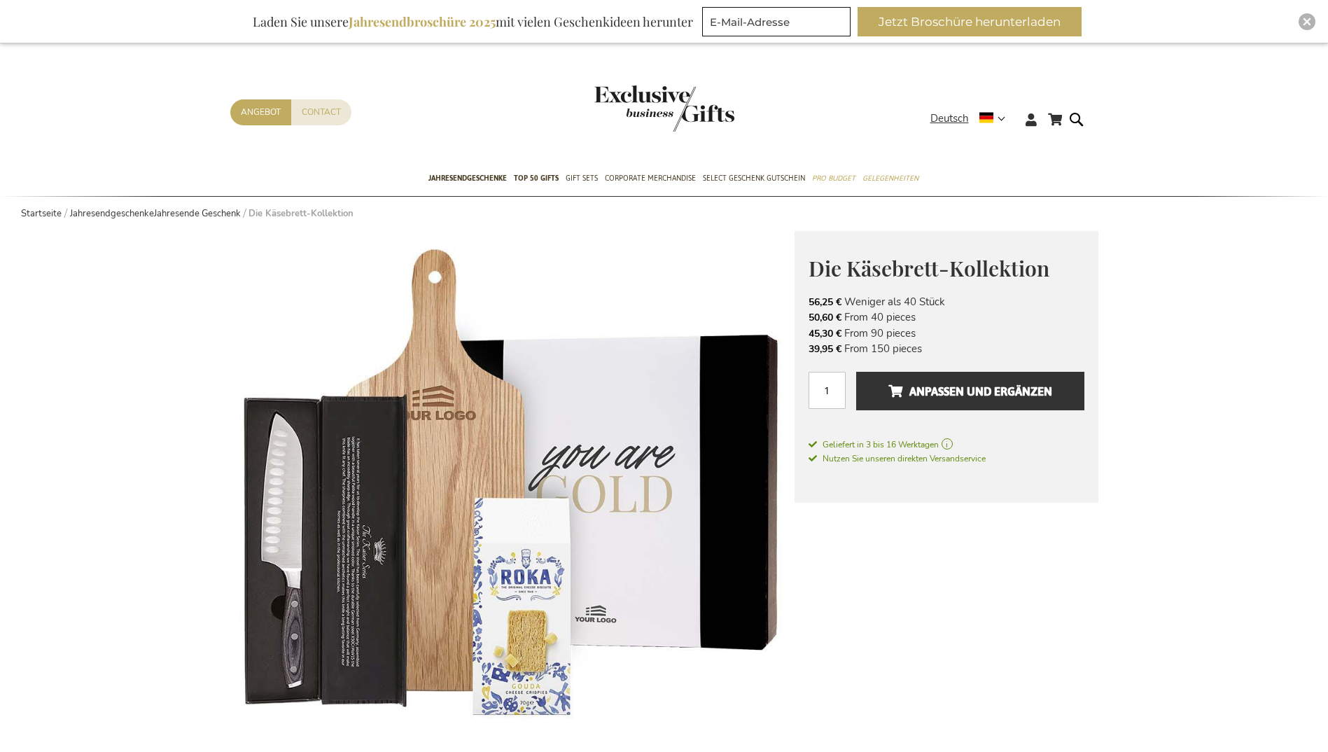
click at [657, 104] on img "store logo" at bounding box center [664, 108] width 140 height 46
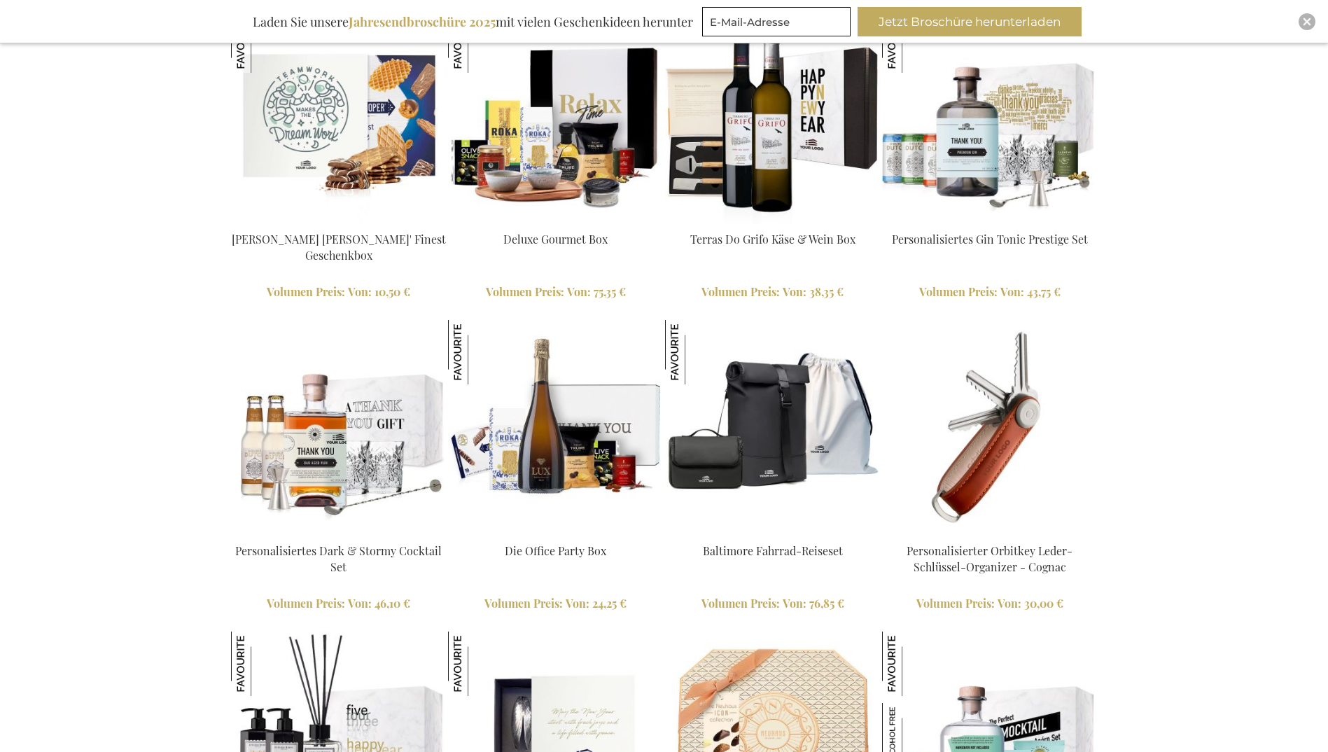
scroll to position [1472, 0]
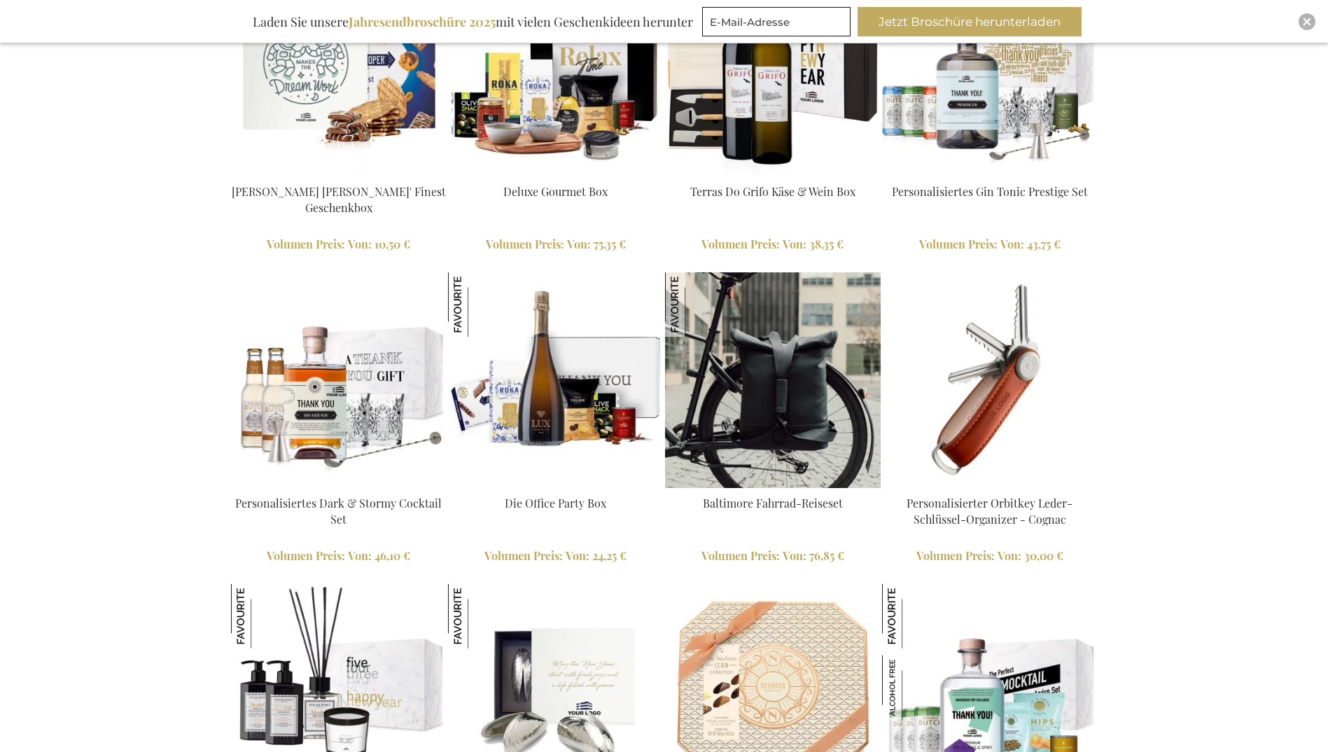
click at [783, 503] on link "Baltimore Fahrrad-Reiseset" at bounding box center [773, 503] width 140 height 15
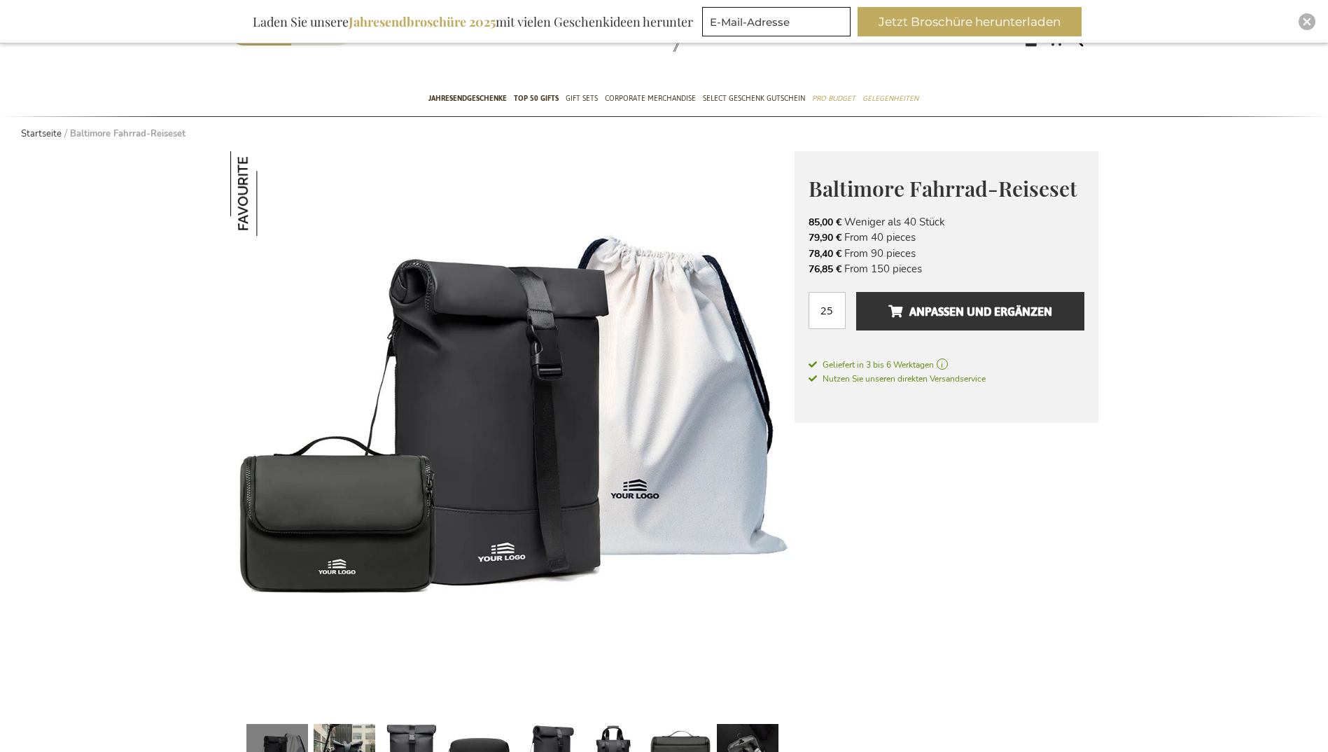
scroll to position [70, 0]
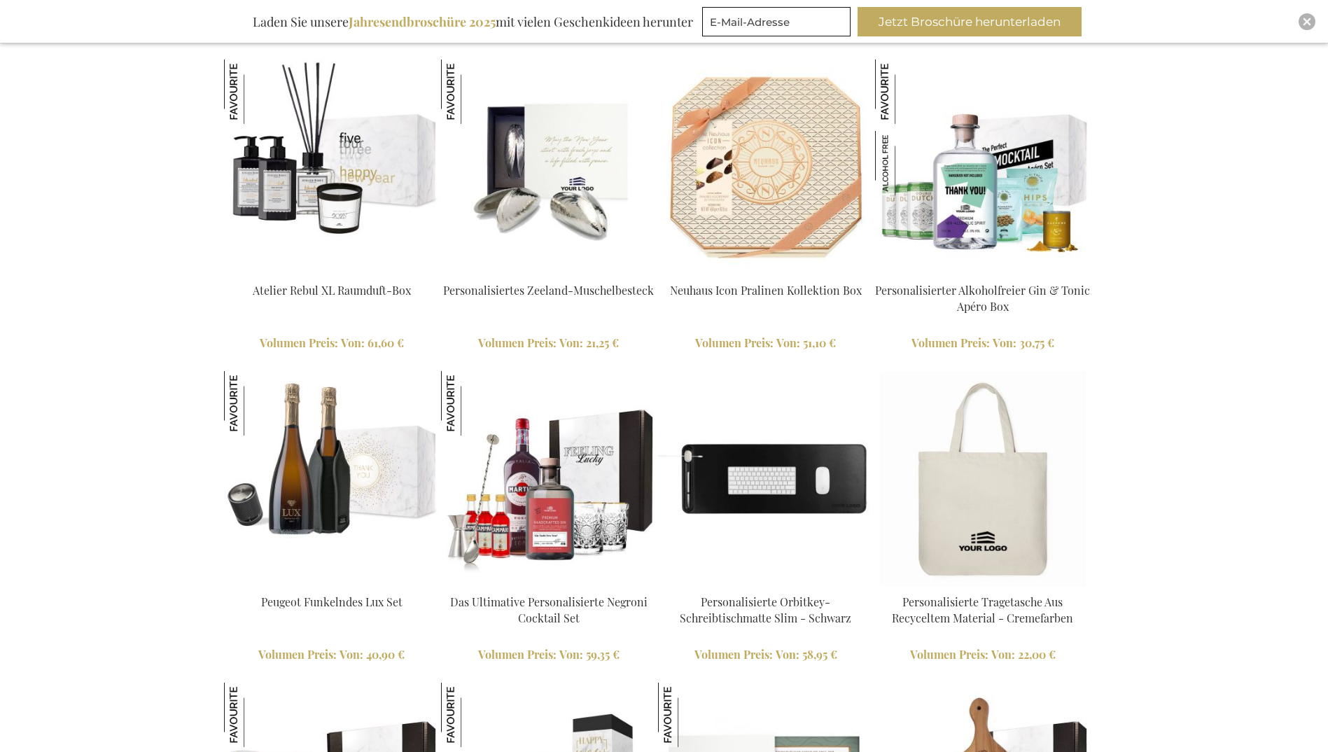
scroll to position [2042, 13]
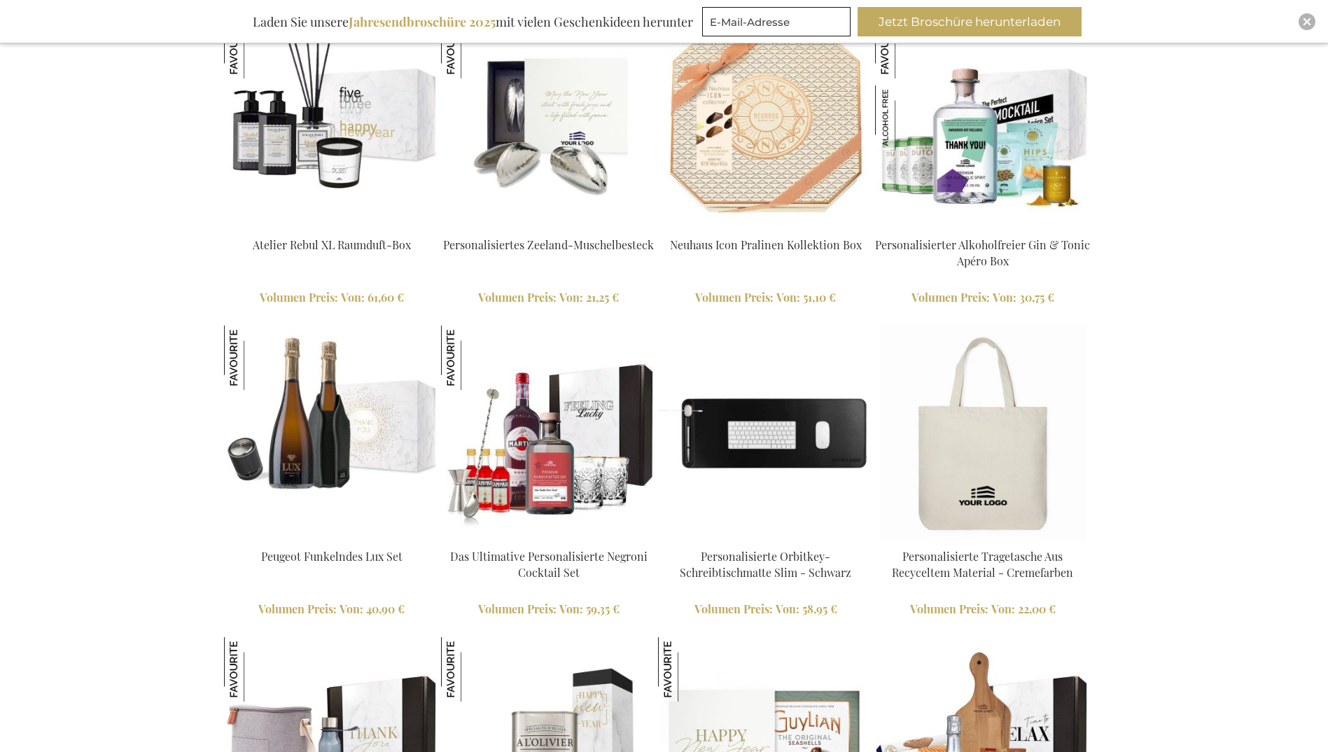
click at [799, 580] on link "Personalisierte Orbitkey-Schreibtischmatte Slim - Schwarz" at bounding box center [766, 564] width 172 height 31
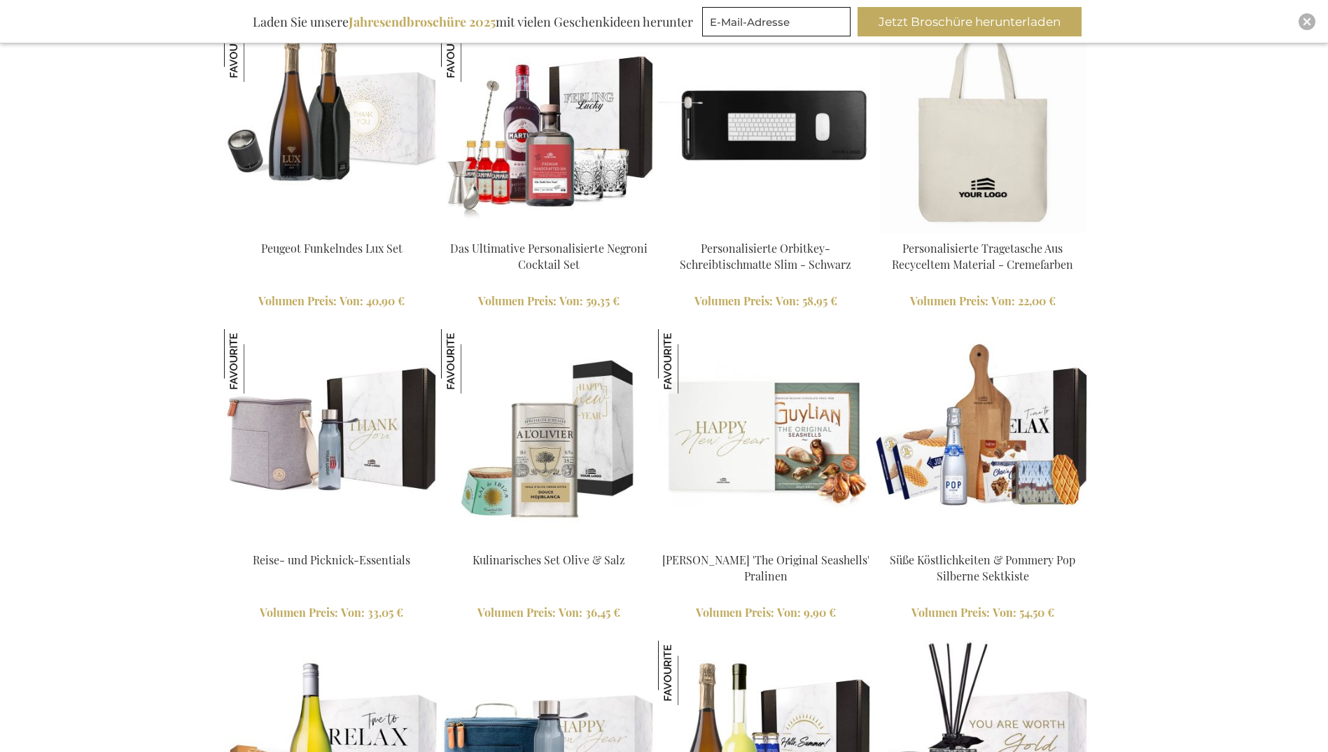
scroll to position [2420, 13]
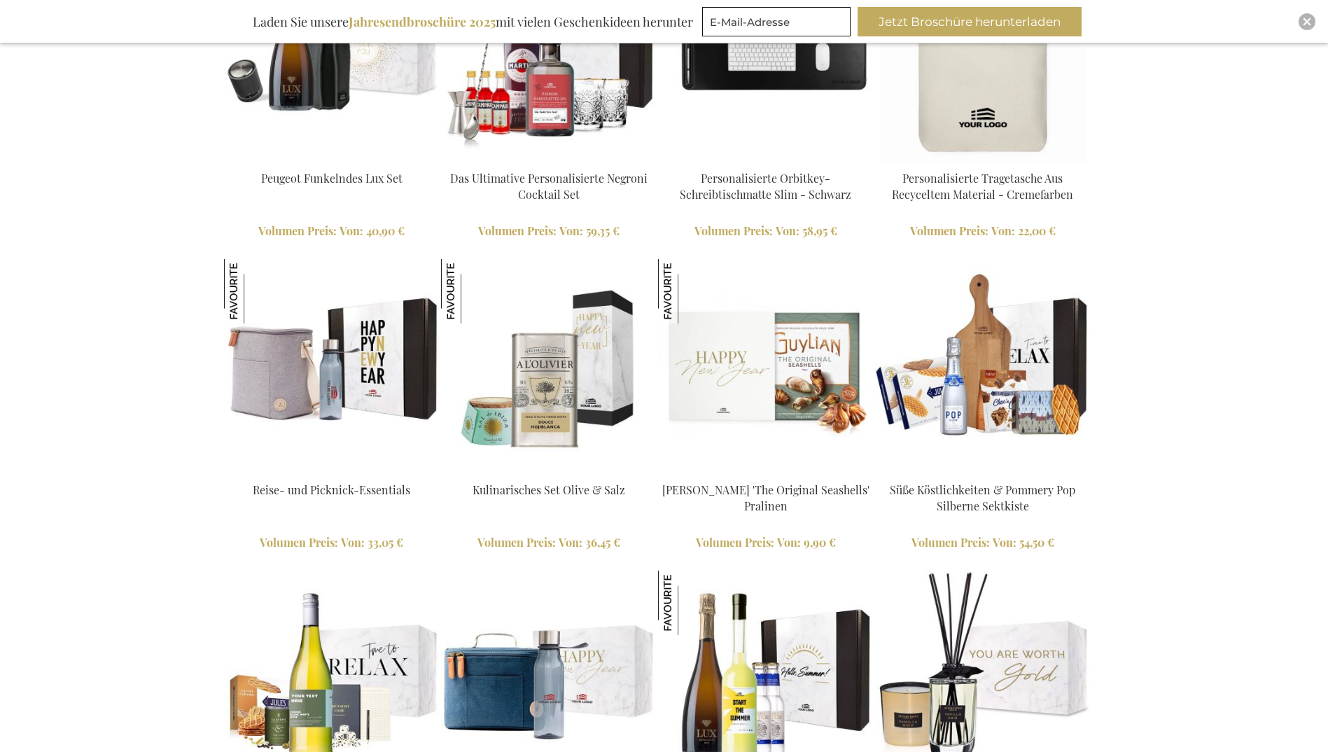
click at [323, 482] on div "Reise- und Picknick-Essentials Volumen Preis: Von 33,05 € In den Warenkorb More…" at bounding box center [331, 414] width 217 height 312
click at [321, 411] on img at bounding box center [332, 367] width 216 height 216
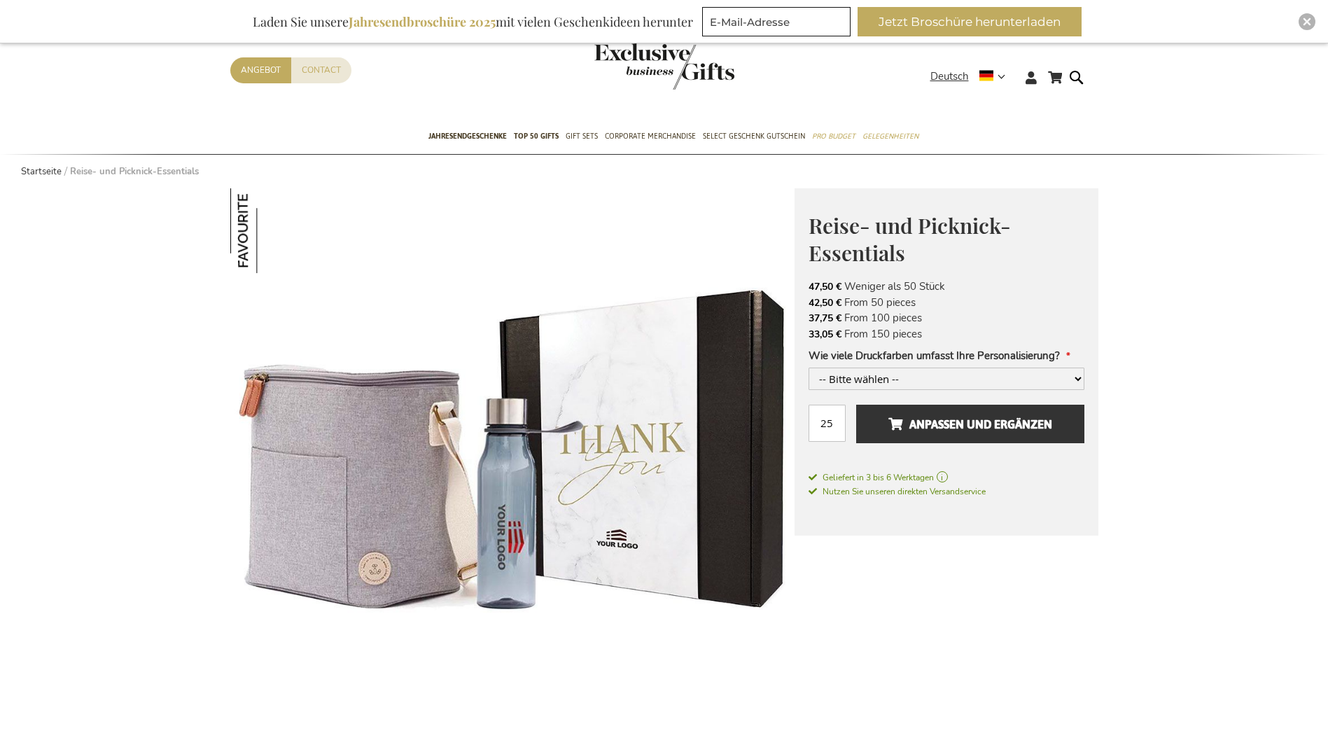
click at [351, 429] on img at bounding box center [512, 470] width 564 height 564
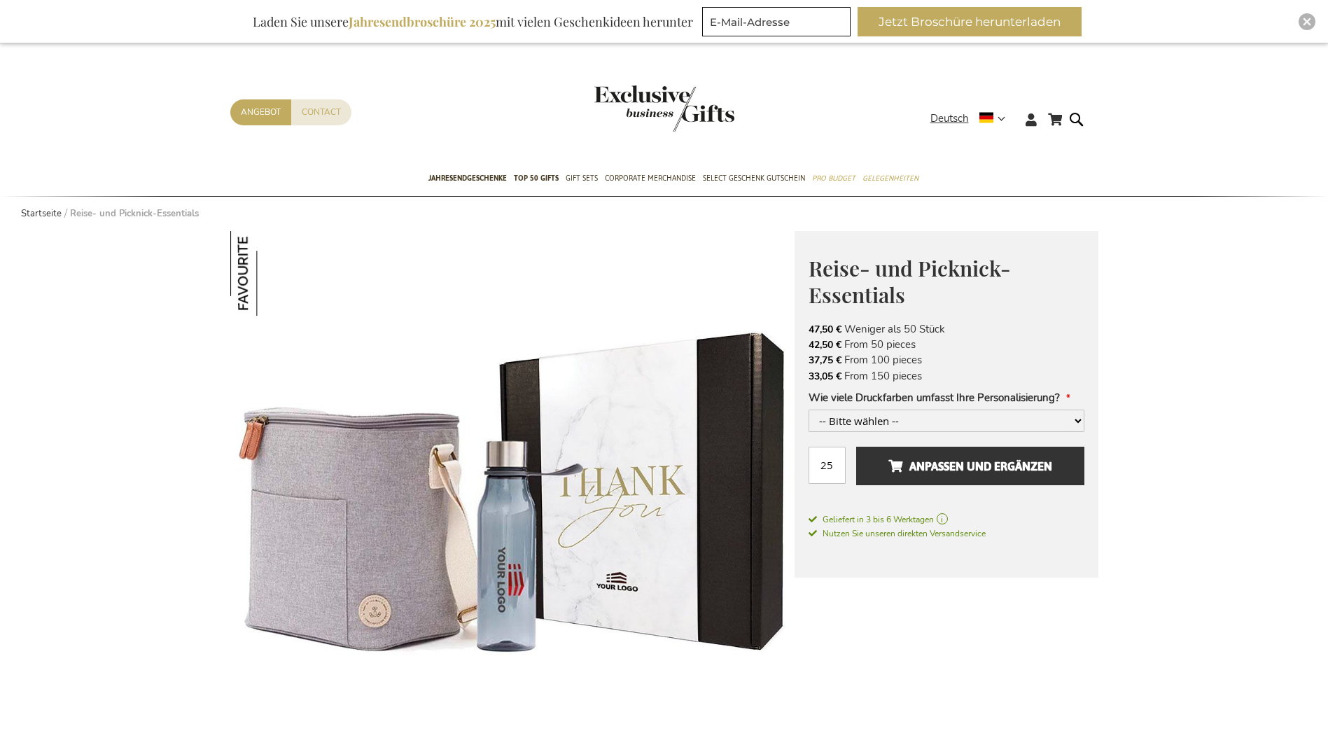
click at [251, 455] on img at bounding box center [512, 513] width 564 height 564
click at [489, 570] on img at bounding box center [512, 513] width 564 height 564
click at [300, 494] on img at bounding box center [512, 513] width 564 height 564
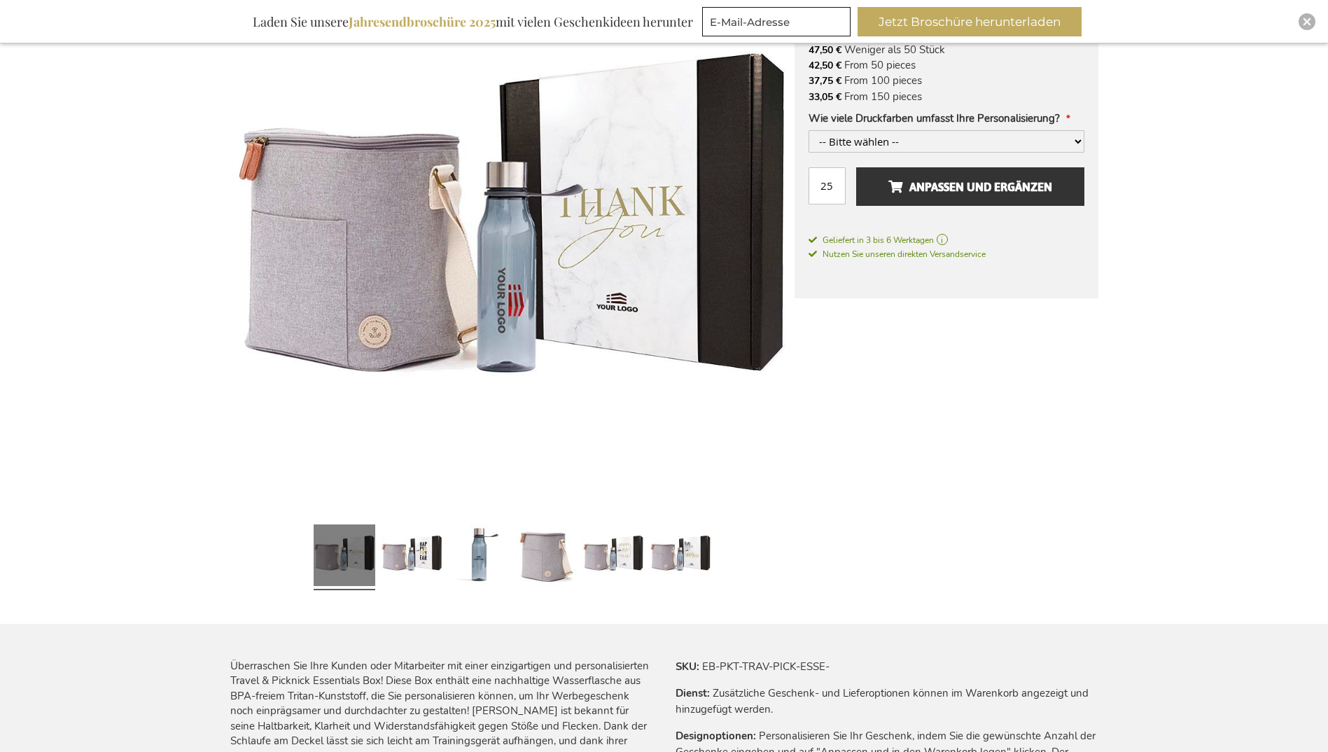
scroll to position [280, 0]
click at [545, 538] on link at bounding box center [546, 556] width 62 height 77
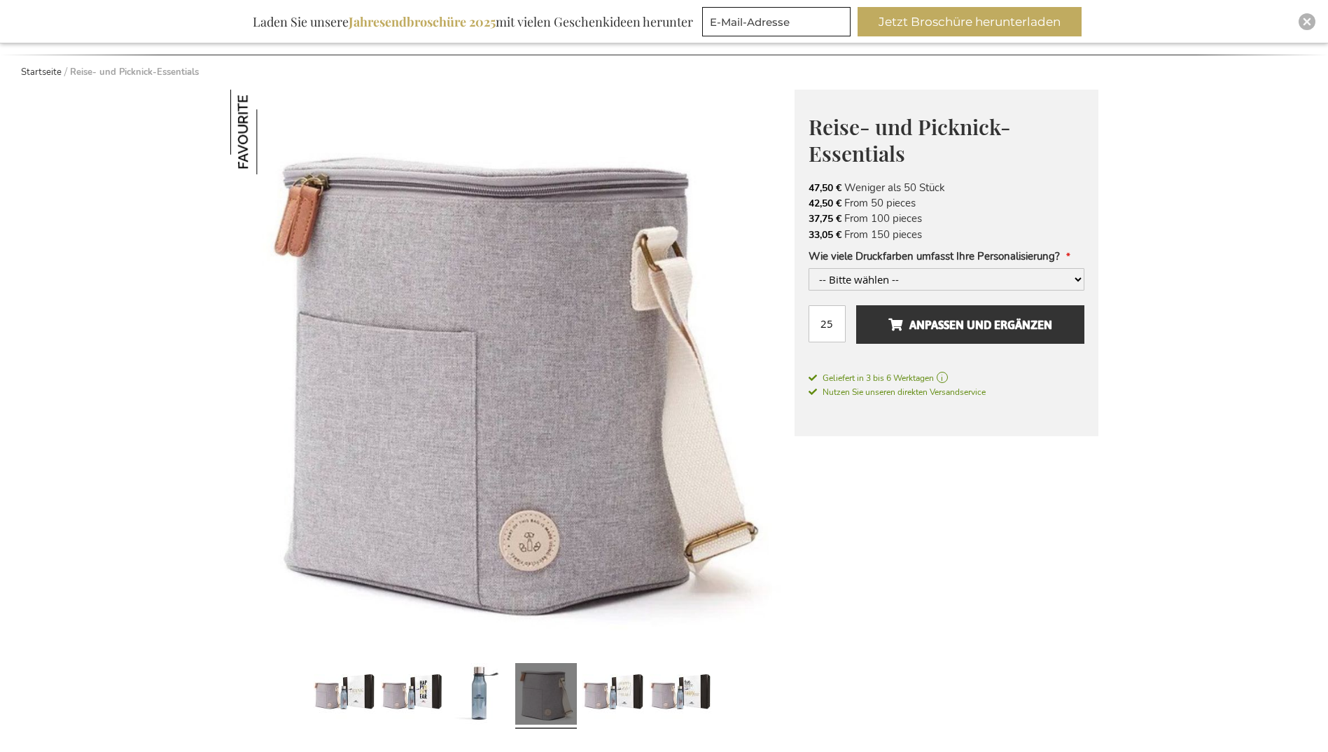
scroll to position [140, 0]
click at [555, 421] on img at bounding box center [512, 373] width 564 height 564
click at [539, 528] on img at bounding box center [512, 373] width 564 height 564
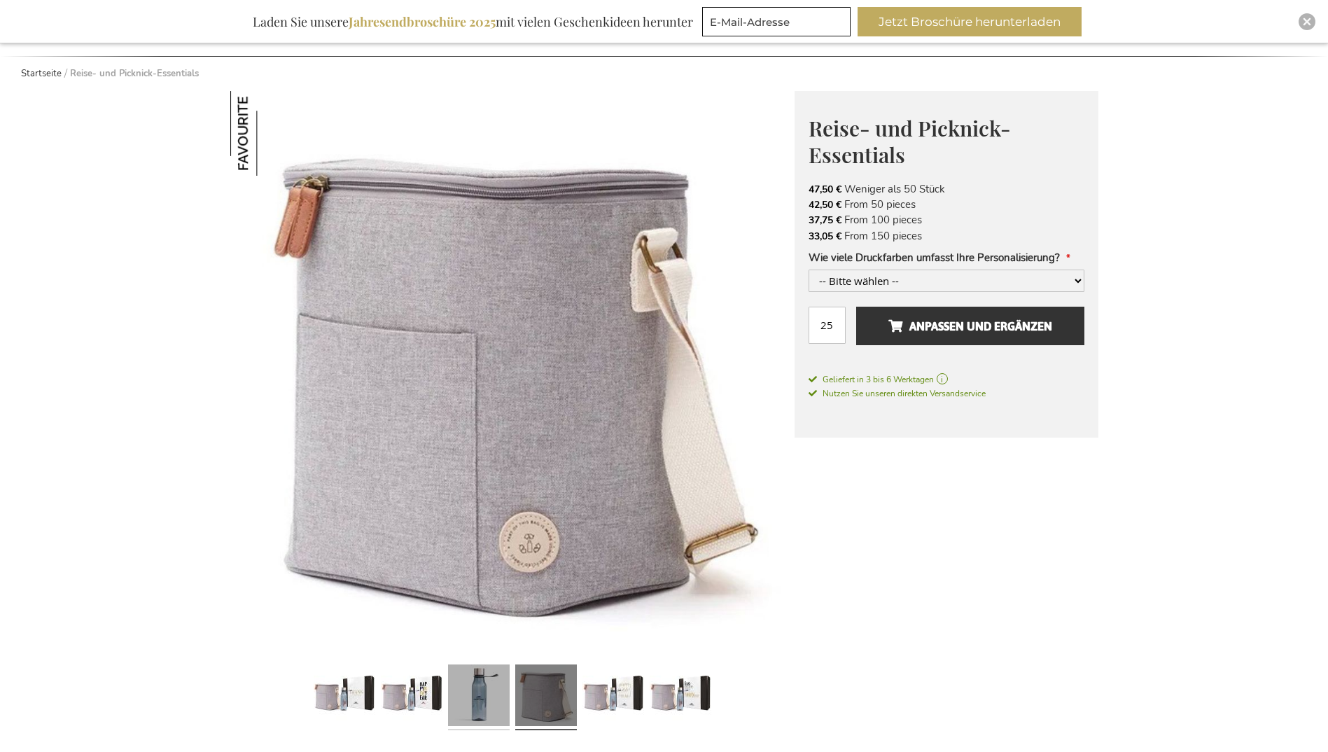
click at [495, 685] on link at bounding box center [479, 697] width 62 height 77
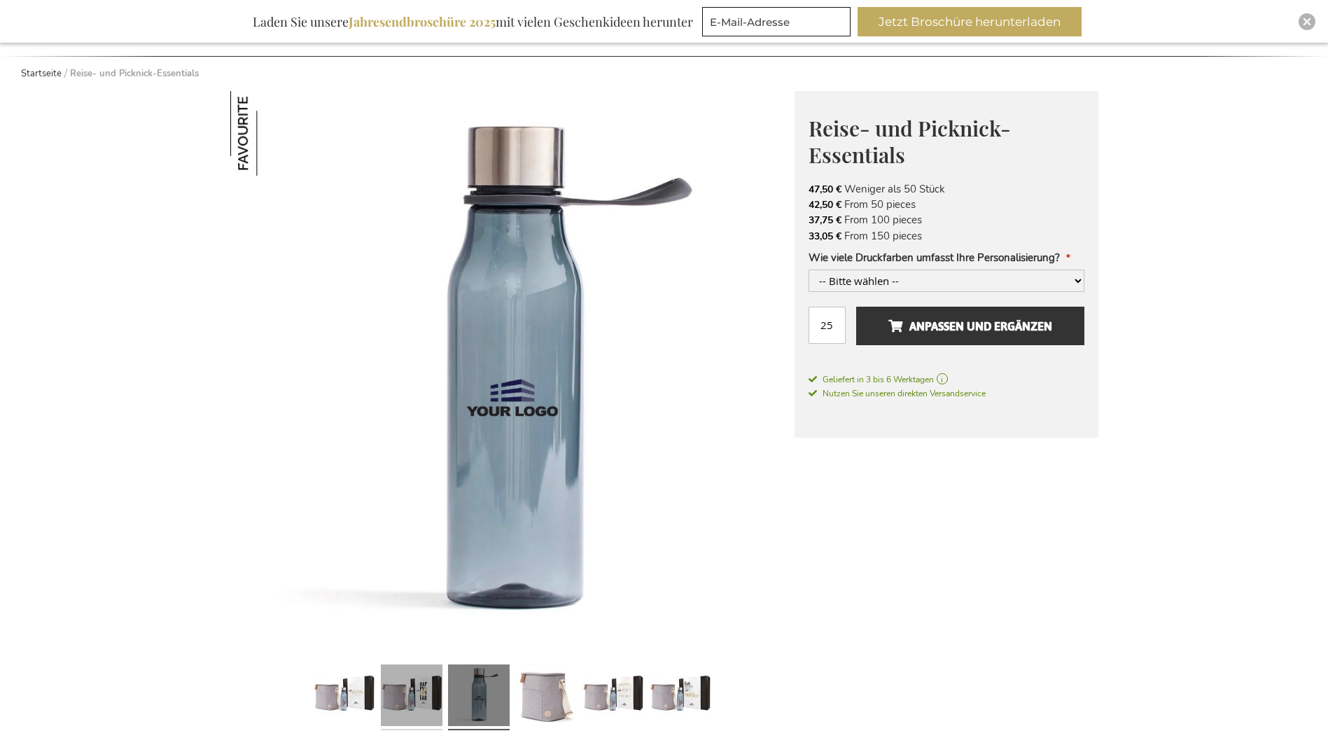
click at [410, 692] on link at bounding box center [412, 697] width 62 height 77
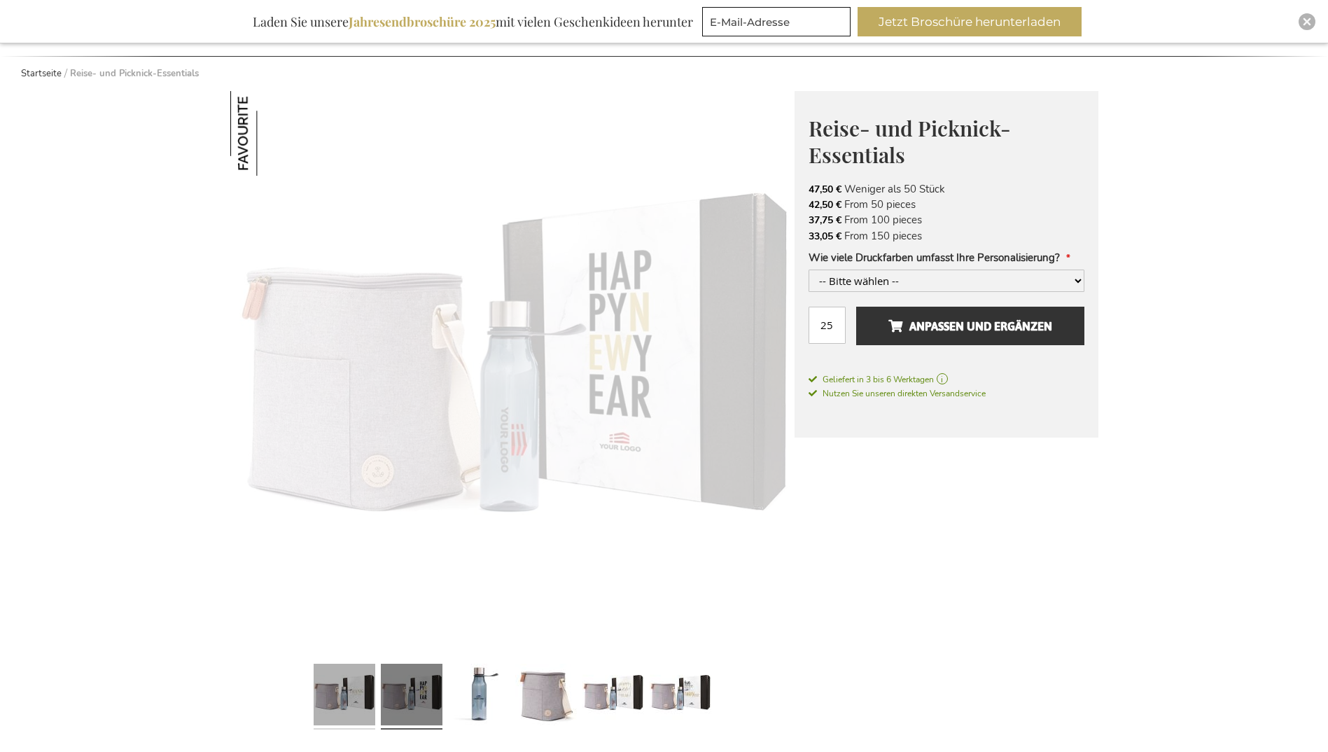
click at [326, 693] on link at bounding box center [345, 696] width 62 height 77
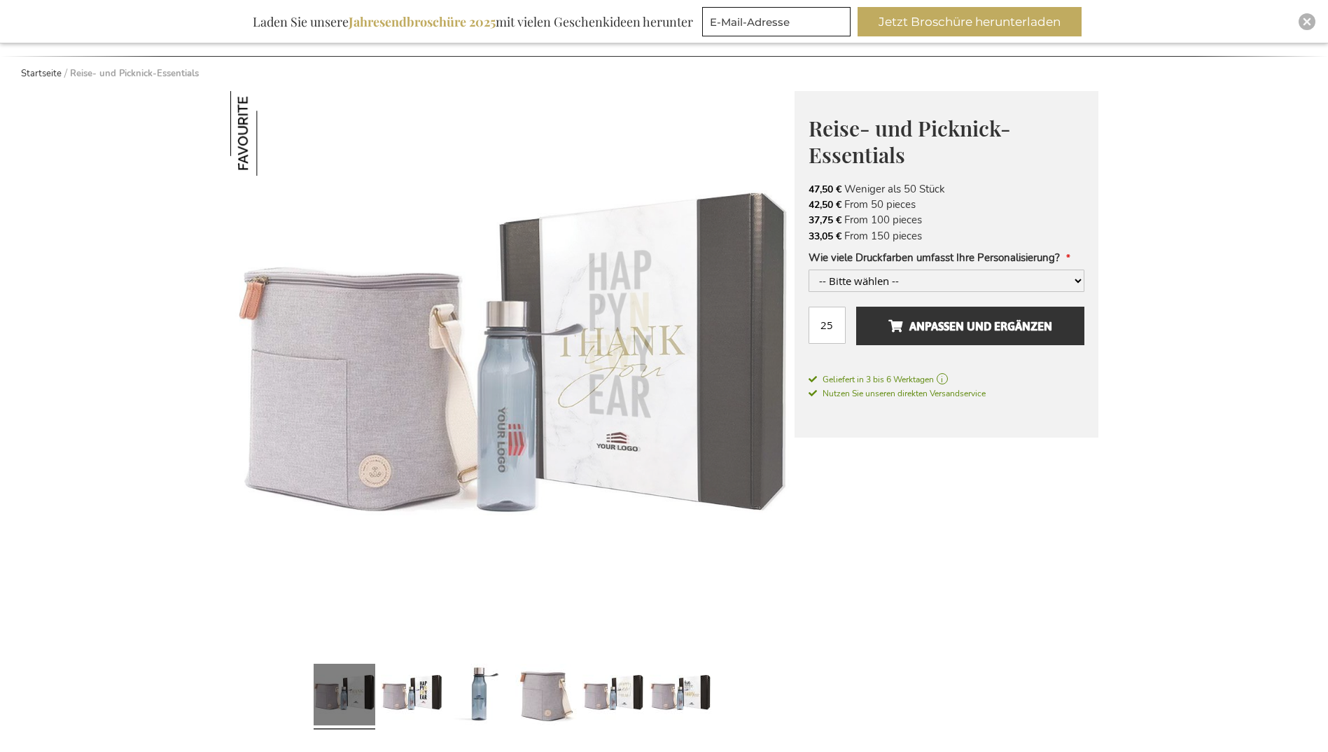
click at [341, 690] on link at bounding box center [345, 696] width 62 height 77
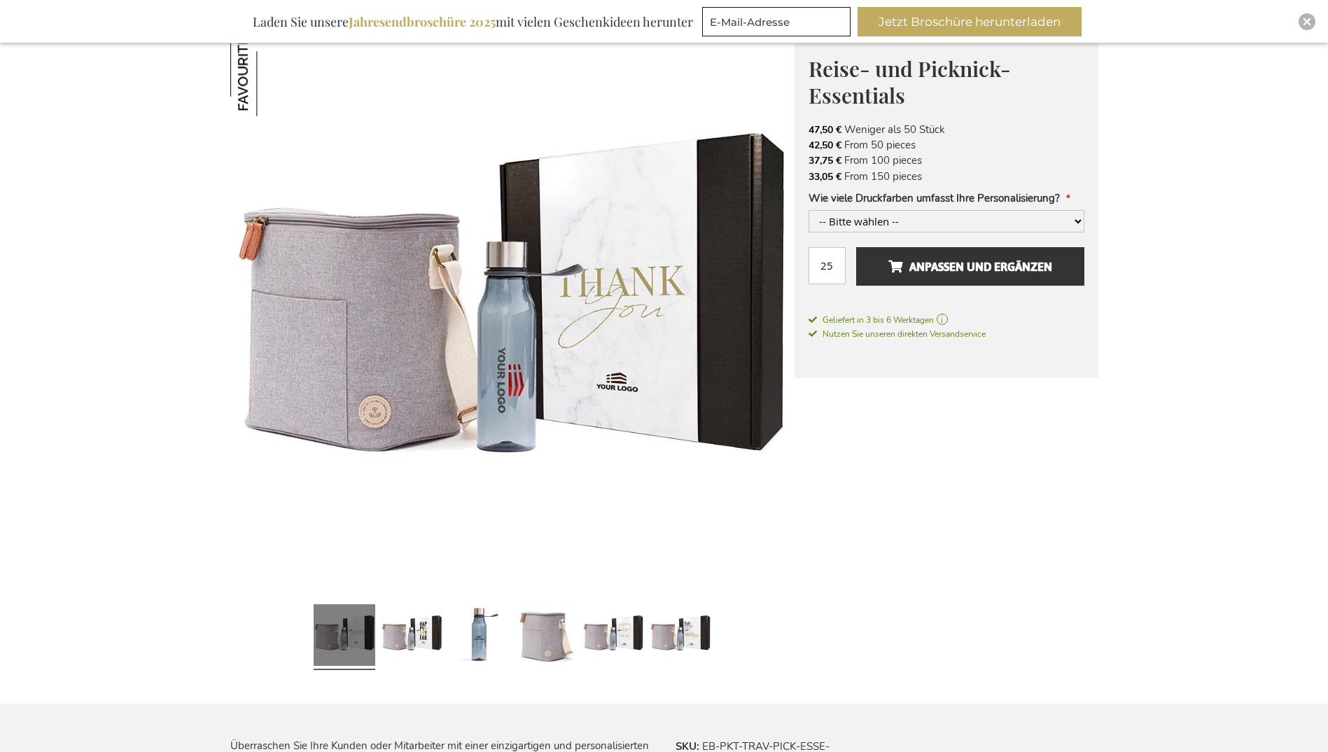
scroll to position [210, 0]
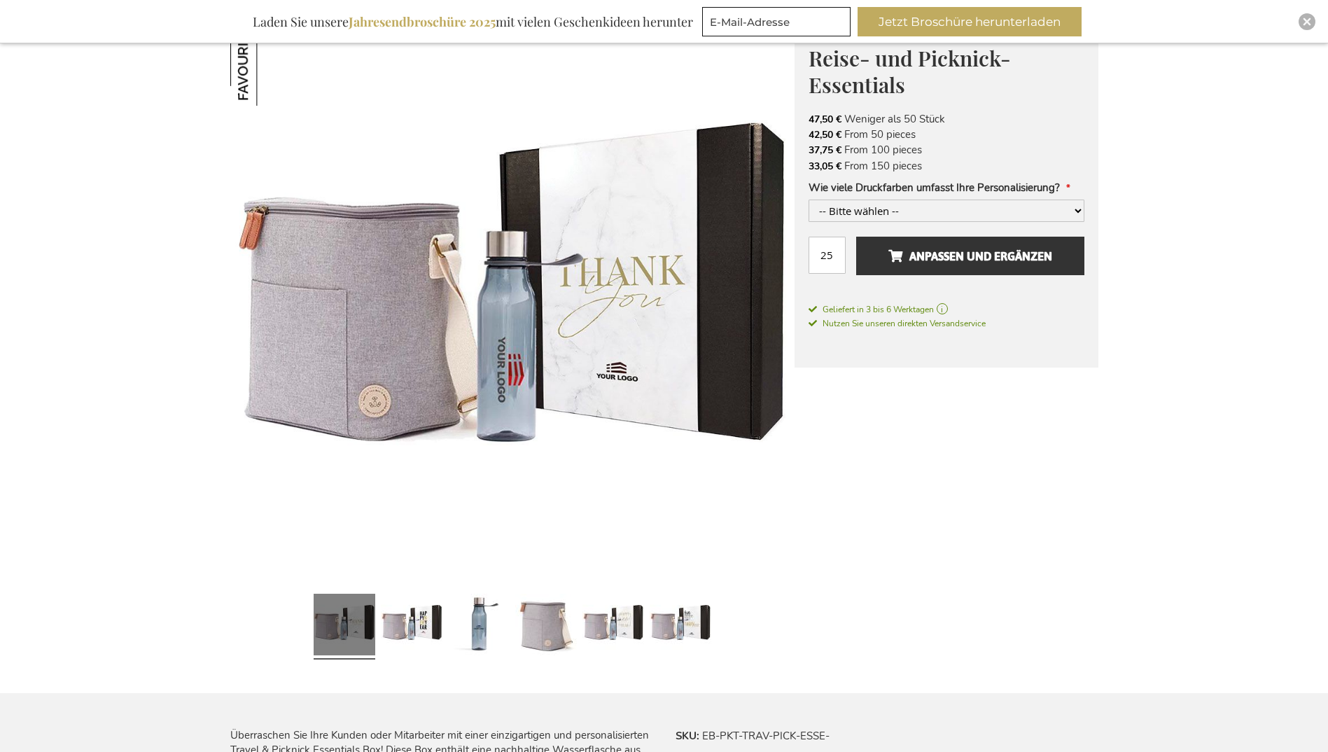
click at [715, 627] on div at bounding box center [512, 626] width 564 height 77
click at [676, 628] on link at bounding box center [681, 626] width 62 height 77
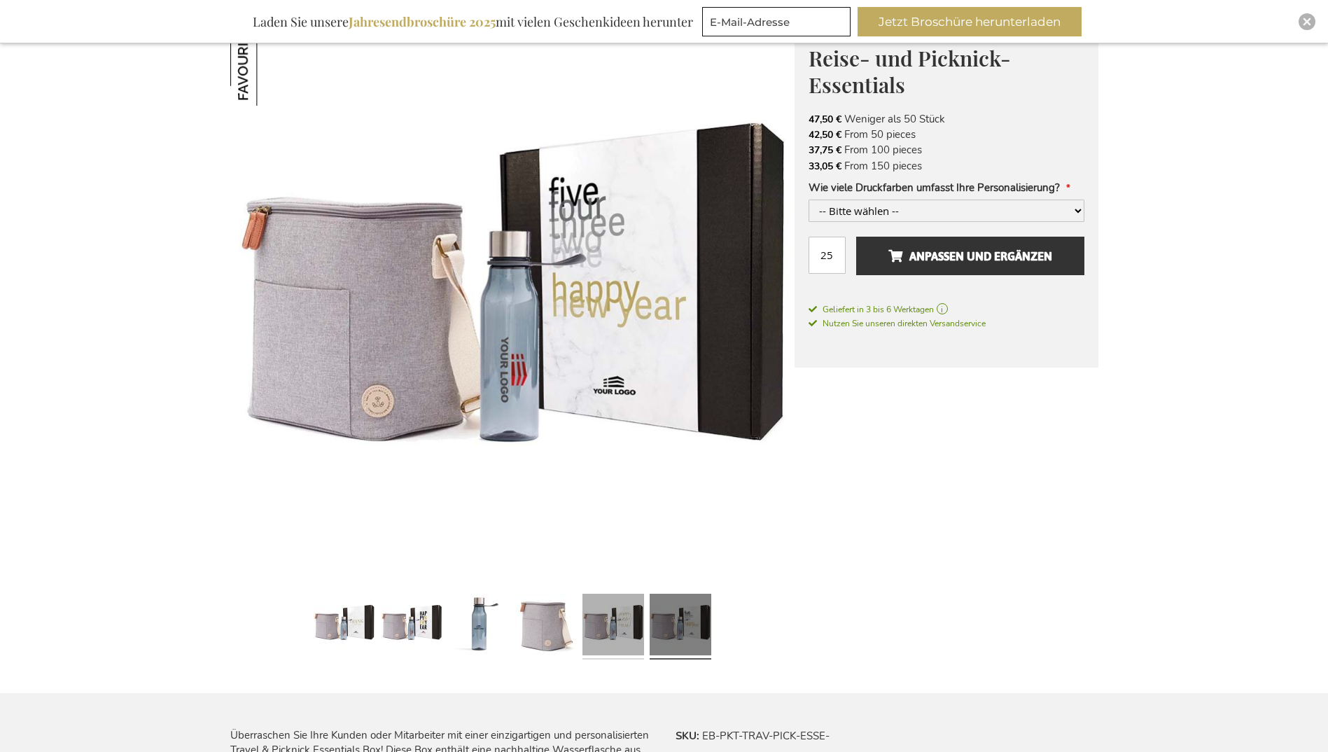
click at [586, 629] on link at bounding box center [614, 626] width 62 height 77
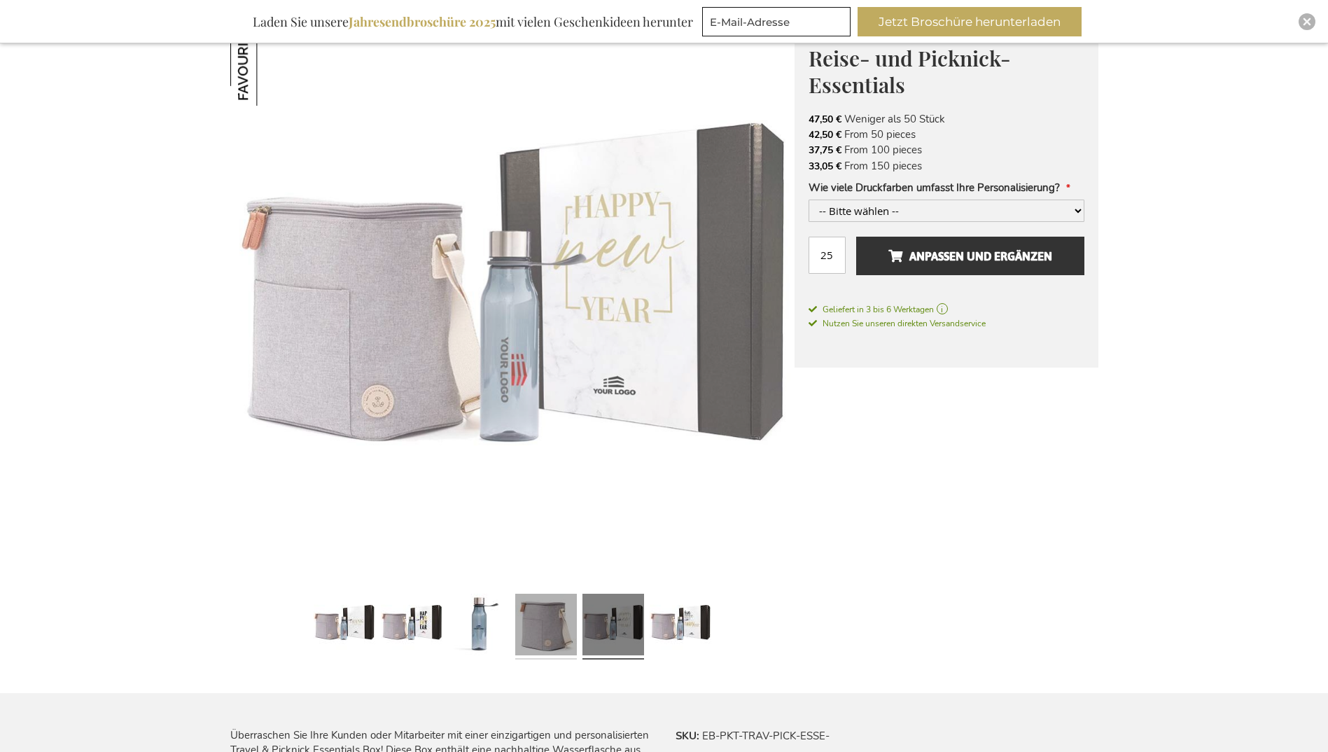
click at [525, 629] on link at bounding box center [546, 626] width 62 height 77
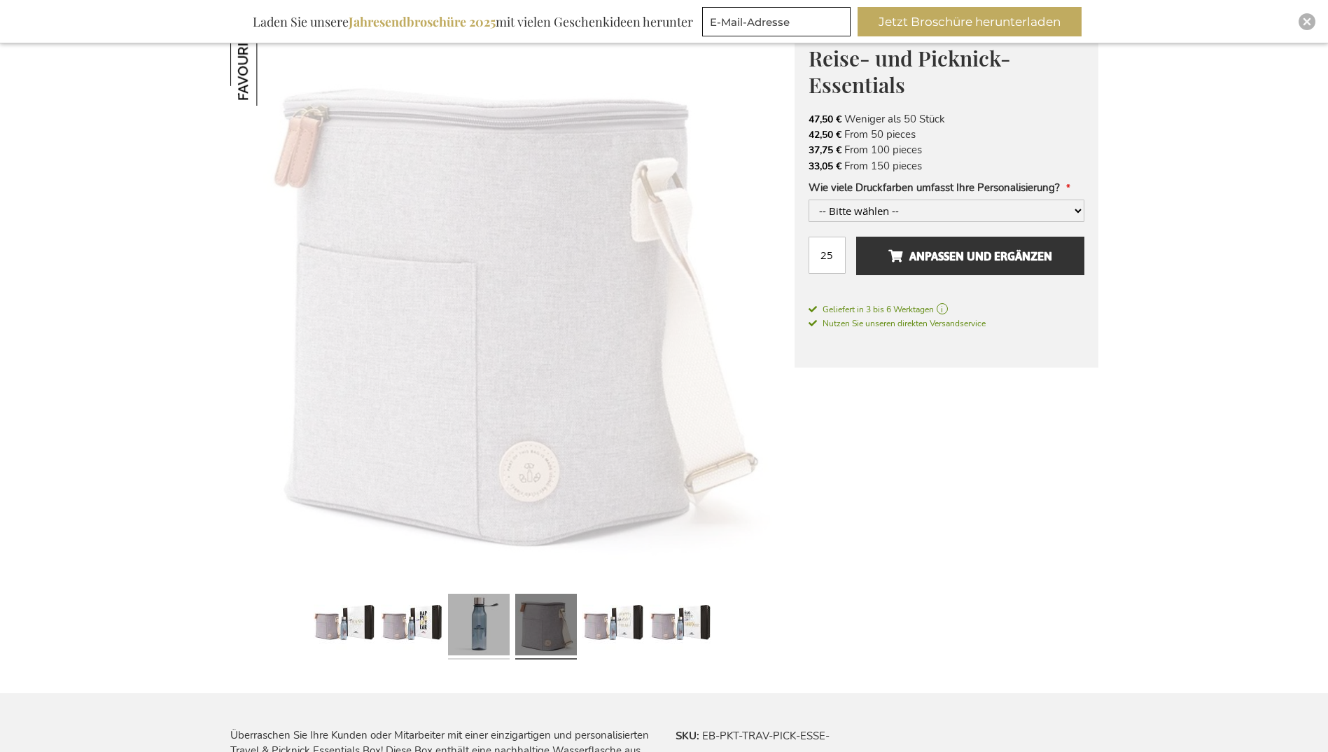
click at [452, 629] on link at bounding box center [479, 626] width 62 height 77
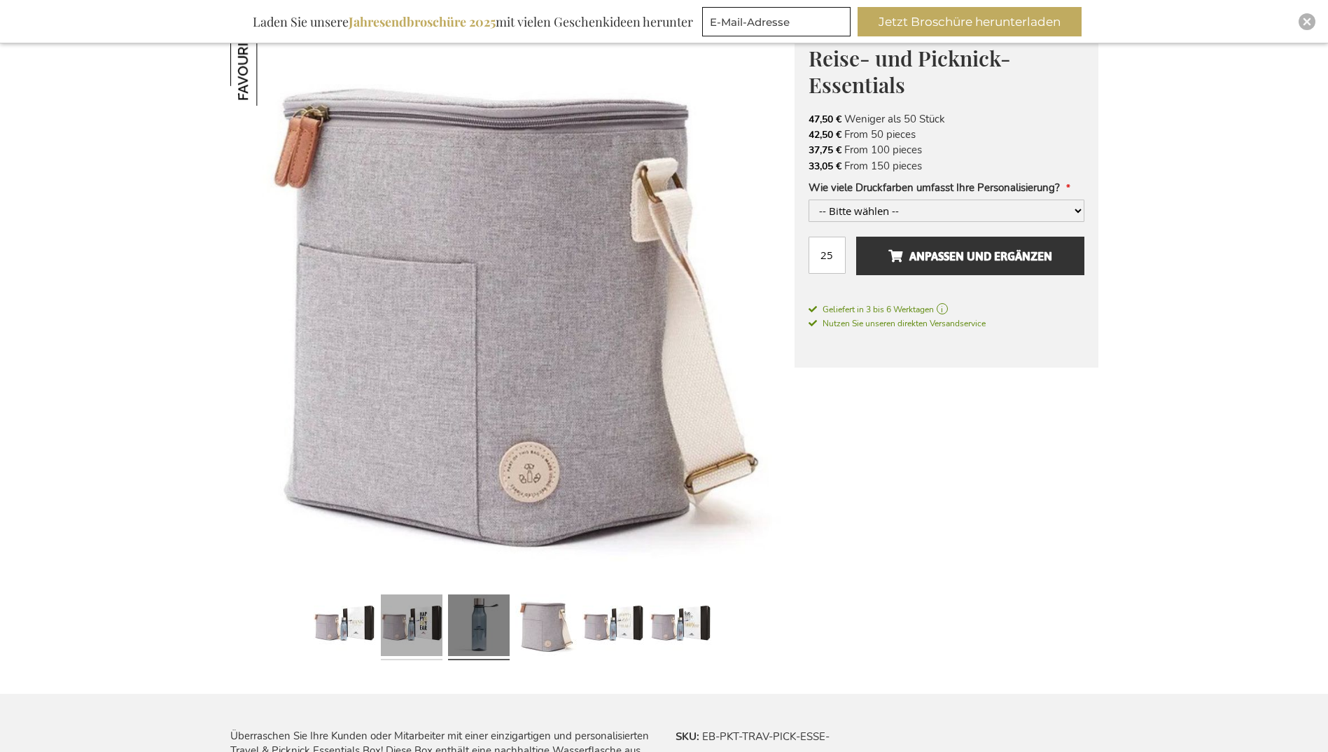
click at [391, 625] on link at bounding box center [412, 627] width 62 height 77
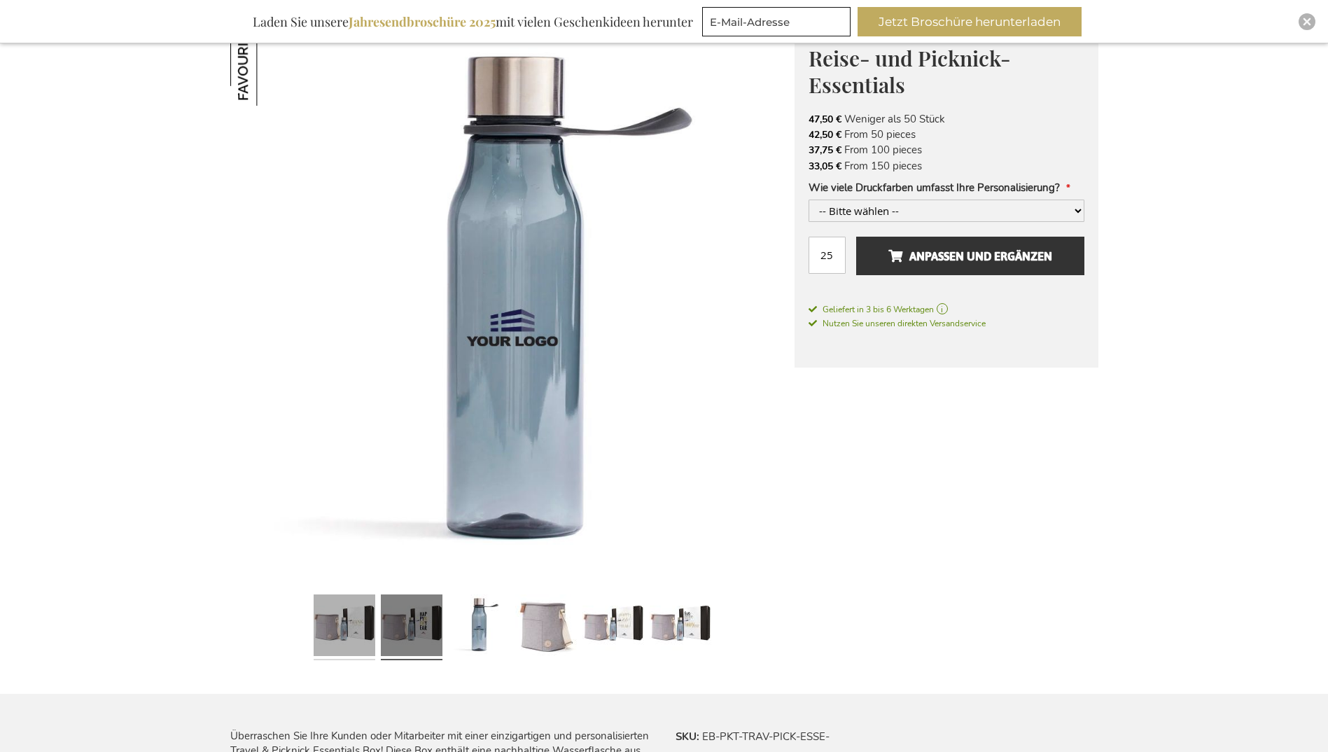
click at [316, 624] on link at bounding box center [345, 627] width 62 height 77
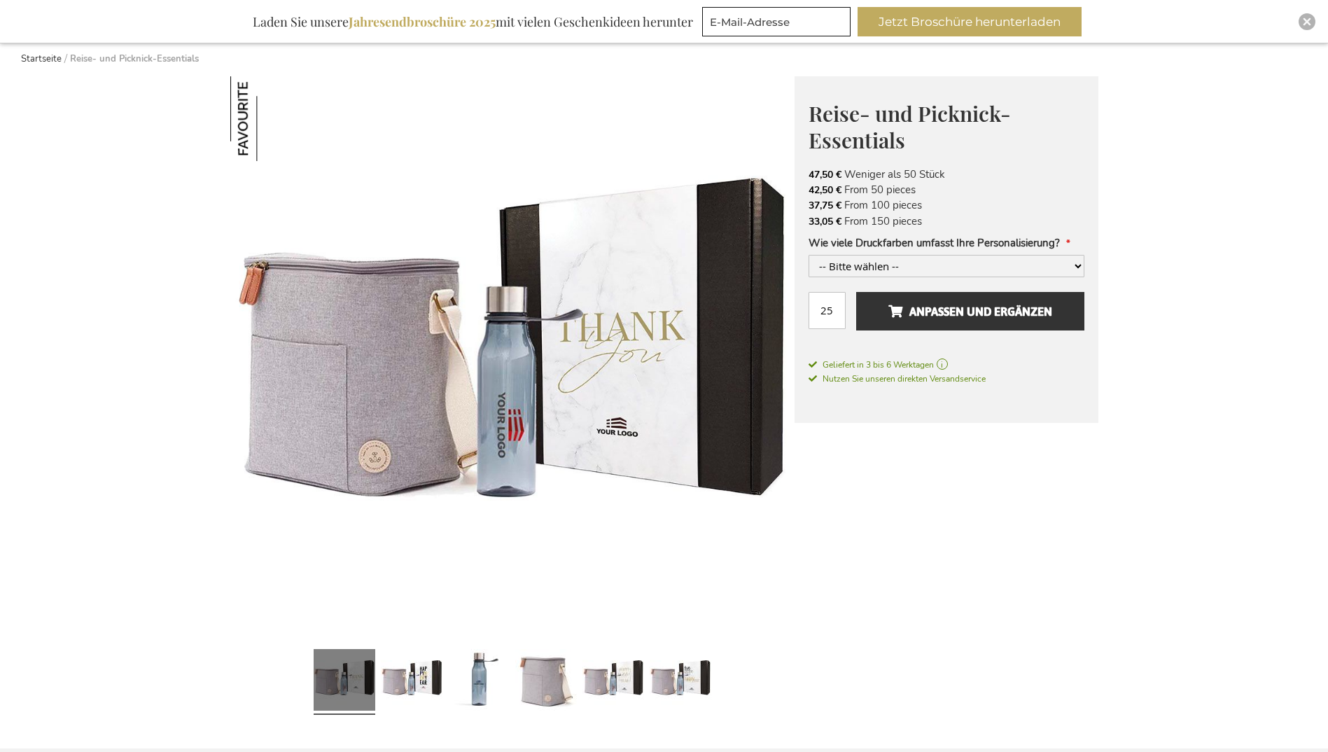
scroll to position [70, 0]
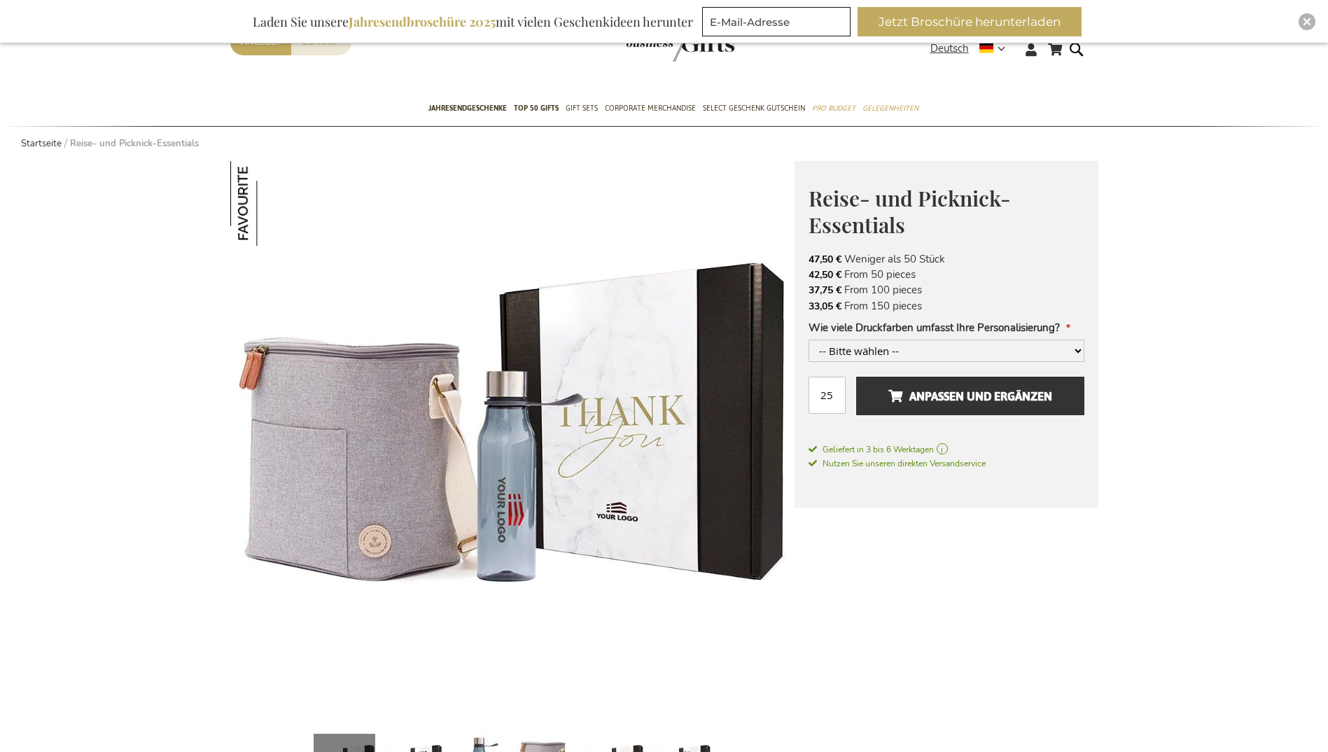
click at [500, 518] on img at bounding box center [512, 443] width 564 height 564
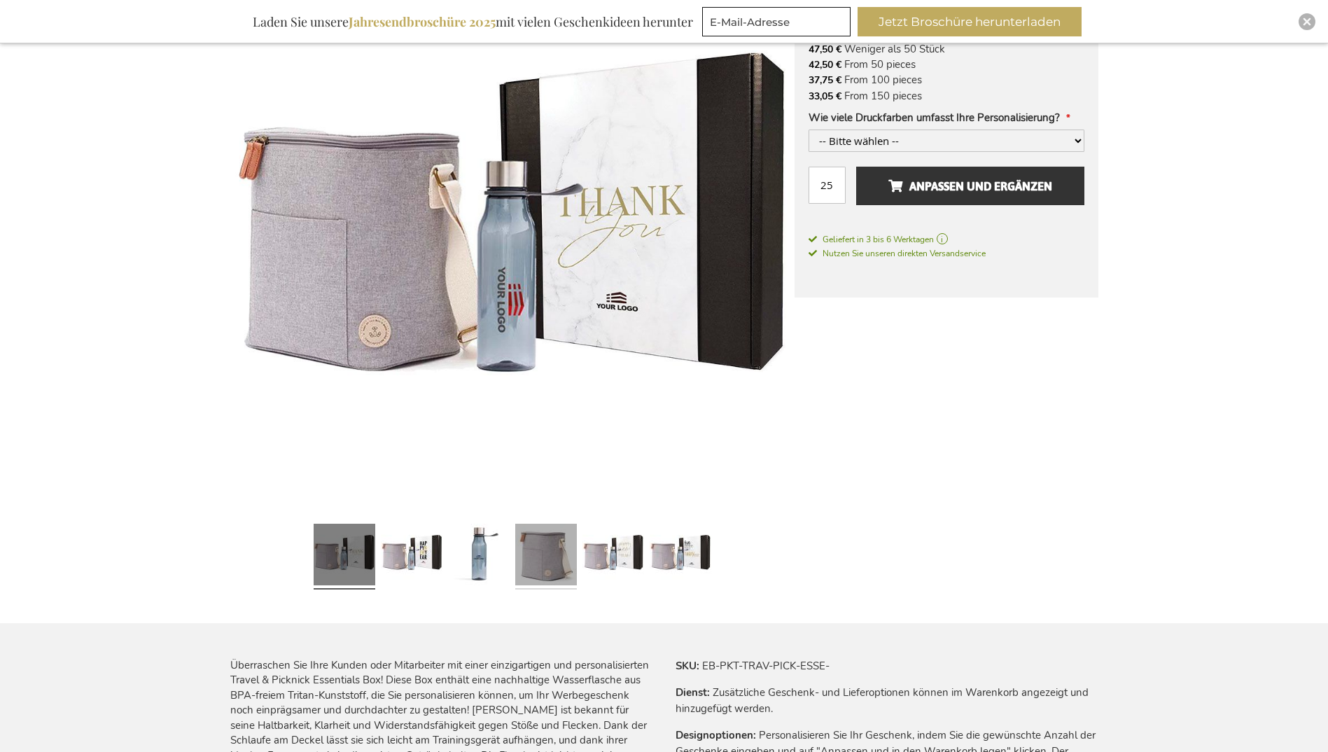
click at [563, 576] on link at bounding box center [546, 556] width 62 height 77
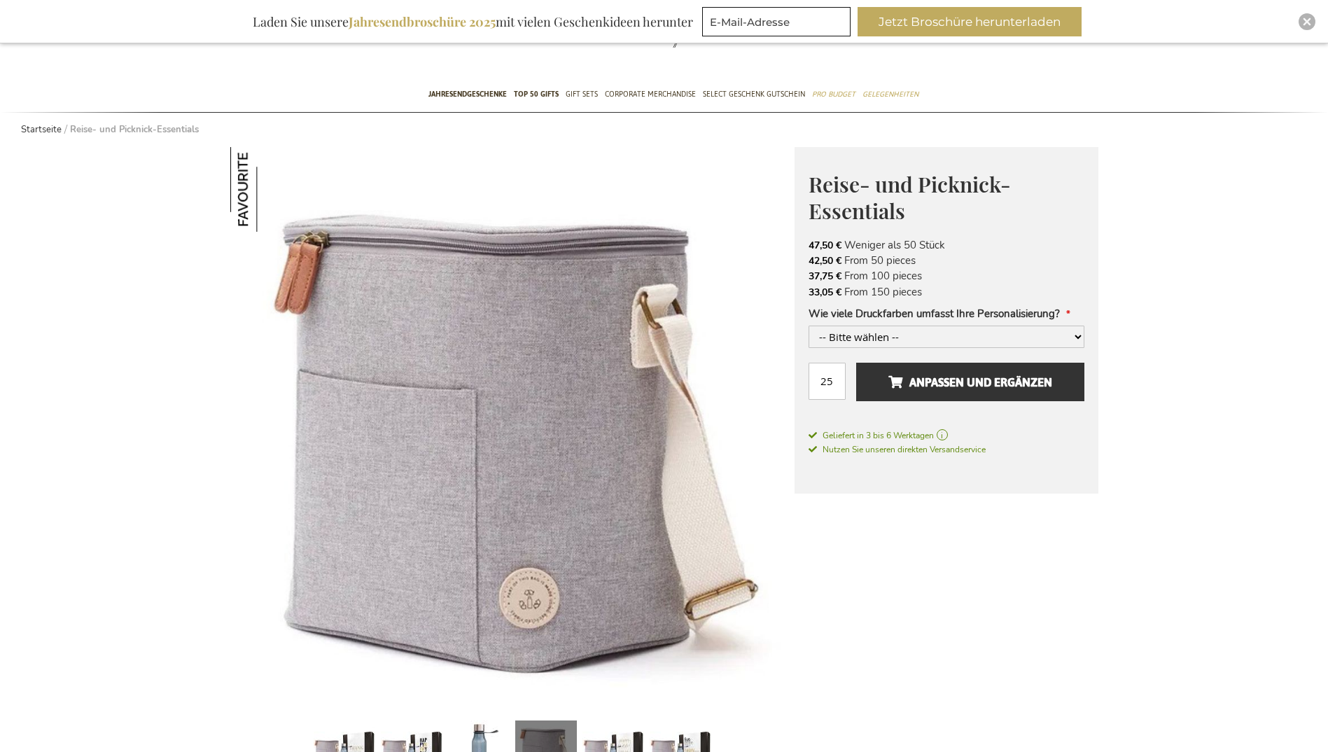
scroll to position [350, 0]
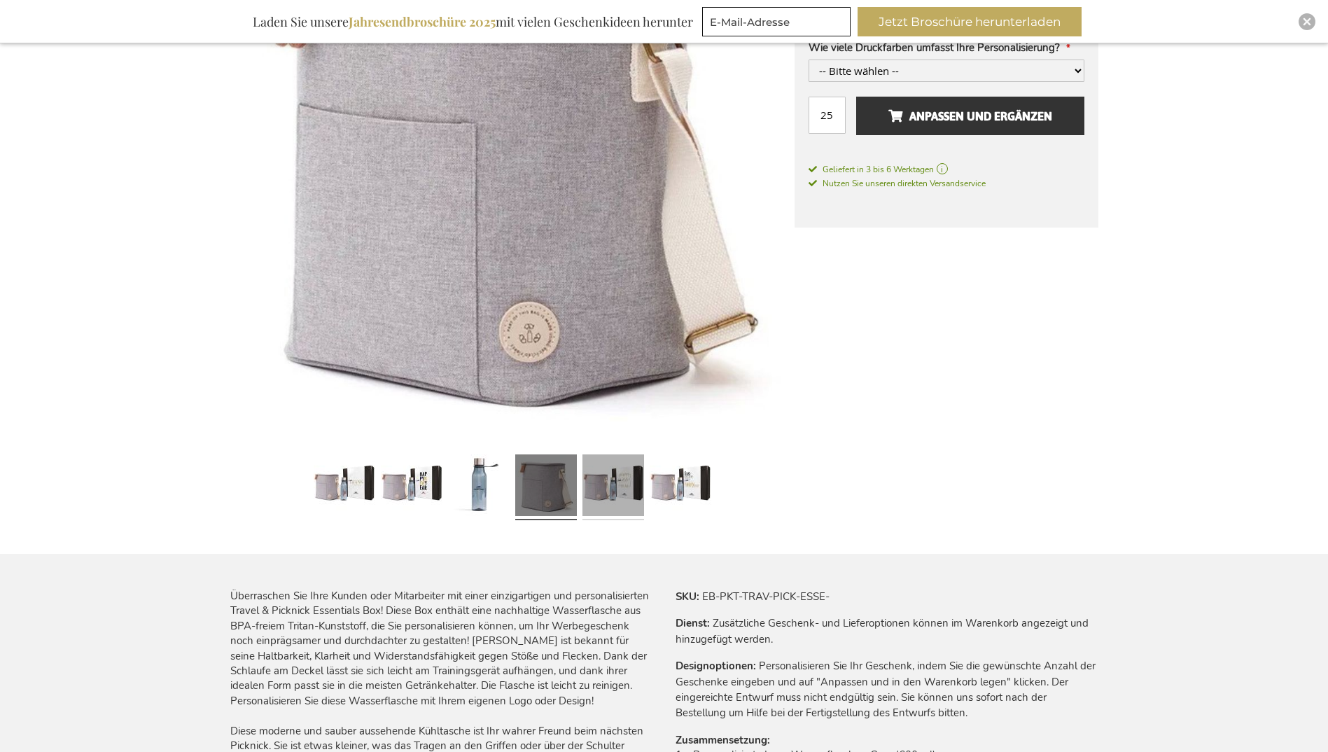
click at [611, 480] on link at bounding box center [614, 487] width 62 height 77
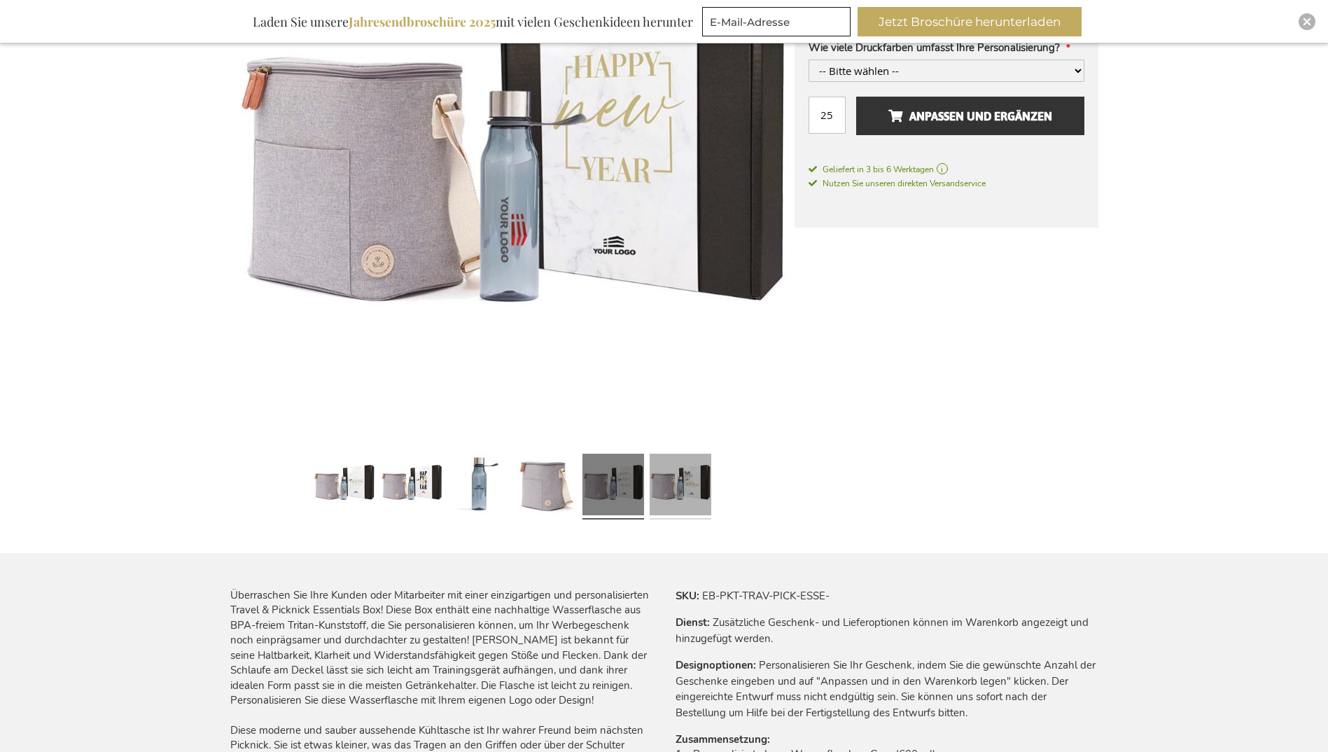
click at [695, 496] on link at bounding box center [681, 486] width 62 height 77
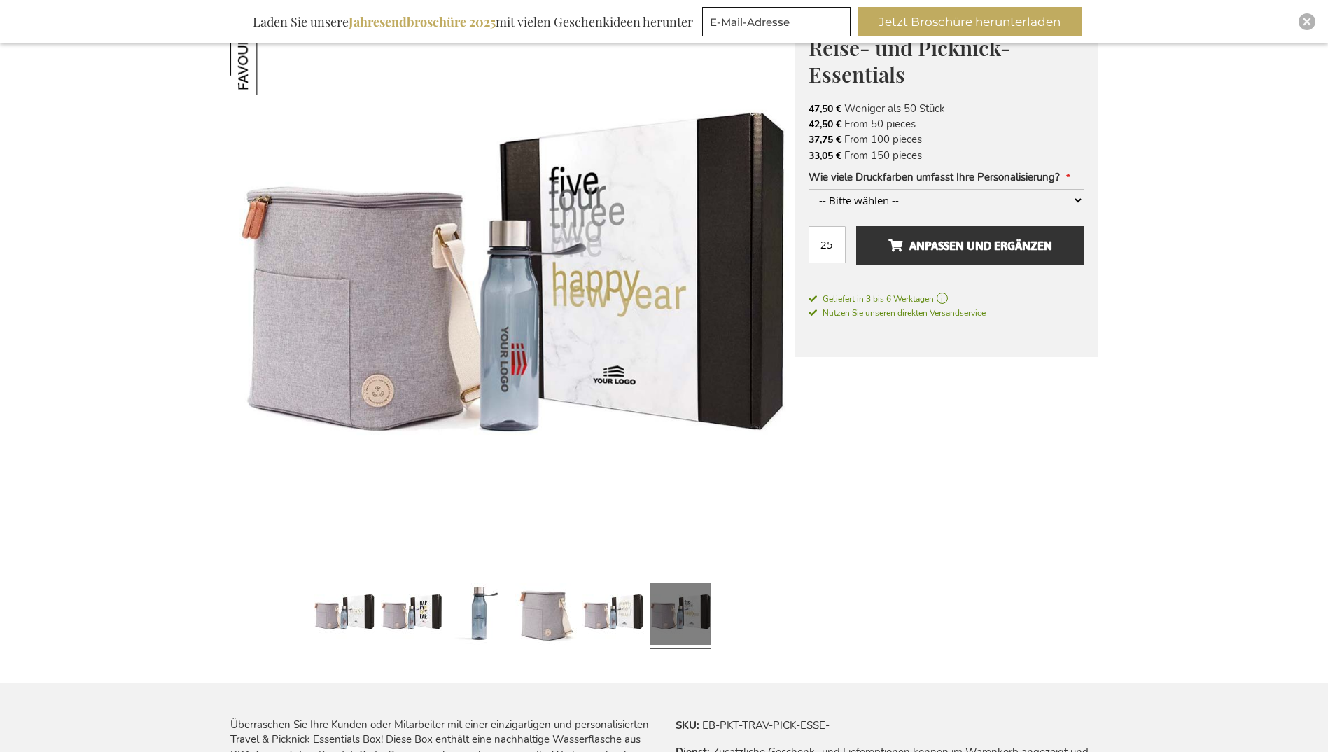
scroll to position [280, 0]
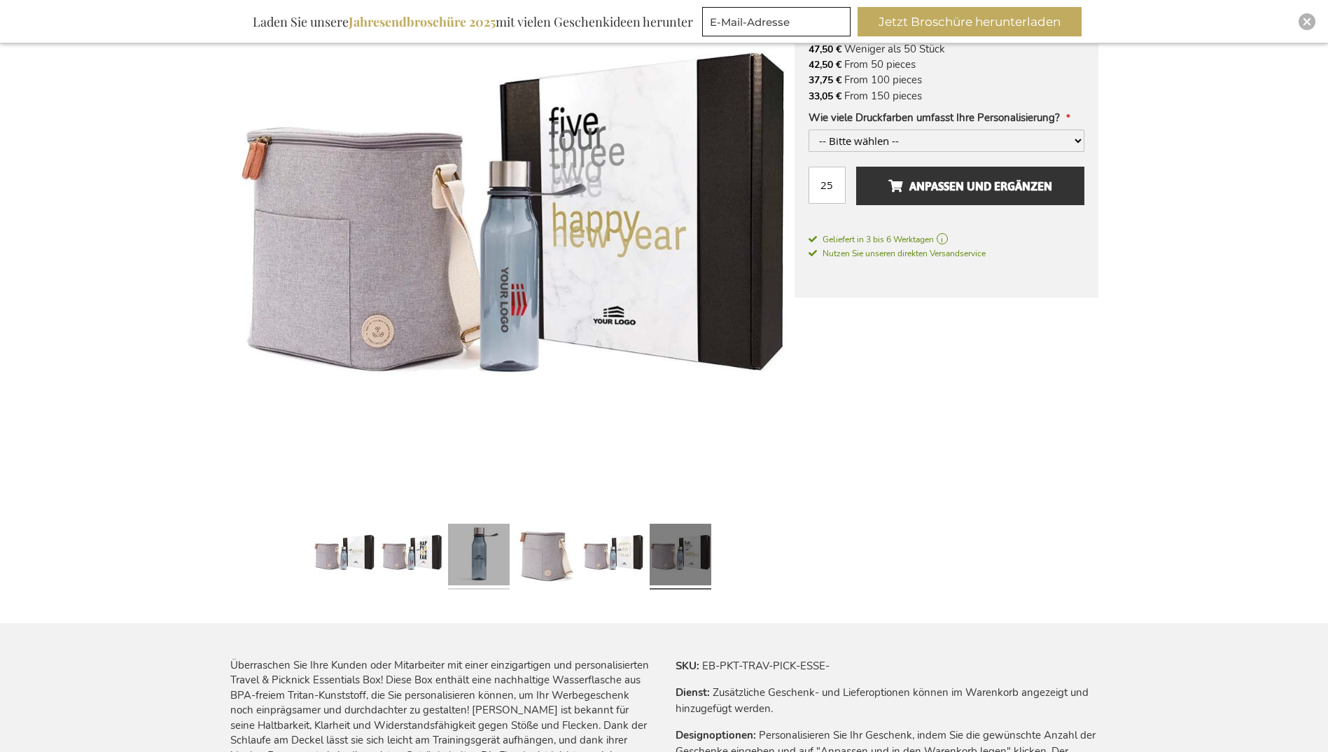
click at [488, 564] on link at bounding box center [479, 556] width 62 height 77
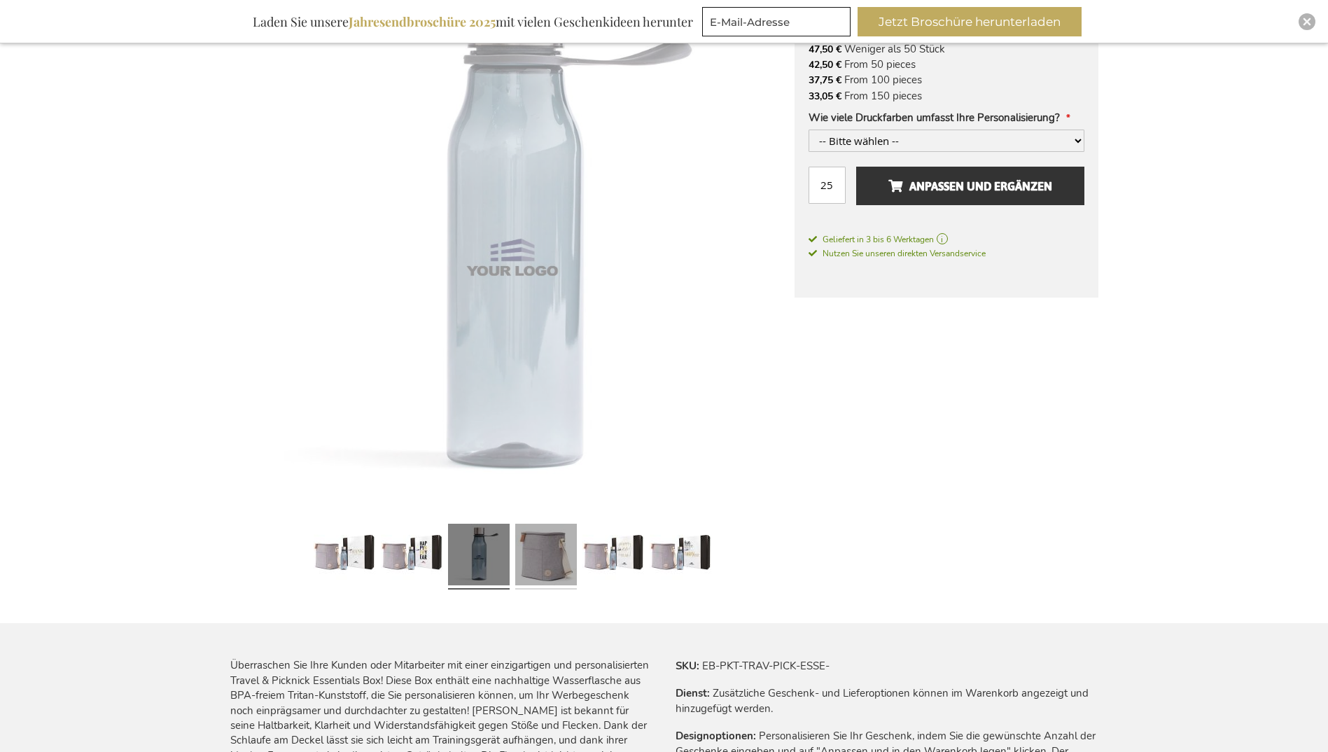
click at [546, 562] on link at bounding box center [546, 556] width 62 height 77
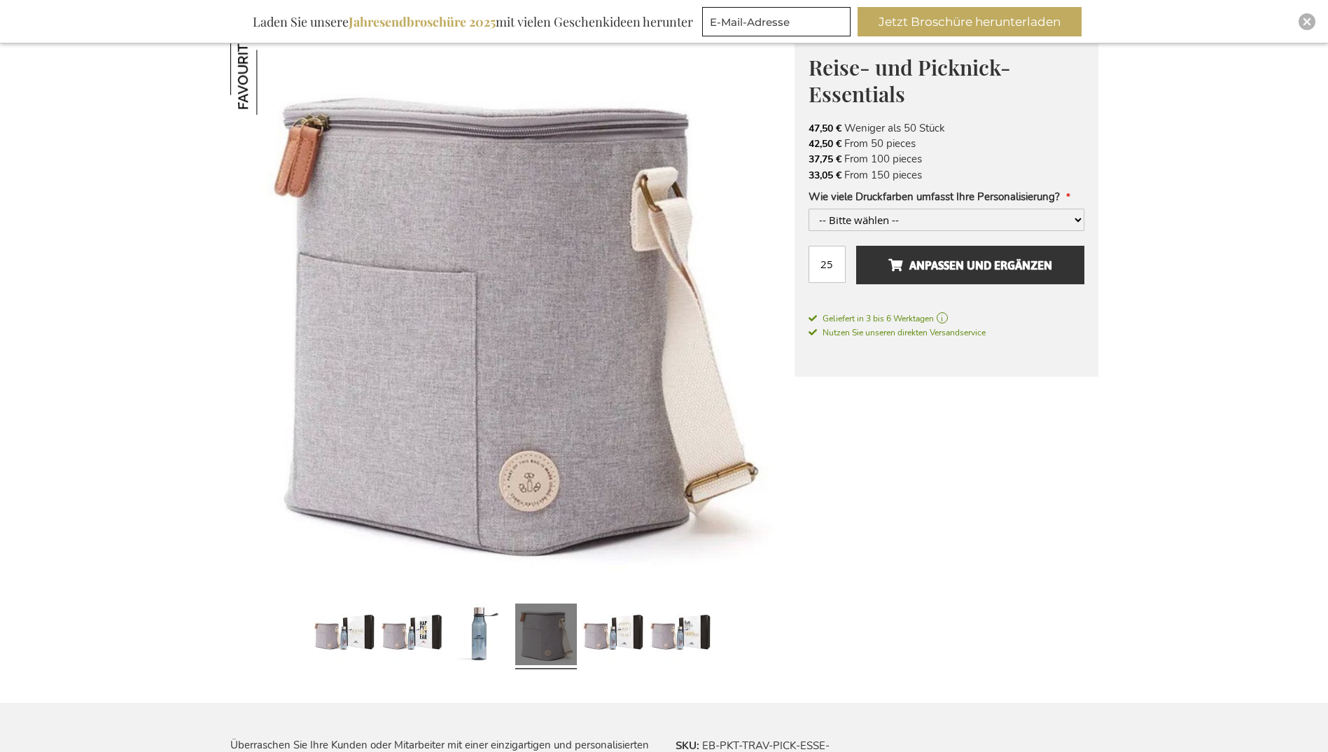
scroll to position [70, 0]
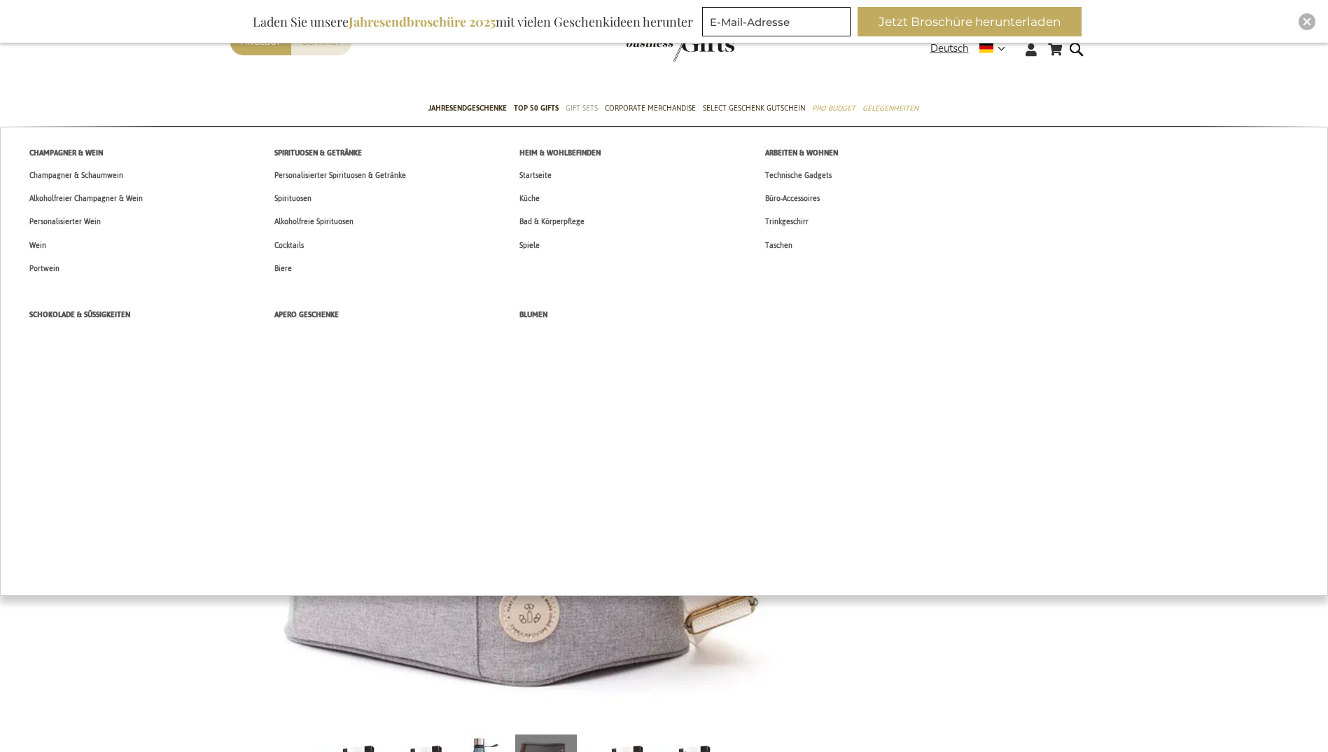
click at [593, 106] on span "Gift Sets" at bounding box center [582, 108] width 32 height 15
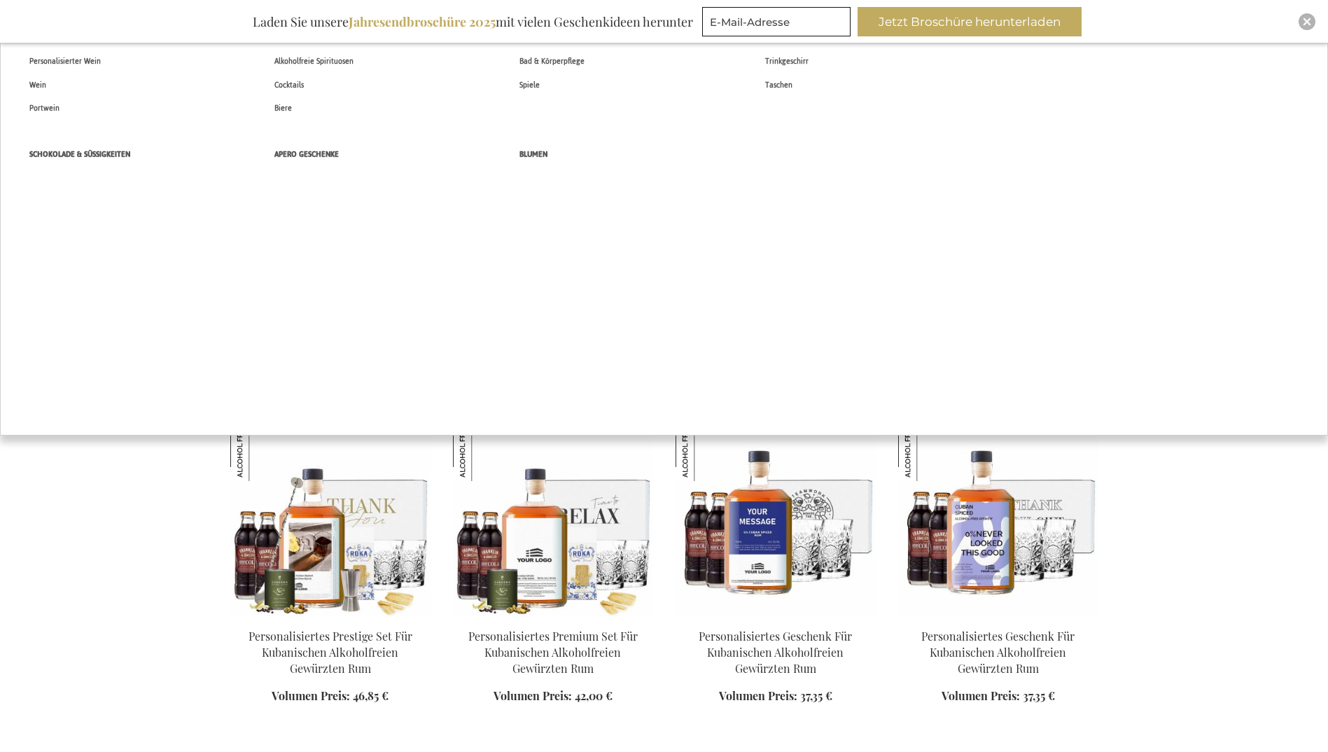
scroll to position [210, 0]
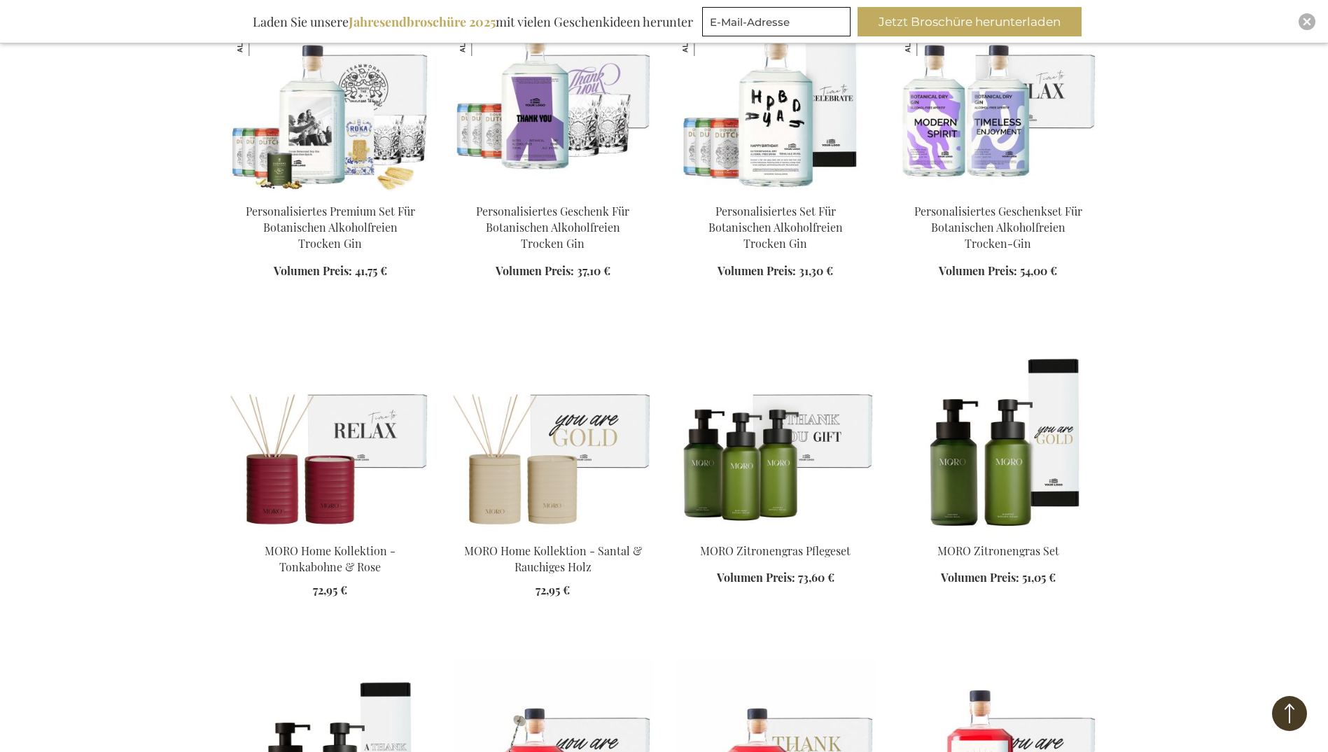
scroll to position [1680, 0]
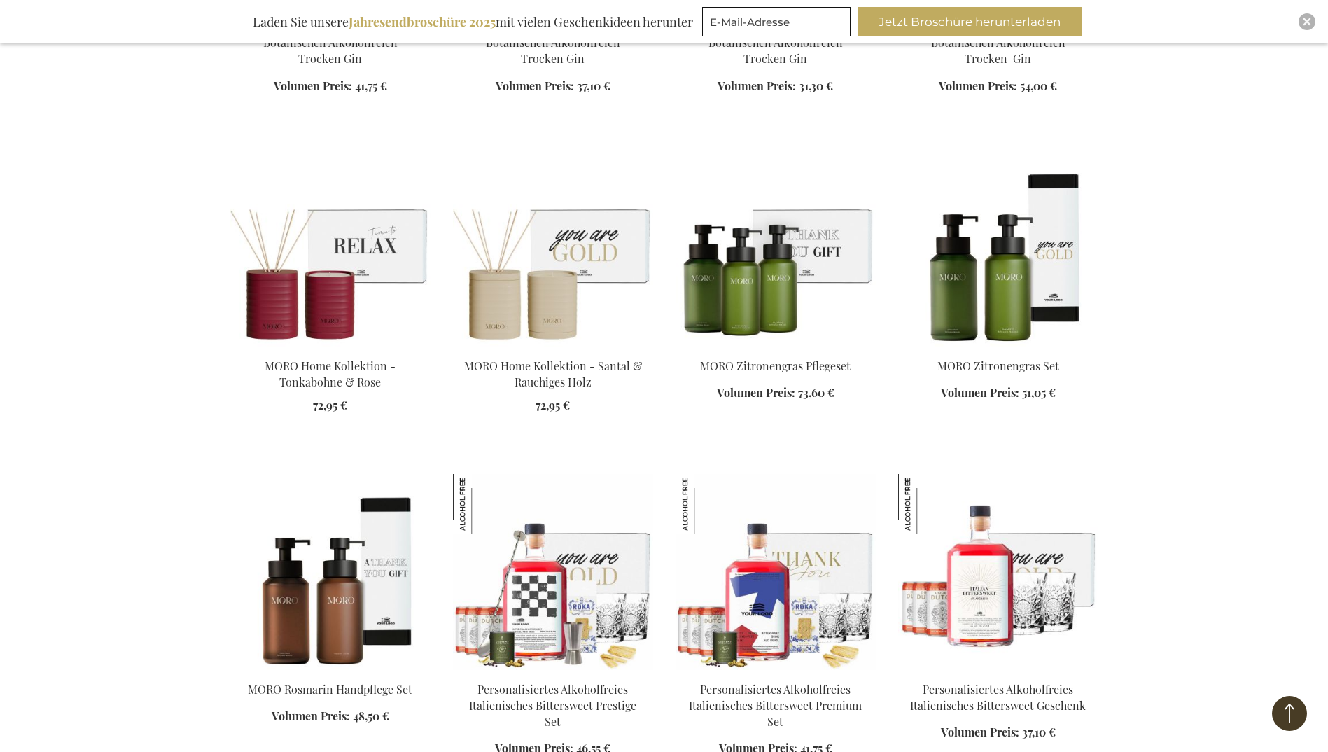
scroll to position [1540, 0]
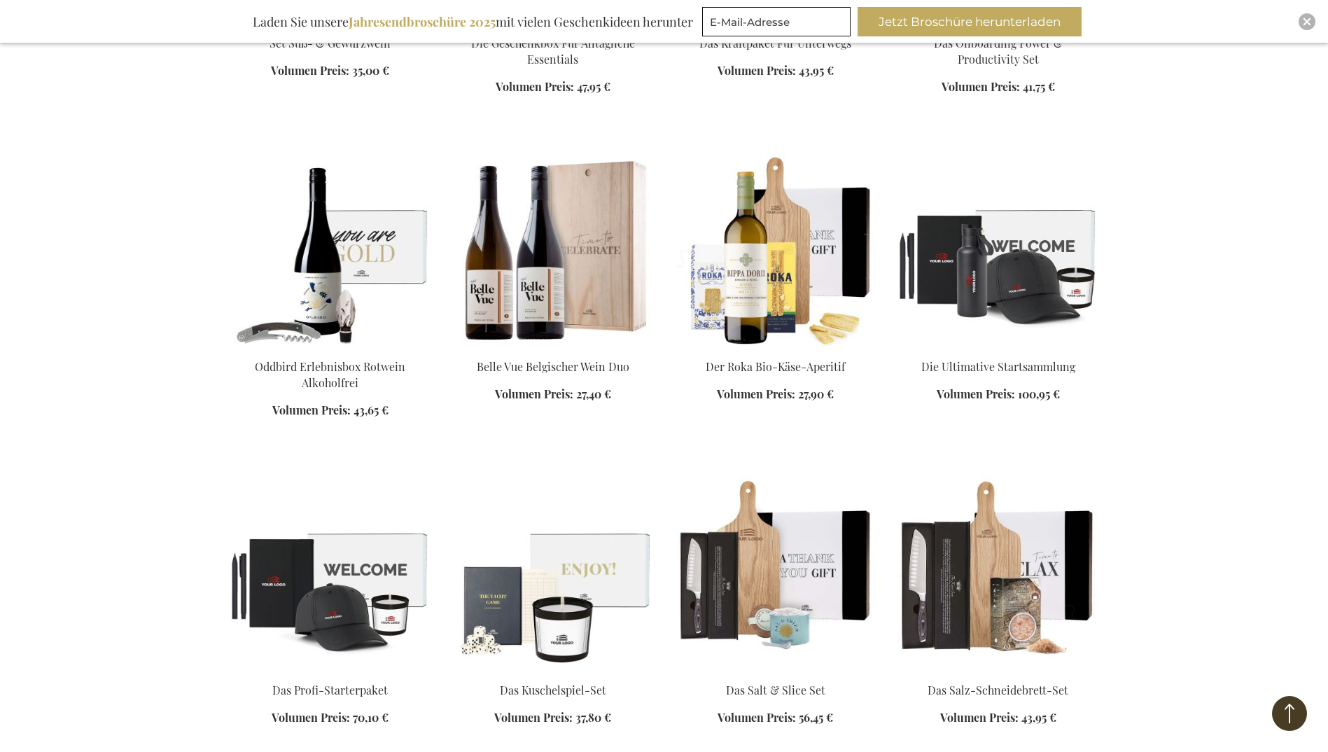
scroll to position [3151, 0]
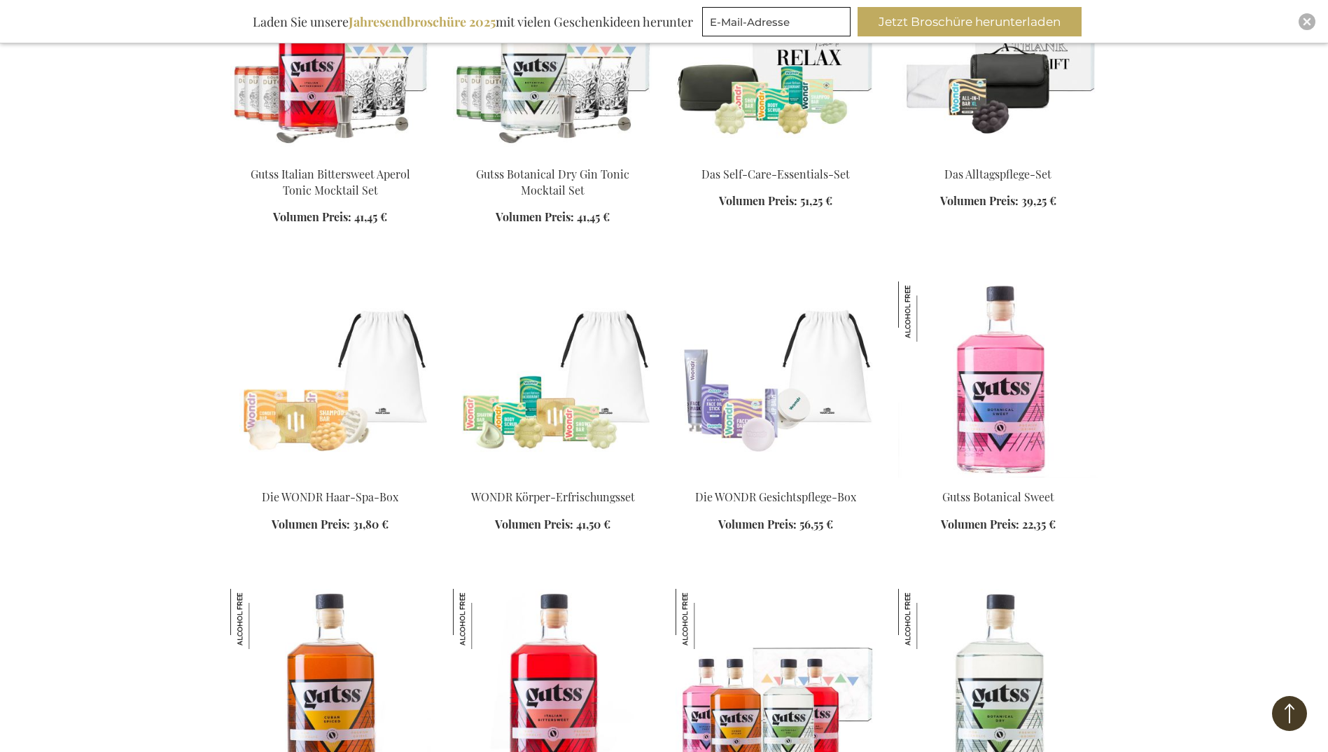
scroll to position [4341, 0]
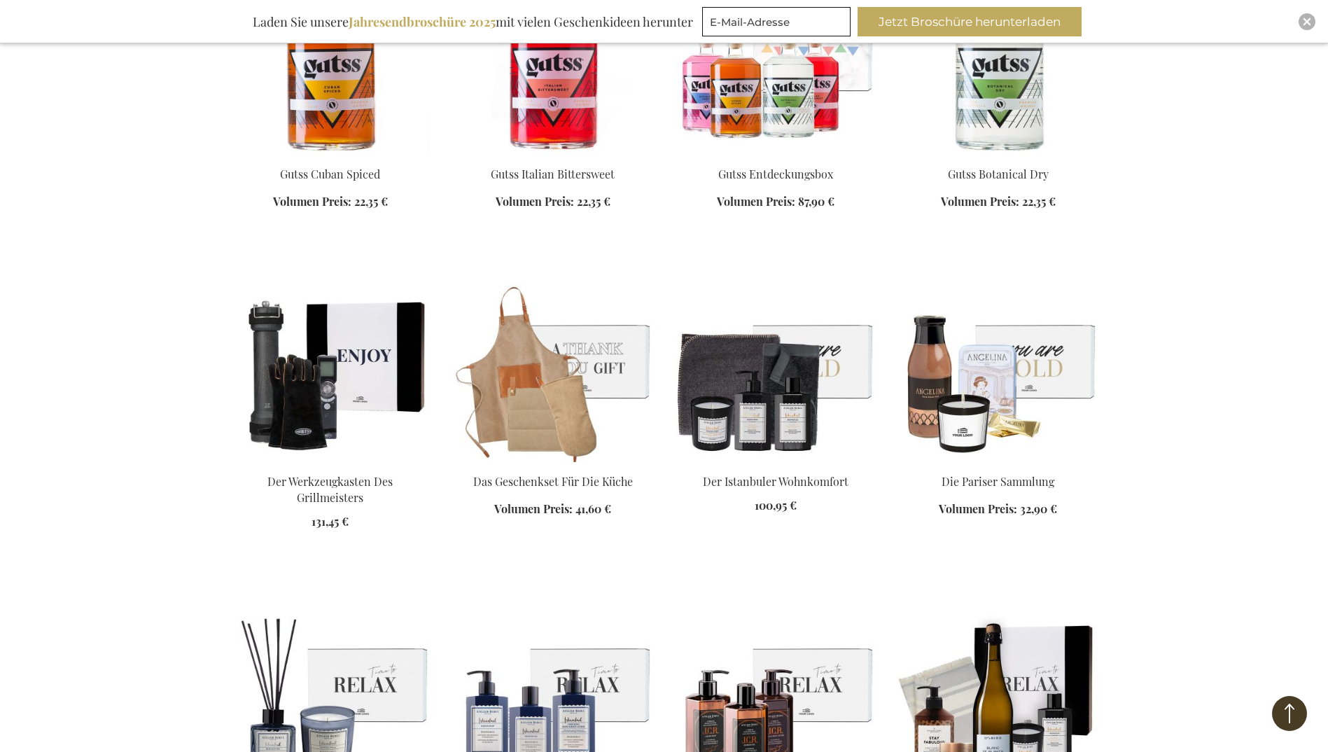
scroll to position [4971, 0]
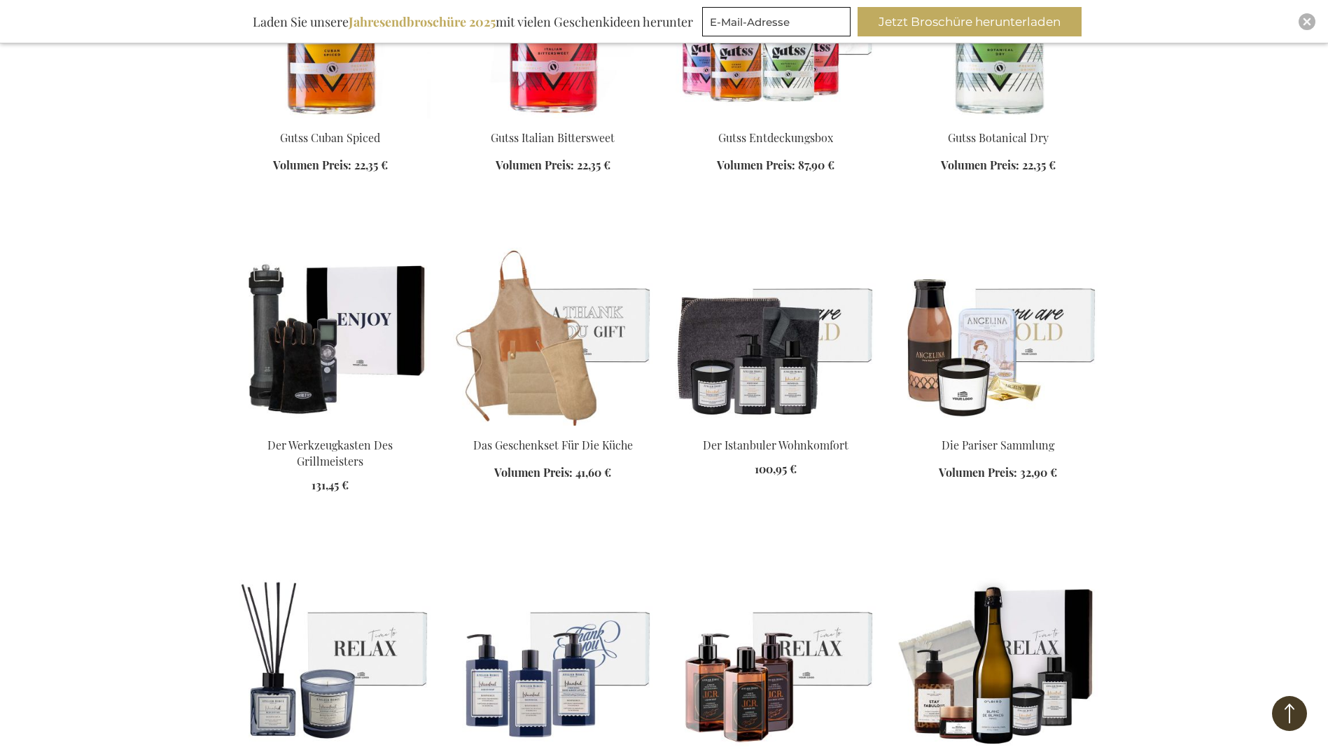
scroll to position [4971, 0]
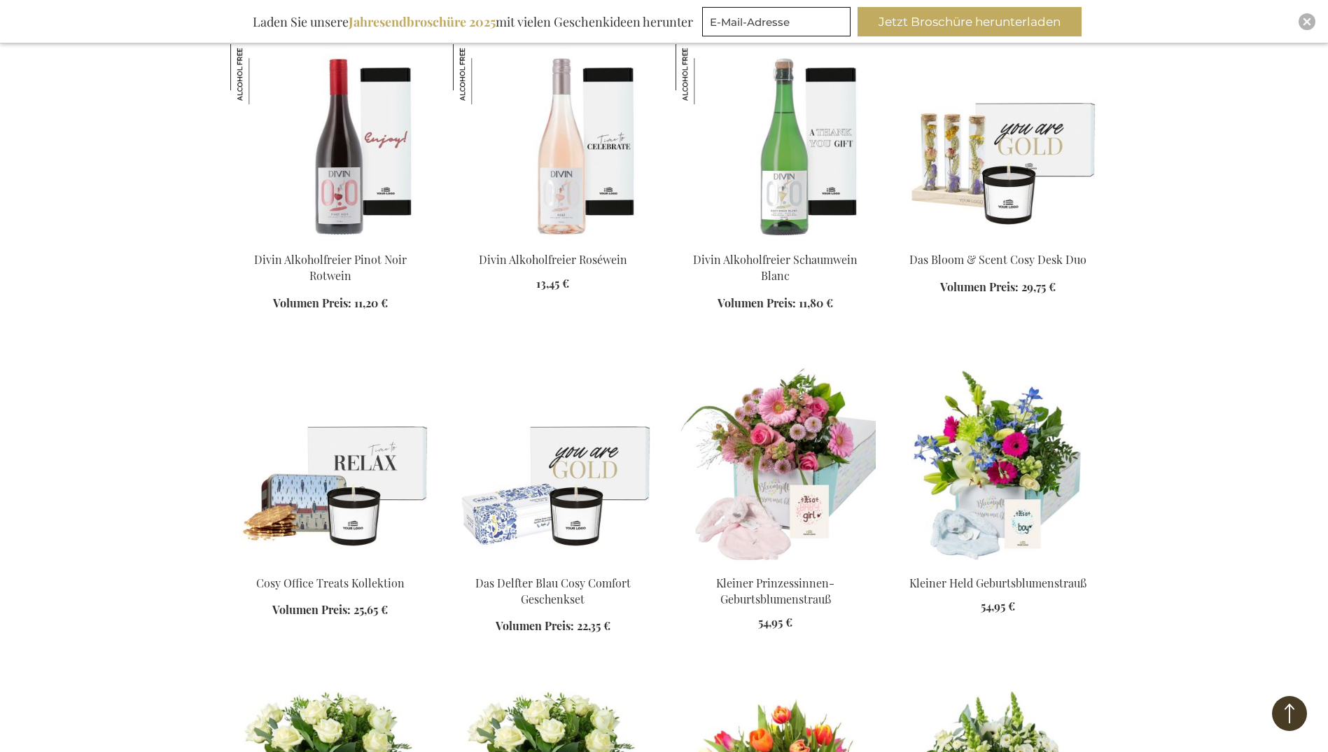
scroll to position [7072, 0]
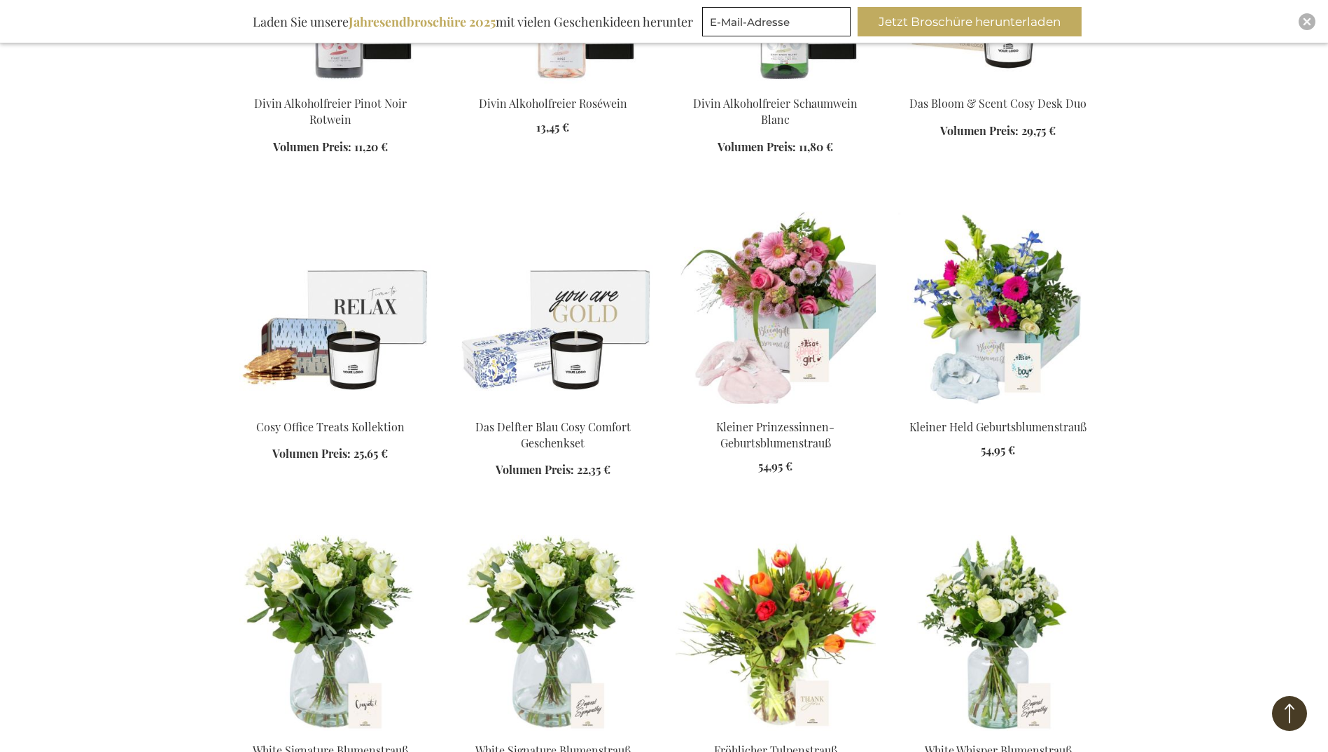
scroll to position [7212, 0]
